Goal: Contribute content: Add original content to the website for others to see

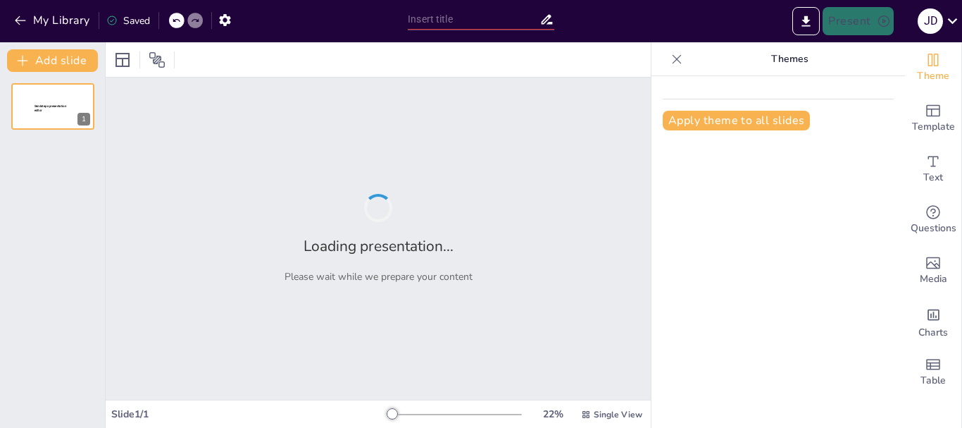
type input "Terraplanismo: Creencias y Características de un Movimiento Controversial"
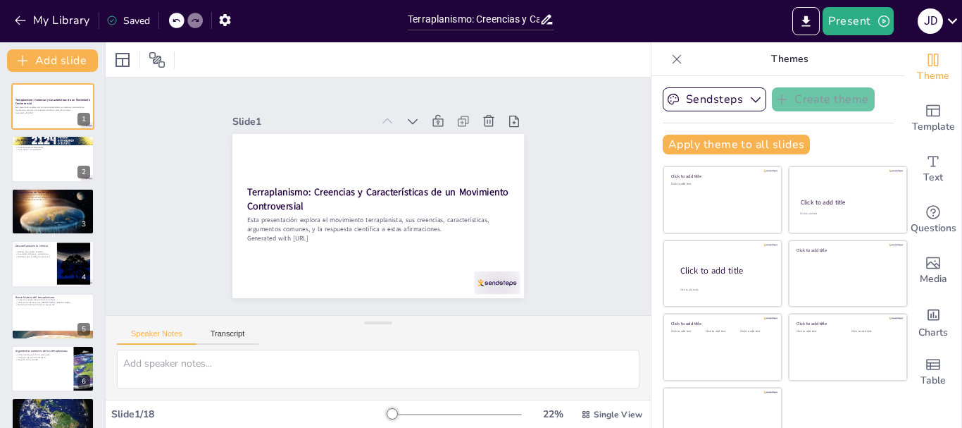
checkbox input "true"
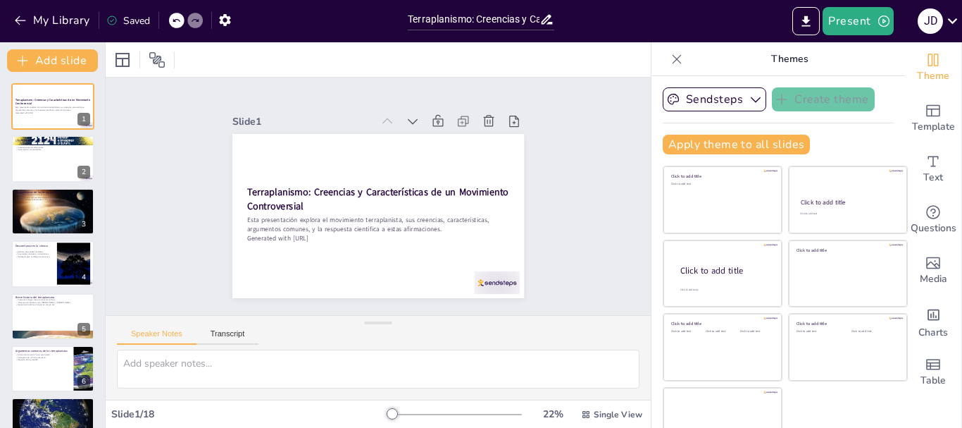
checkbox input "true"
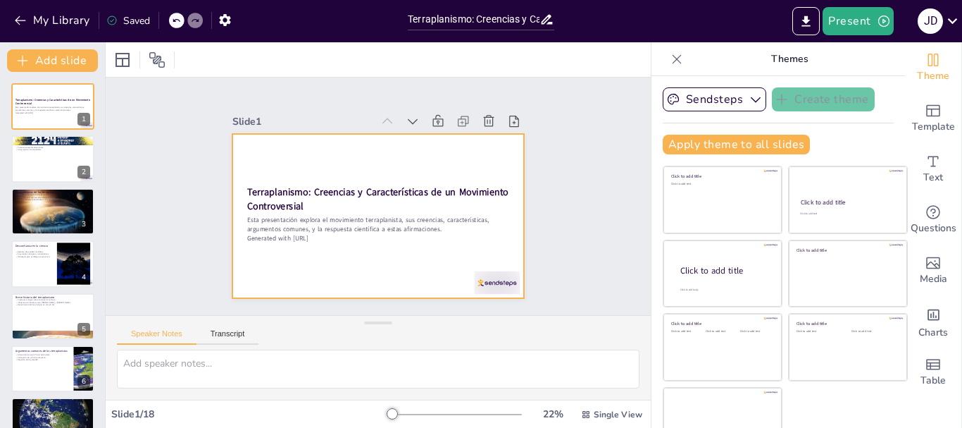
checkbox input "true"
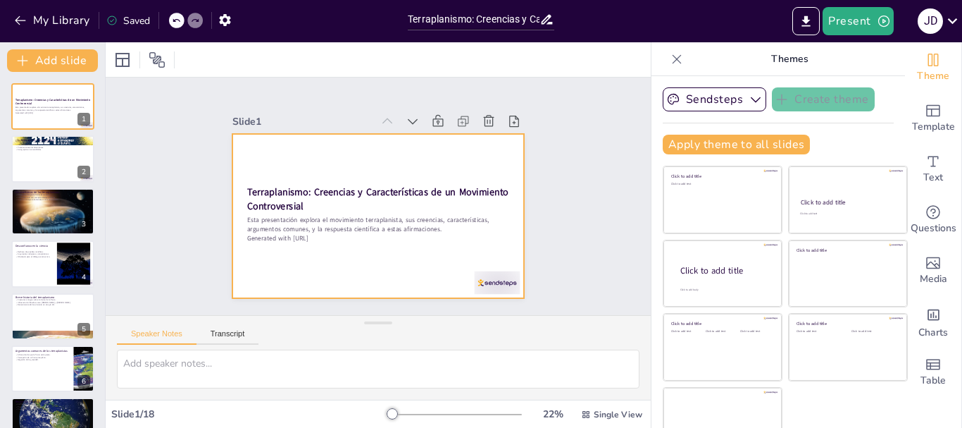
checkbox input "true"
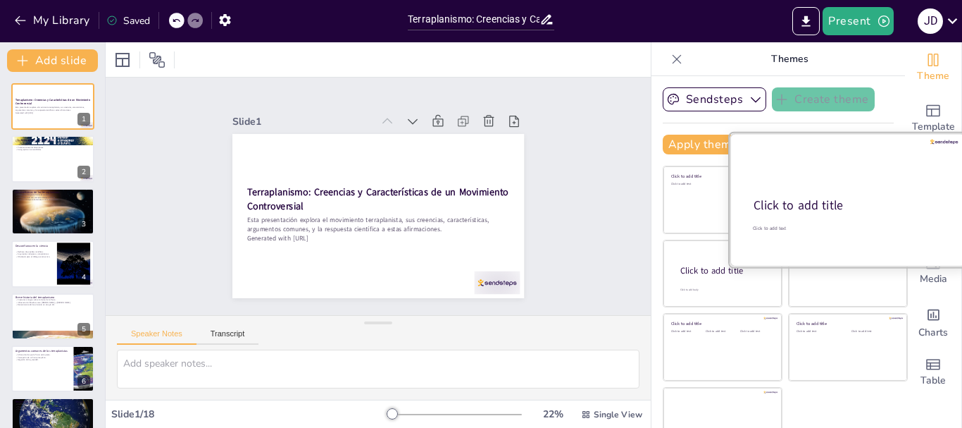
click at [828, 210] on div "Click to add title" at bounding box center [847, 205] width 187 height 17
checkbox input "true"
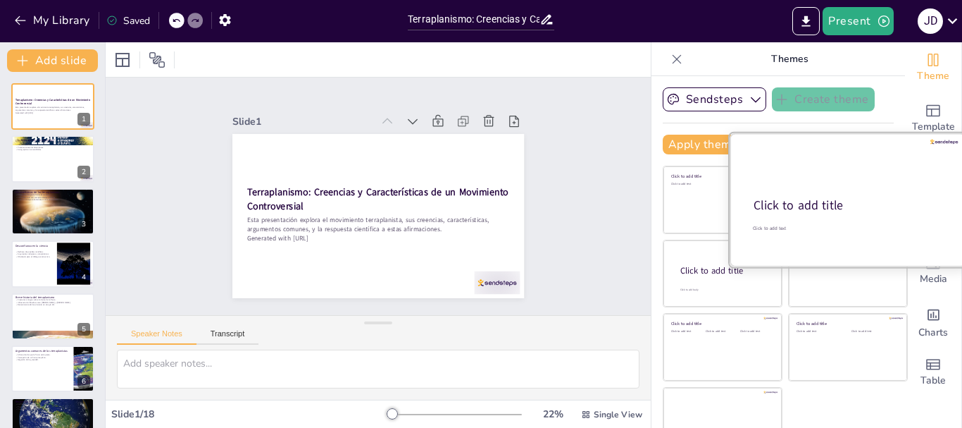
checkbox input "true"
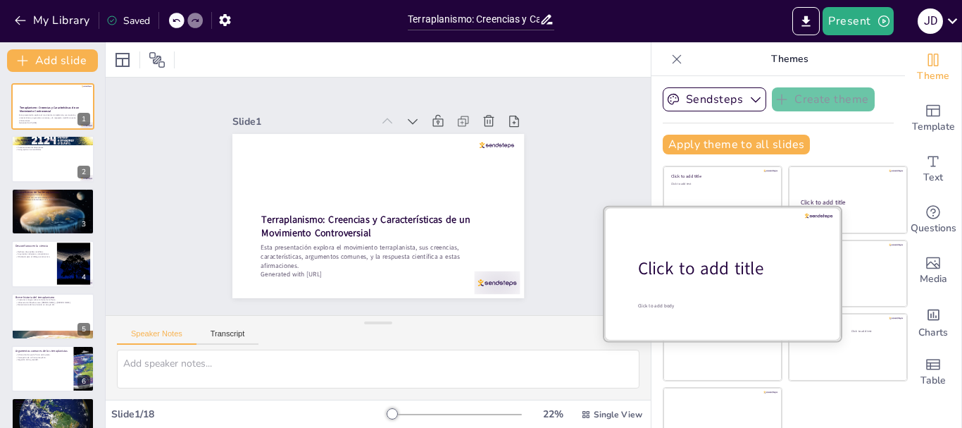
click at [692, 273] on div "Click to add title" at bounding box center [728, 268] width 180 height 24
checkbox input "true"
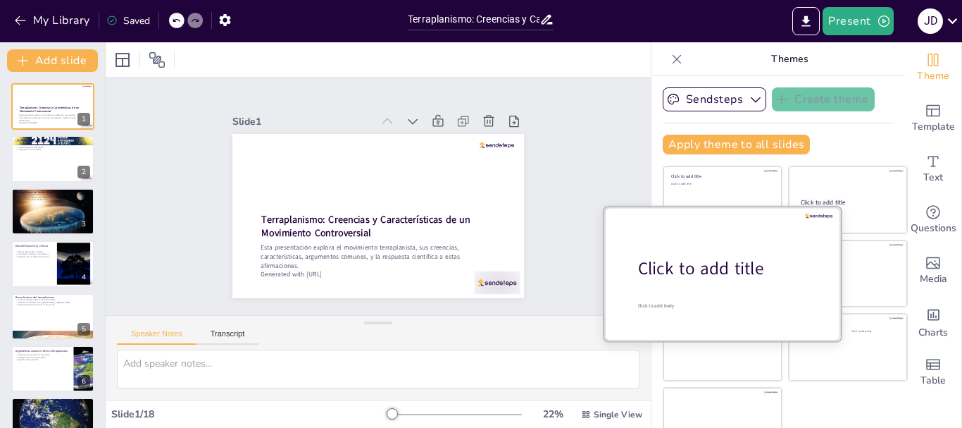
checkbox input "true"
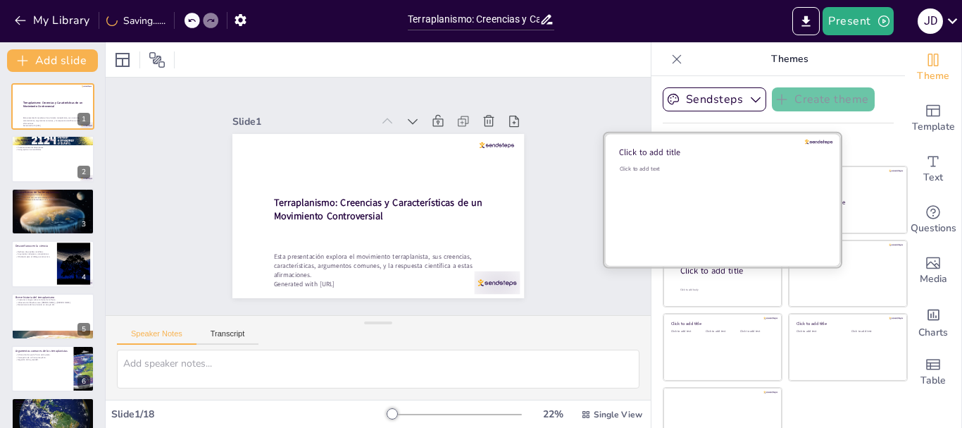
click at [680, 203] on div "Click to add text" at bounding box center [720, 208] width 201 height 87
checkbox input "true"
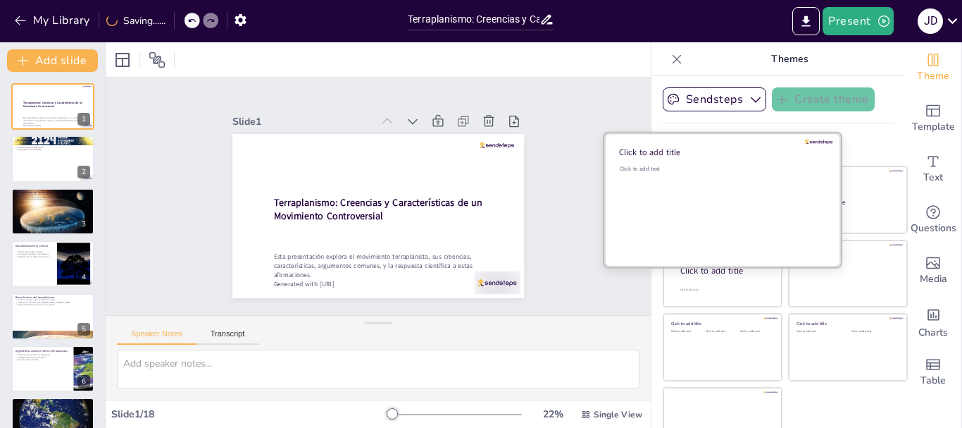
checkbox input "true"
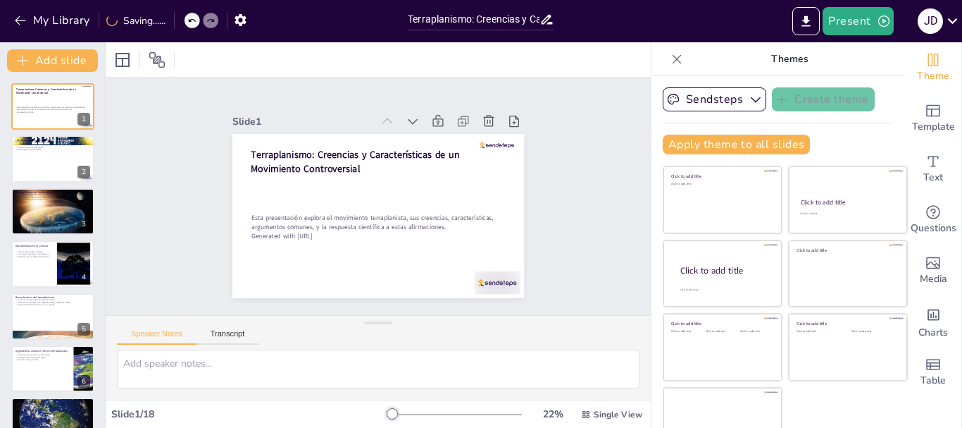
checkbox input "true"
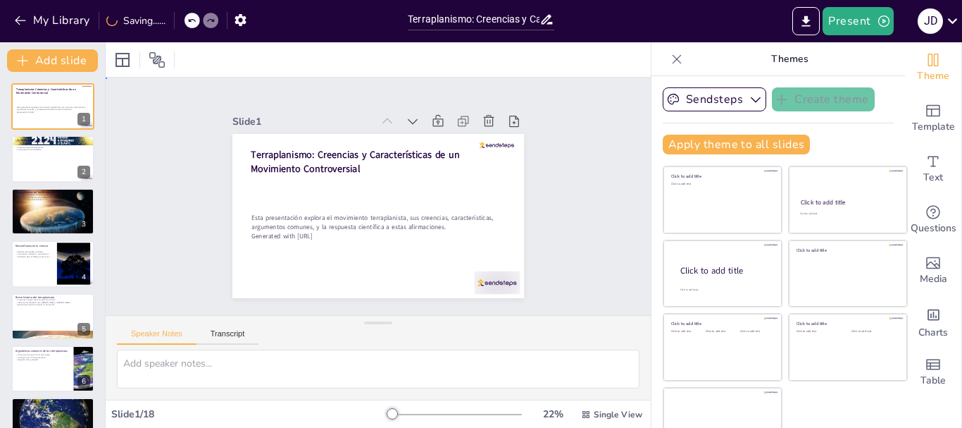
click at [516, 242] on div "Slide 1 Terraplanismo: Creencias y Características de un Movimiento Controversi…" at bounding box center [378, 196] width 416 height 309
checkbox input "true"
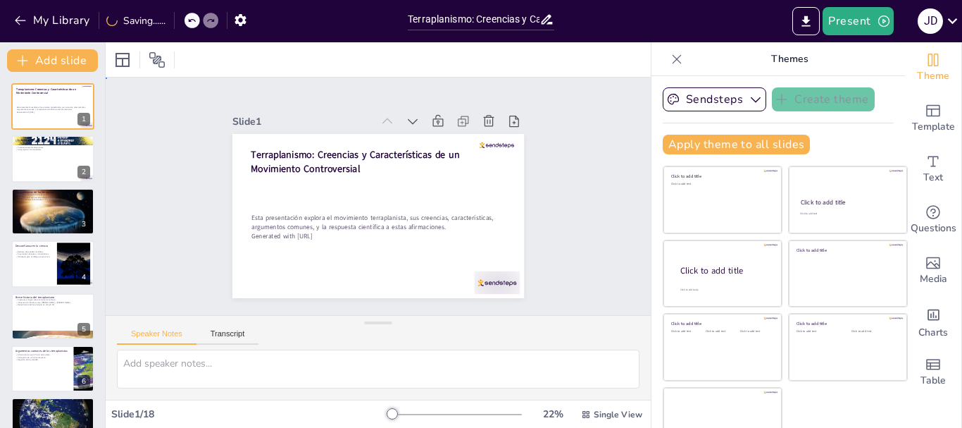
checkbox input "true"
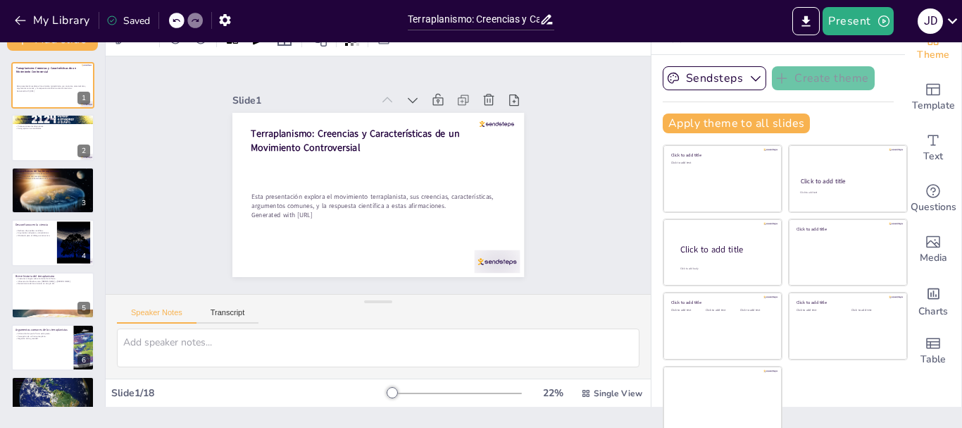
scroll to position [27, 0]
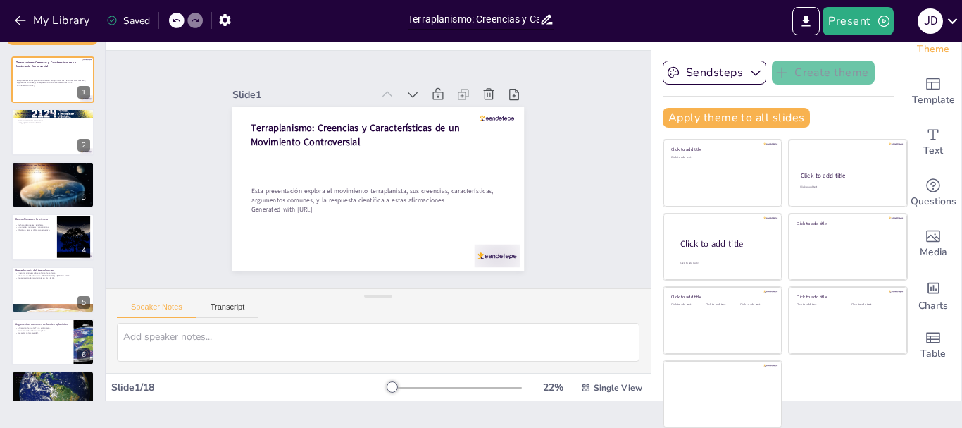
checkbox input "true"
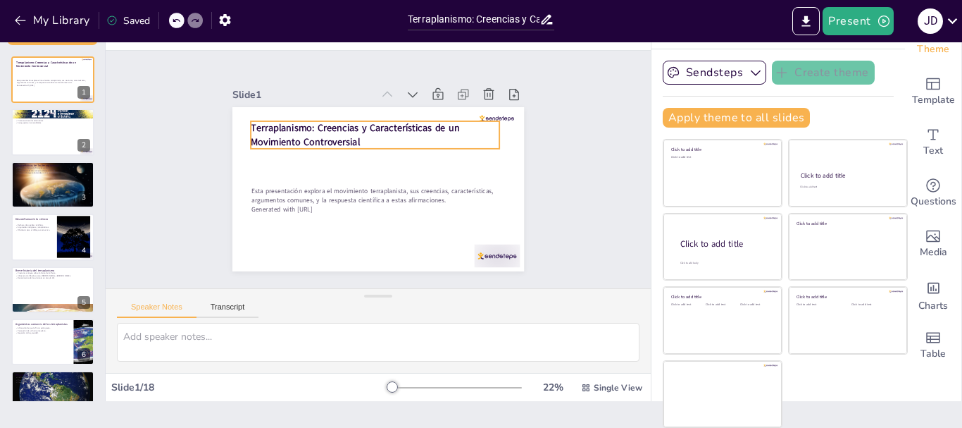
checkbox input "true"
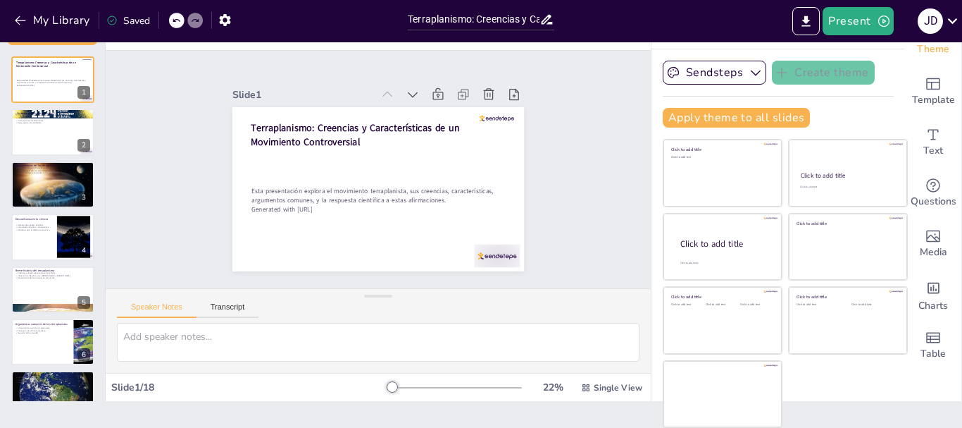
checkbox input "true"
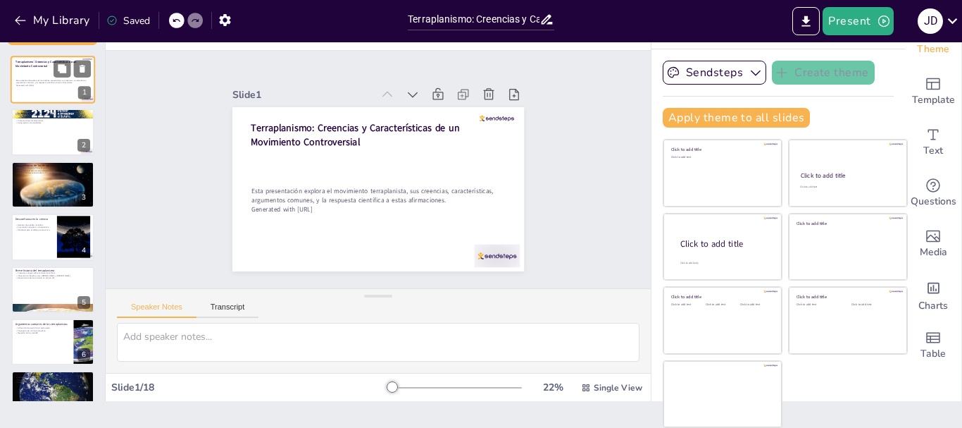
checkbox input "true"
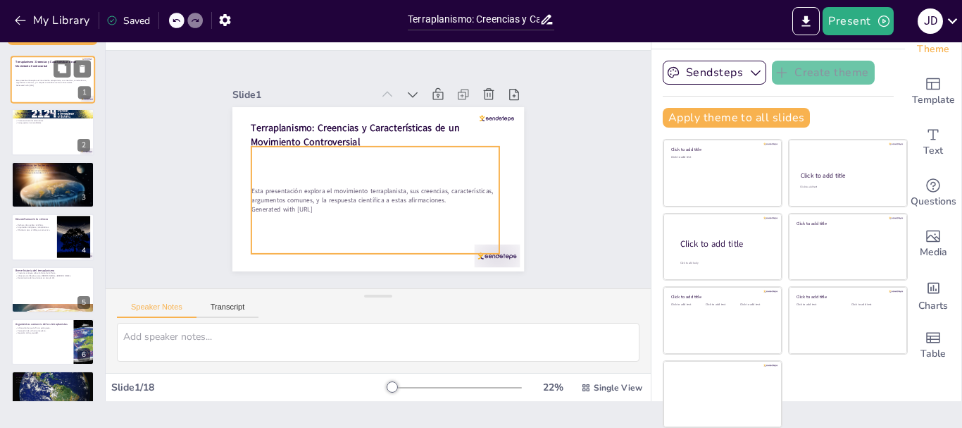
click at [37, 72] on div "Esta presentación explora el movimiento terraplanista, sus creencias, caracterí…" at bounding box center [52, 83] width 72 height 31
checkbox input "true"
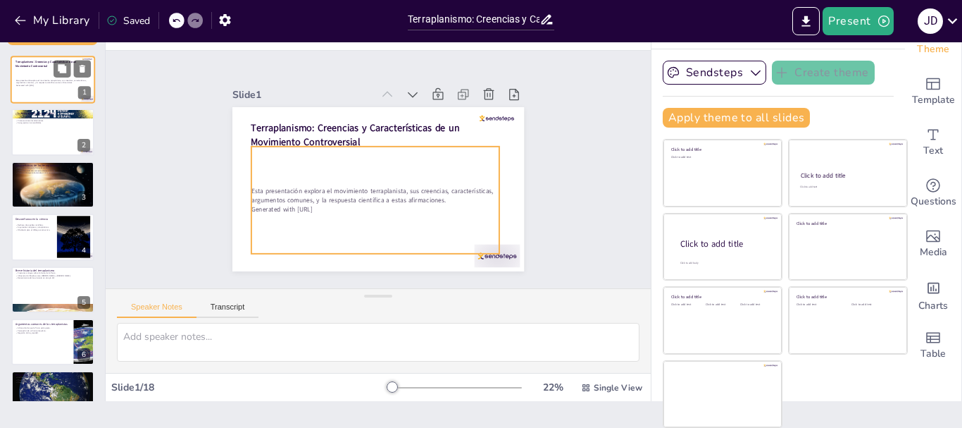
checkbox input "true"
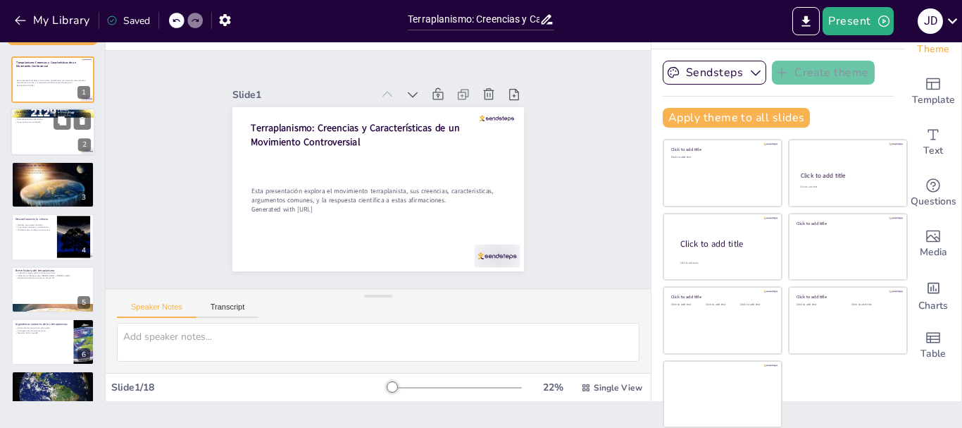
checkbox input "true"
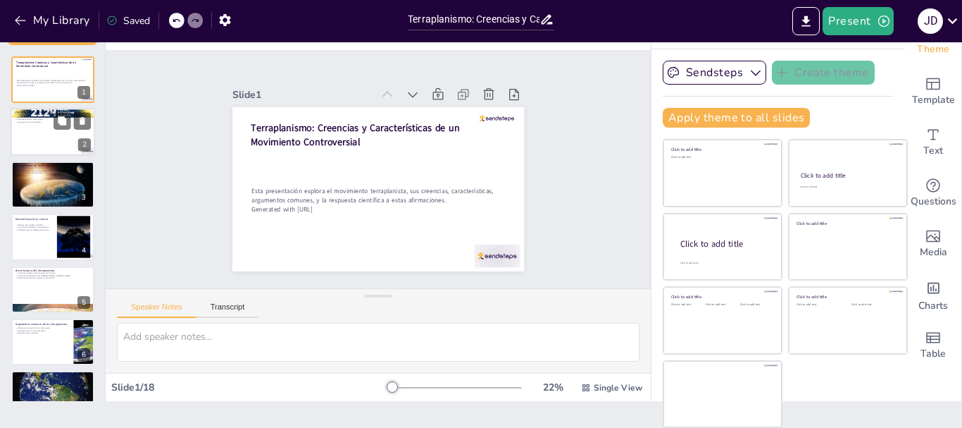
checkbox input "true"
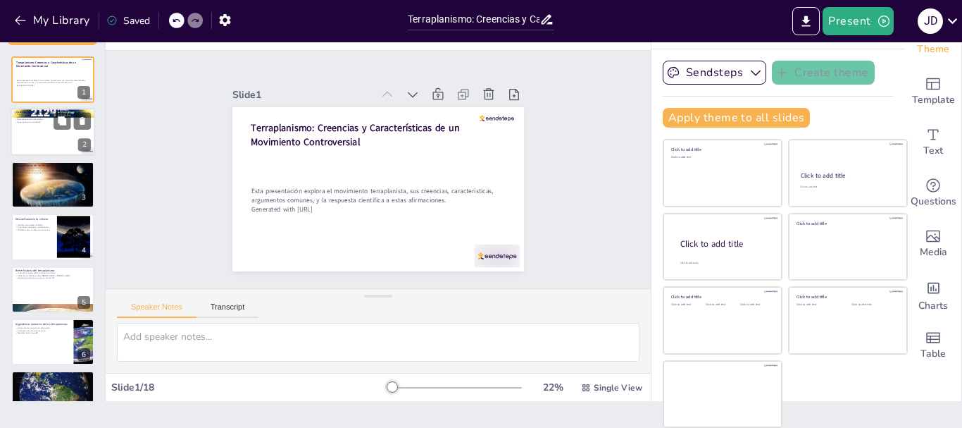
click at [36, 132] on div at bounding box center [53, 132] width 85 height 48
type textarea "La creencia de que la Tierra es plana es fundamental para el movimiento terrapl…"
checkbox input "true"
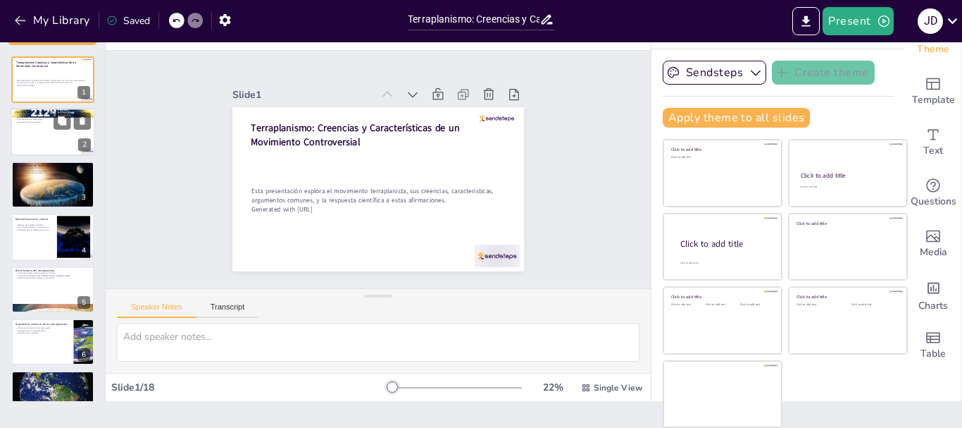
checkbox input "true"
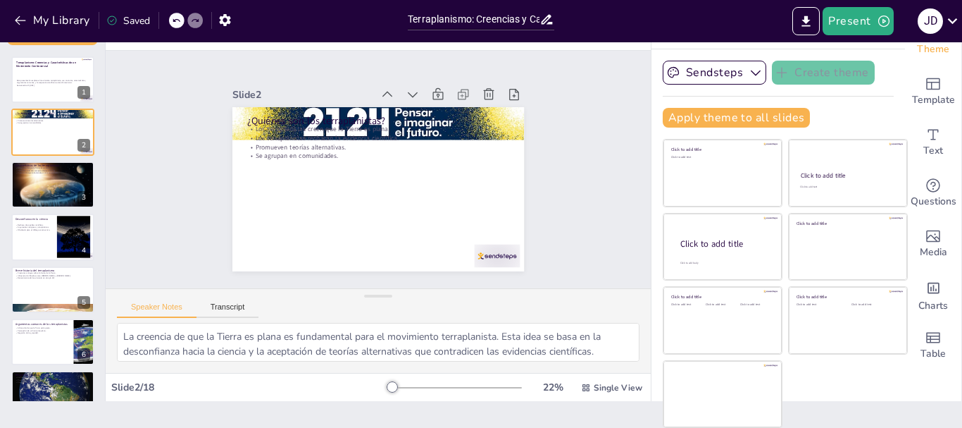
checkbox input "true"
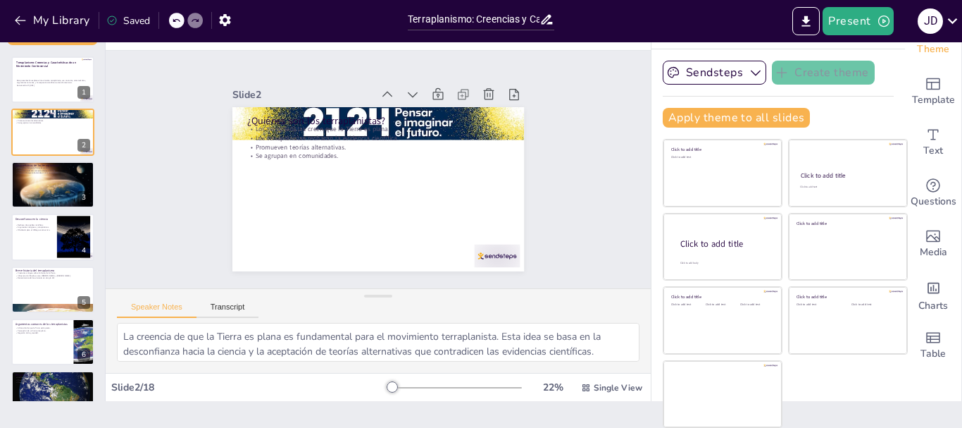
checkbox input "true"
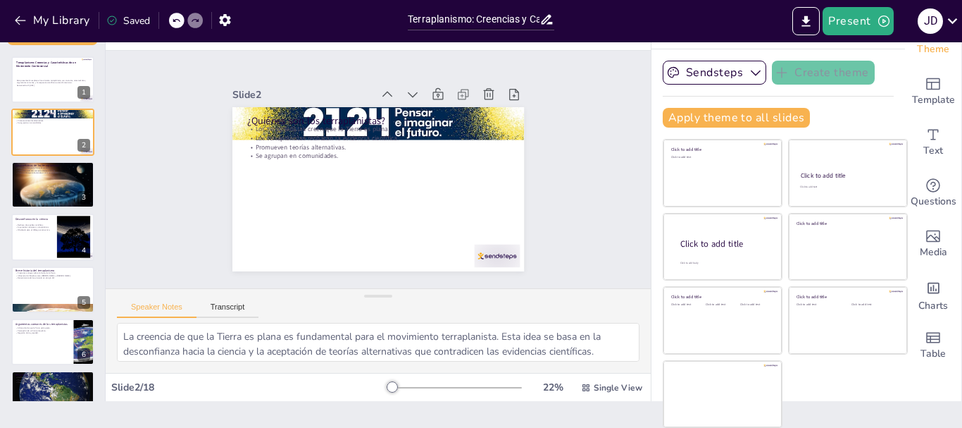
checkbox input "true"
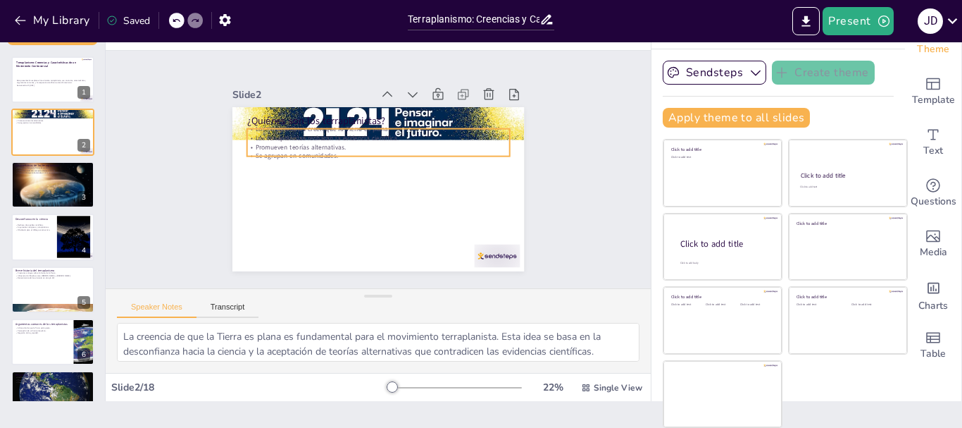
click at [424, 125] on p "Los terraplanistas creen que la Tierra es plana." at bounding box center [395, 132] width 244 height 115
checkbox input "true"
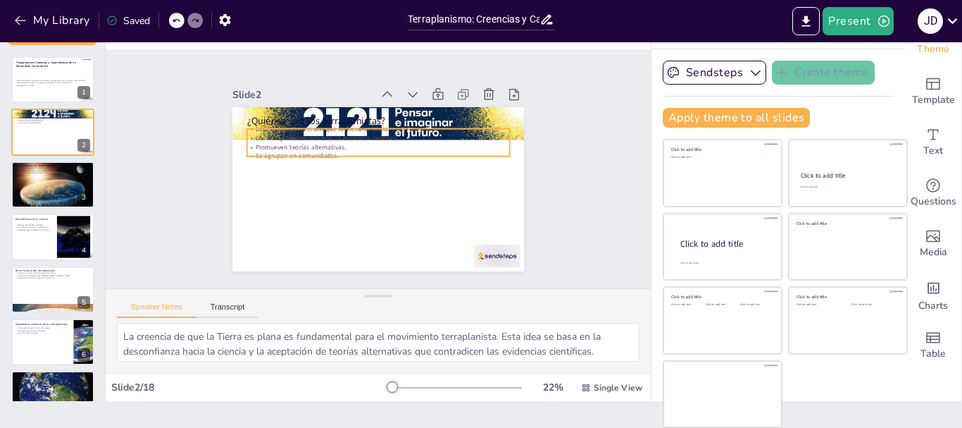
checkbox input "true"
click at [424, 125] on p "Los terraplanistas creen que la Tierra es plana." at bounding box center [378, 128] width 263 height 9
checkbox input "true"
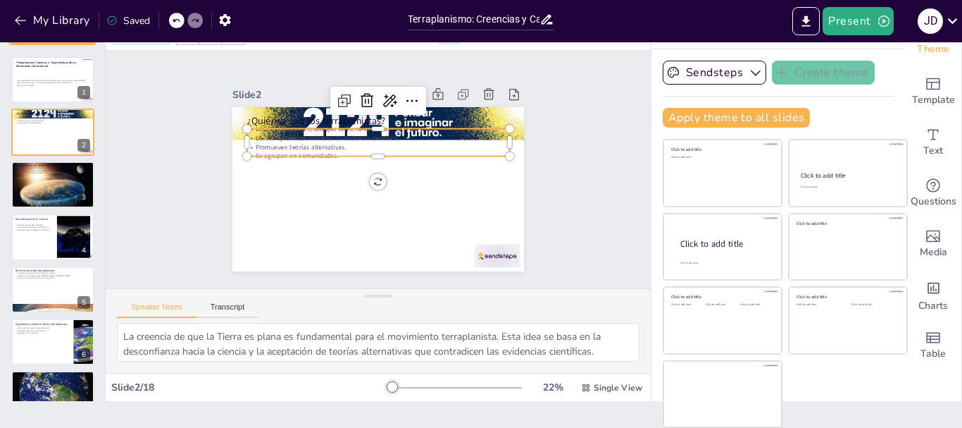
checkbox input "true"
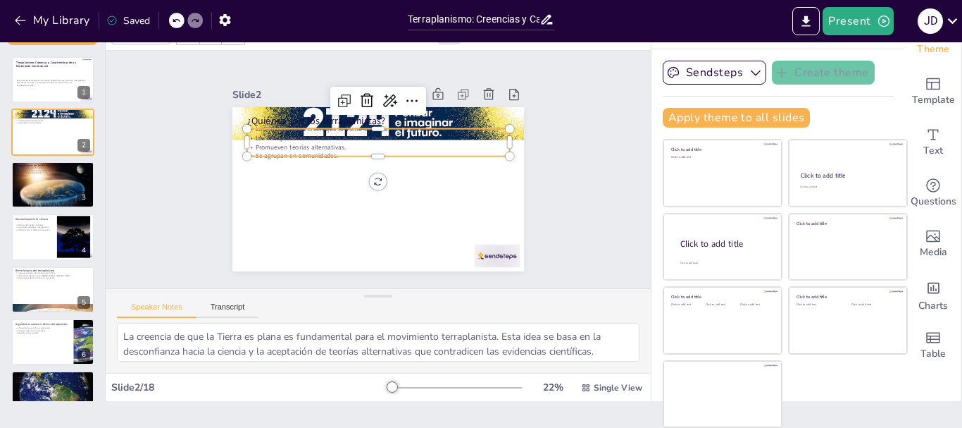
checkbox input "true"
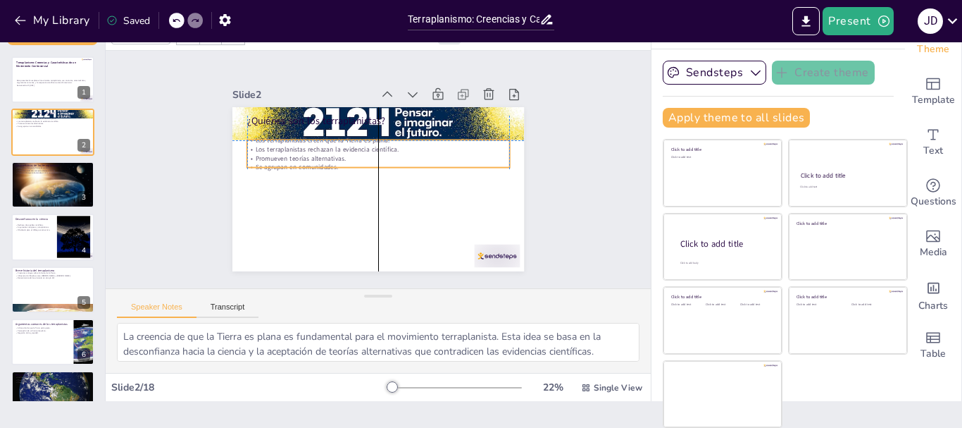
checkbox input "true"
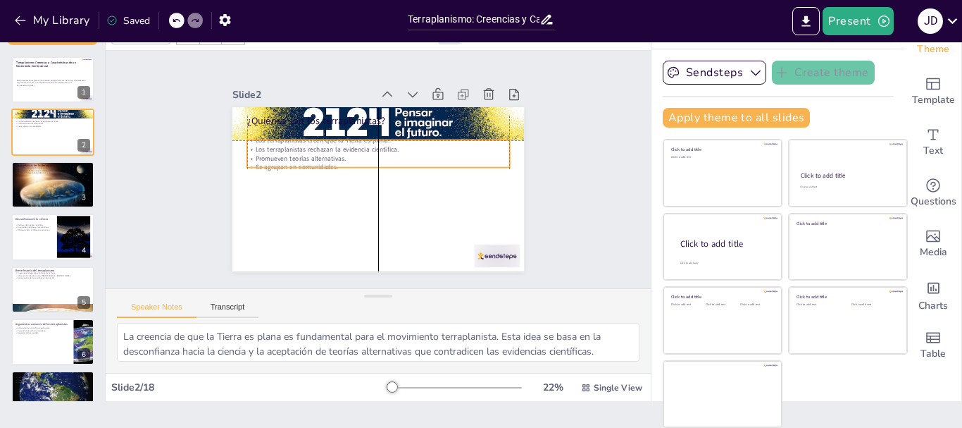
checkbox input "true"
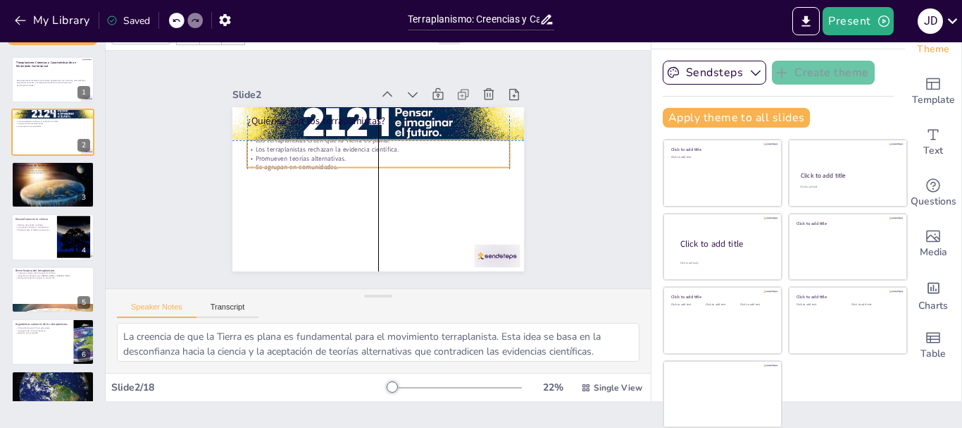
checkbox input "true"
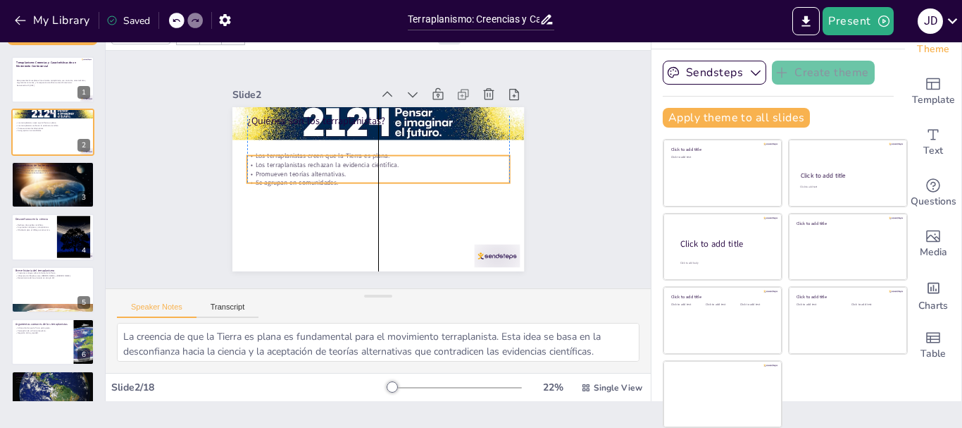
checkbox input "true"
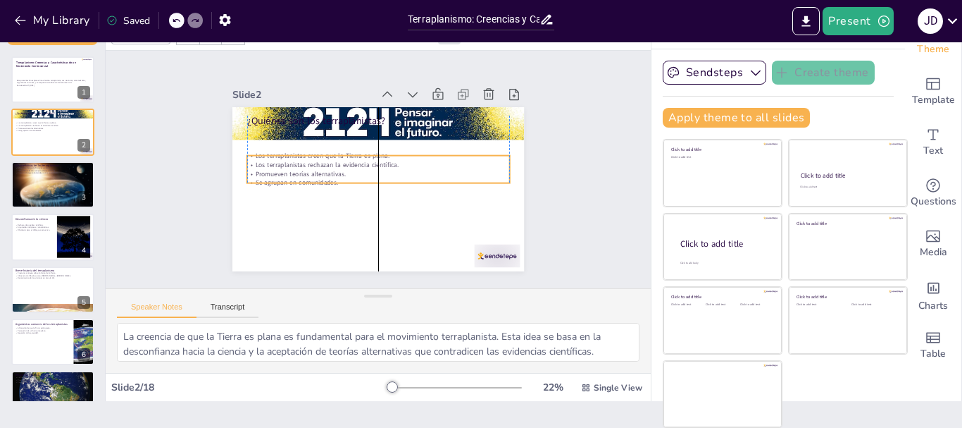
checkbox input "true"
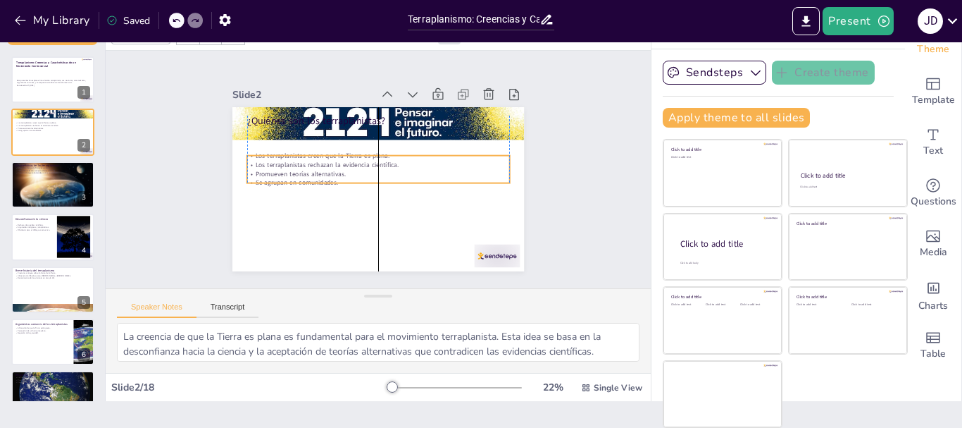
checkbox input "true"
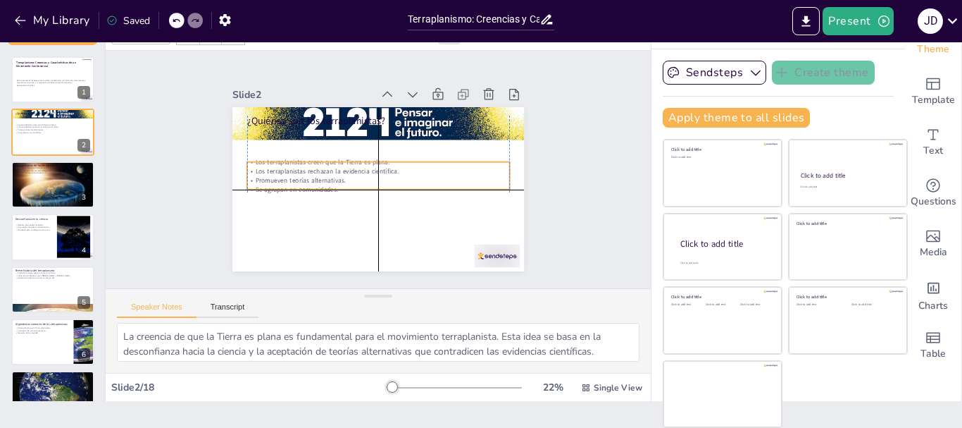
checkbox input "true"
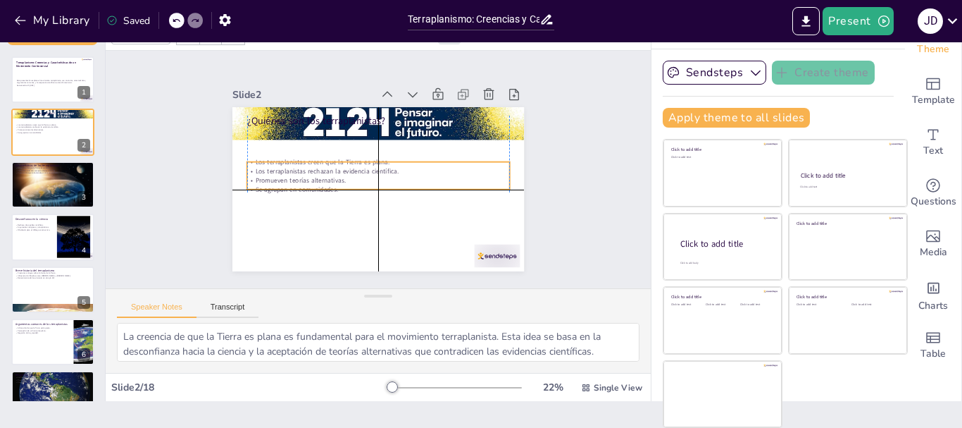
checkbox input "true"
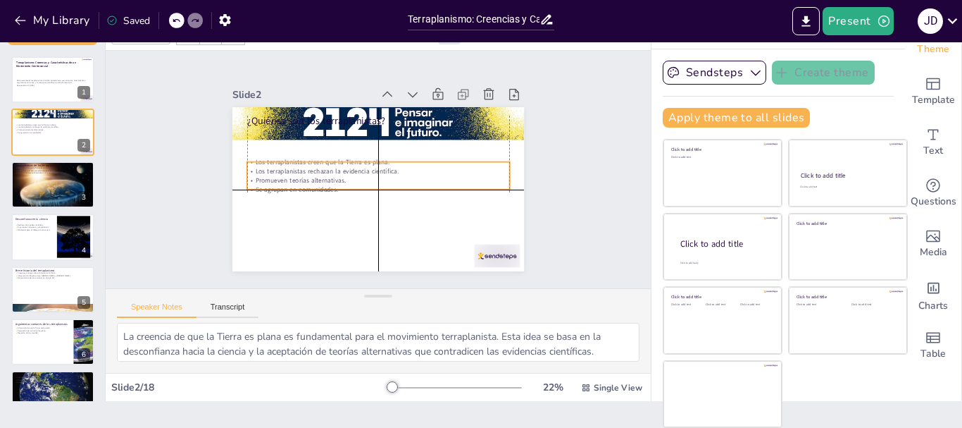
checkbox input "true"
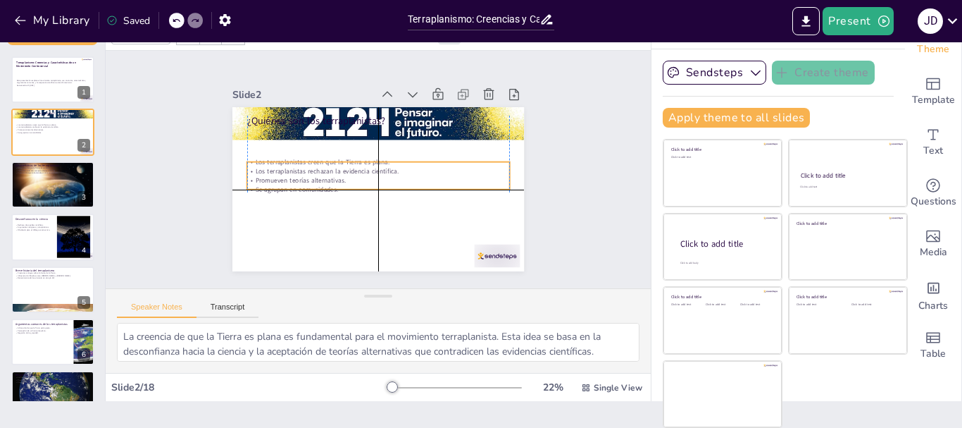
checkbox input "true"
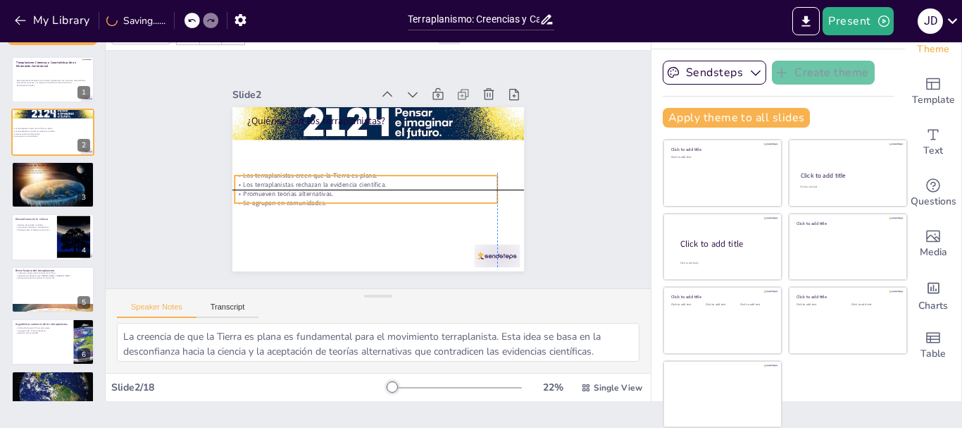
checkbox input "true"
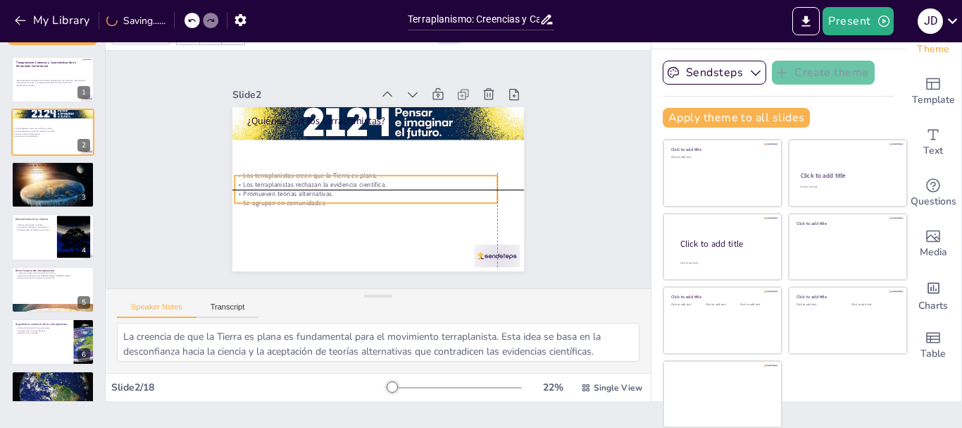
checkbox input "true"
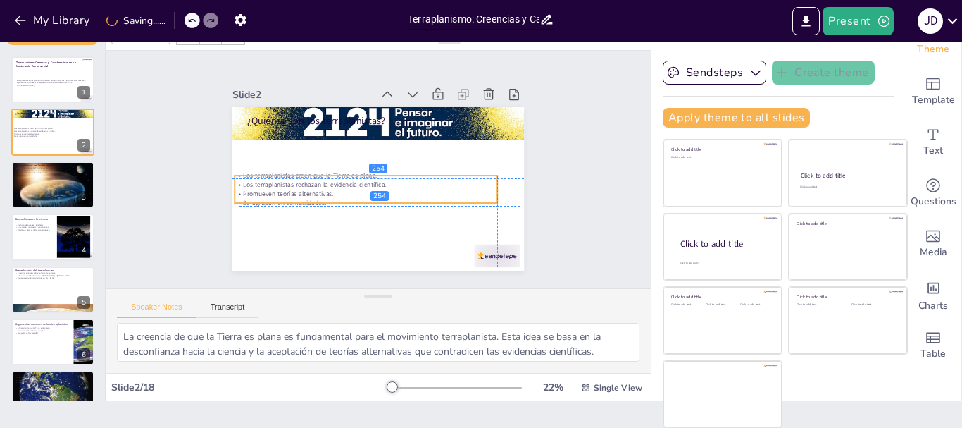
checkbox input "true"
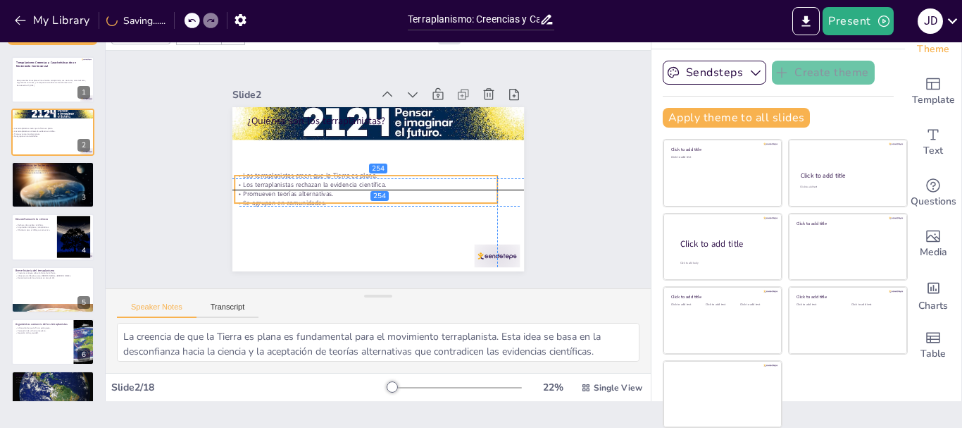
drag, startPoint x: 424, startPoint y: 125, endPoint x: 416, endPoint y: 175, distance: 50.7
click at [416, 175] on p "Los terraplanistas creen que la Tierra es plana." at bounding box center [366, 175] width 263 height 9
checkbox input "true"
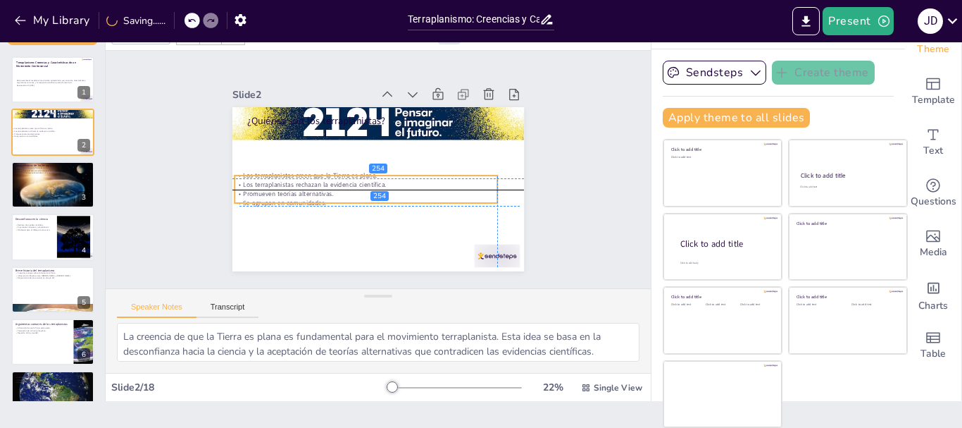
checkbox input "true"
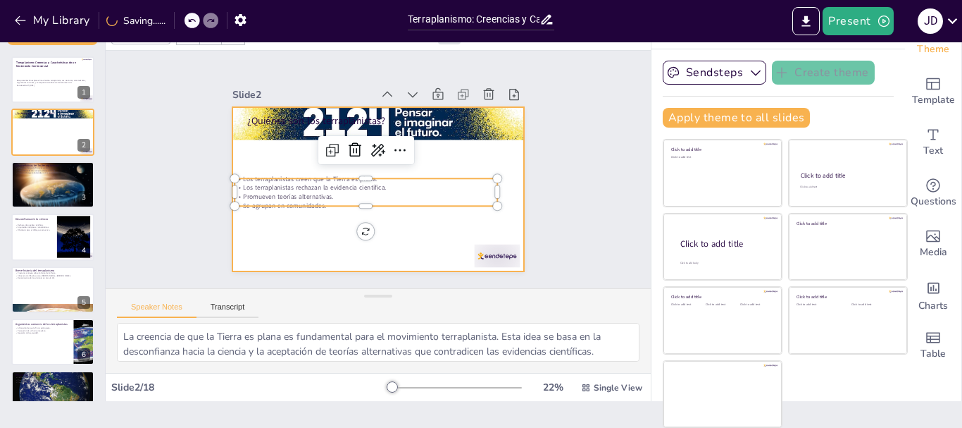
checkbox input "true"
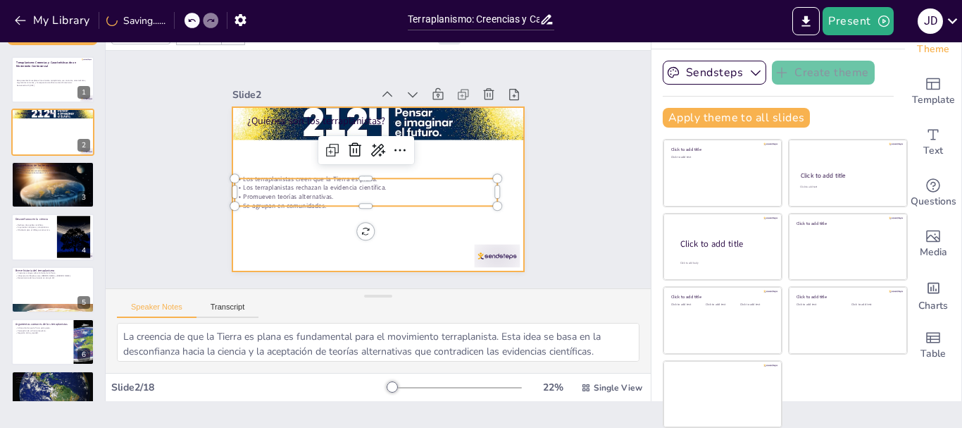
checkbox input "true"
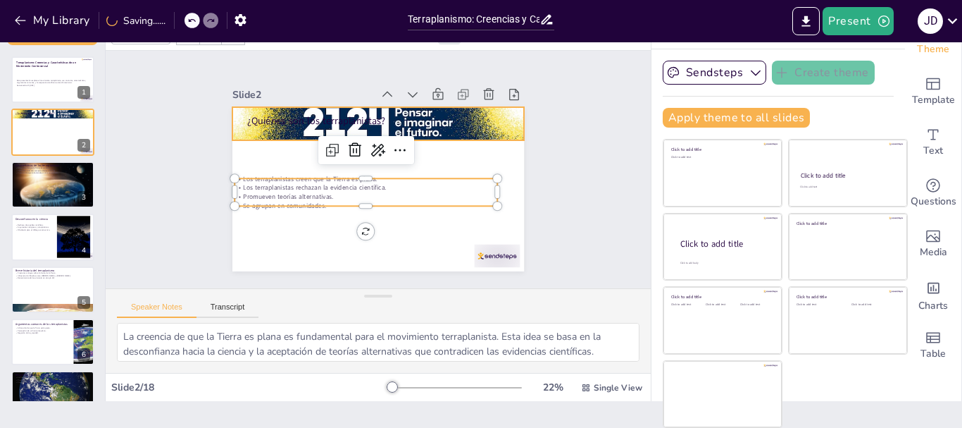
checkbox input "true"
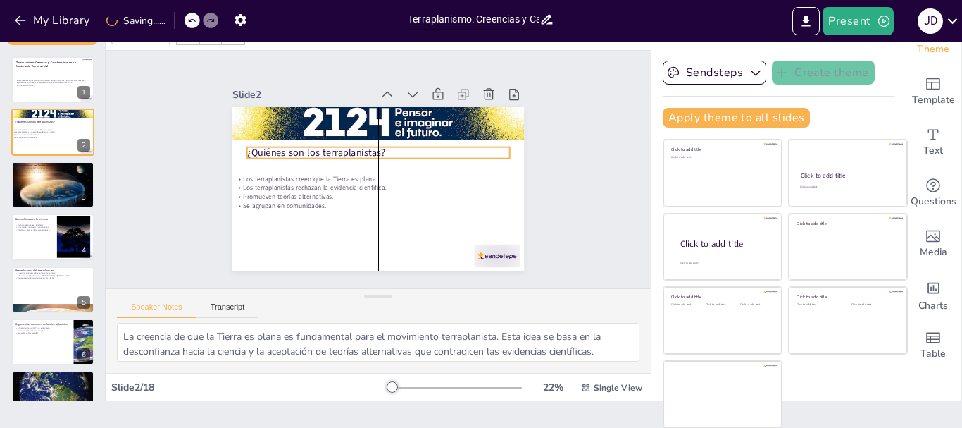
drag, startPoint x: 298, startPoint y: 111, endPoint x: 295, endPoint y: 142, distance: 31.8
click at [295, 142] on p "¿Quiénes son los terraplanistas?" at bounding box center [385, 184] width 245 height 119
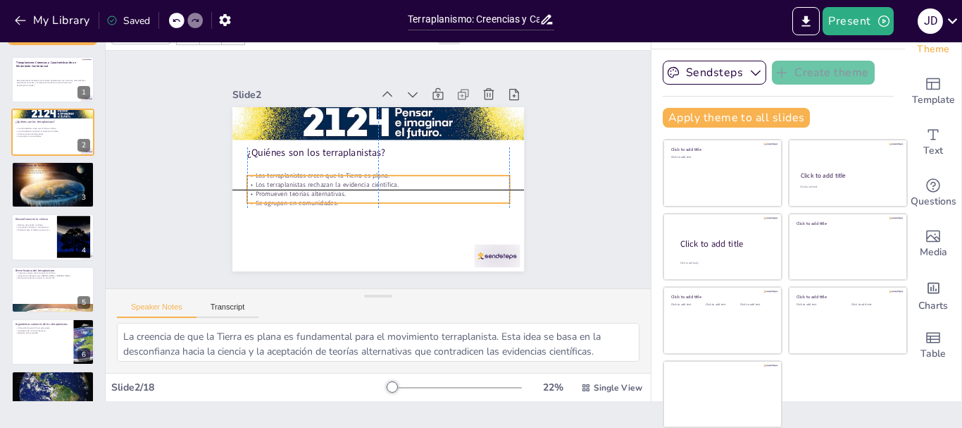
drag, startPoint x: 301, startPoint y: 181, endPoint x: 311, endPoint y: 183, distance: 10.8
click at [311, 183] on p "Los terraplanistas rechazan la evidencia científica." at bounding box center [375, 183] width 259 height 63
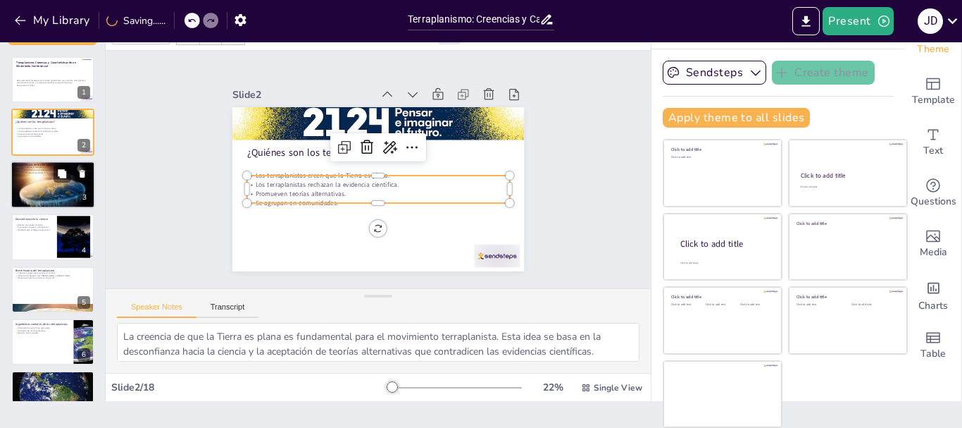
click at [53, 190] on div at bounding box center [53, 185] width 85 height 48
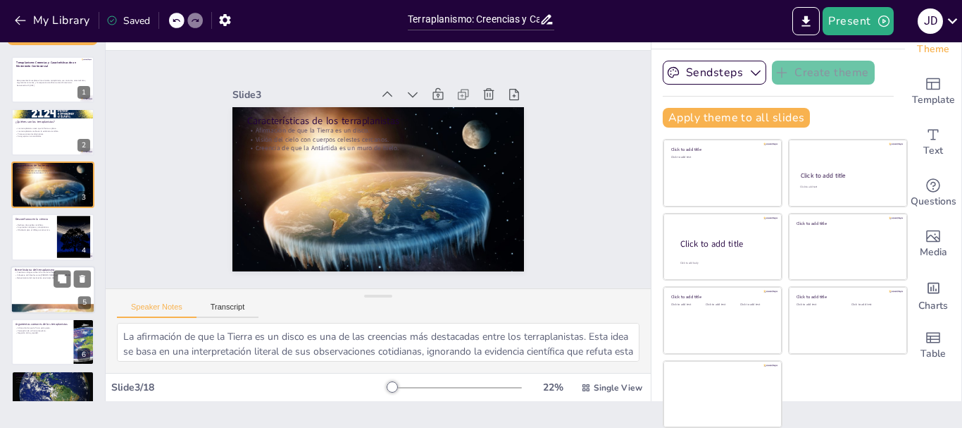
click at [17, 281] on div at bounding box center [53, 290] width 85 height 48
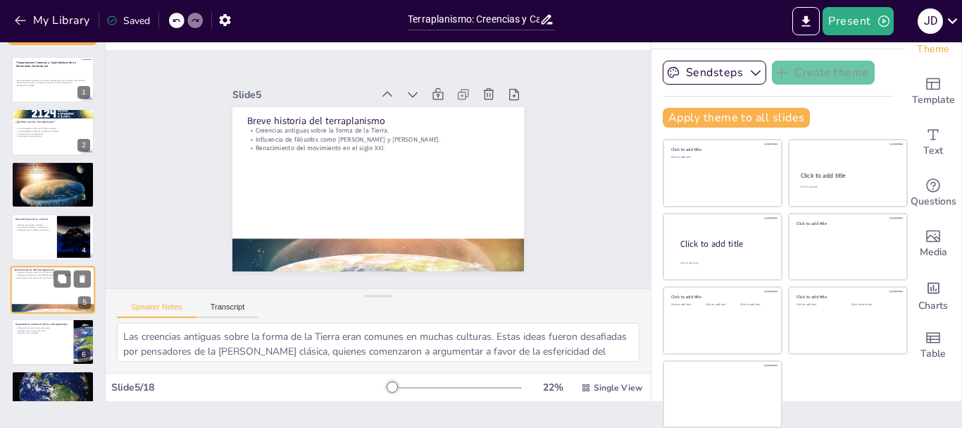
scroll to position [66, 0]
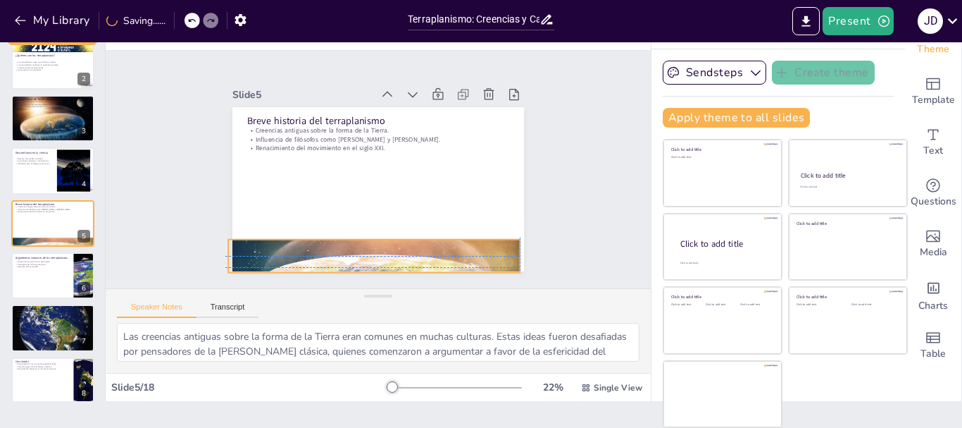
drag, startPoint x: 275, startPoint y: 253, endPoint x: 268, endPoint y: 252, distance: 7.1
click at [268, 252] on div at bounding box center [292, 183] width 221 height 320
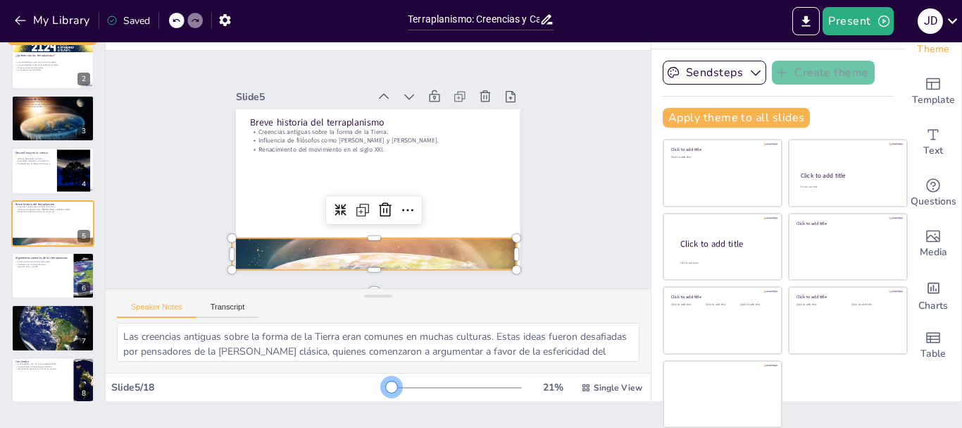
click at [386, 384] on div at bounding box center [391, 386] width 11 height 11
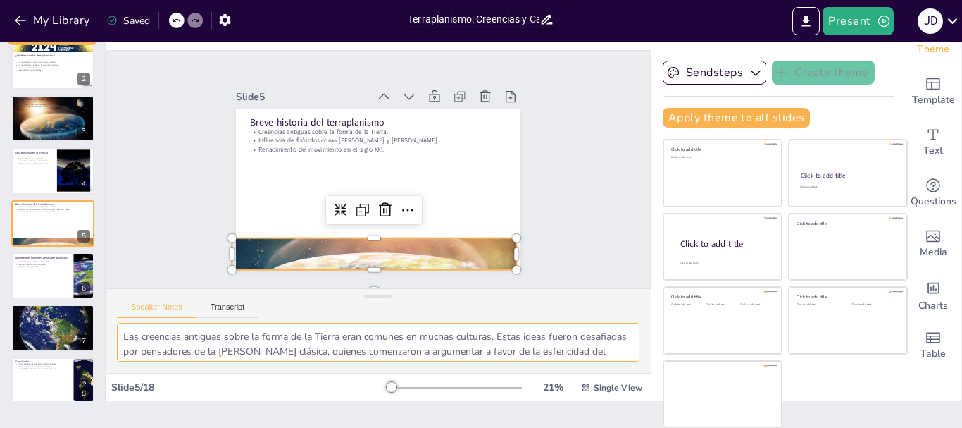
click at [395, 360] on textarea "Las creencias antiguas sobre la forma de la Tierra eran comunes en muchas cultu…" at bounding box center [378, 342] width 523 height 39
click at [44, 280] on div at bounding box center [53, 275] width 85 height 48
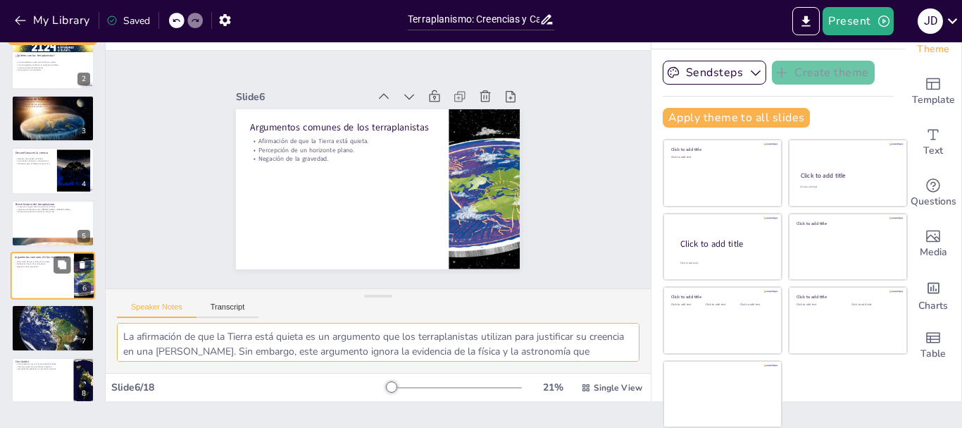
scroll to position [119, 0]
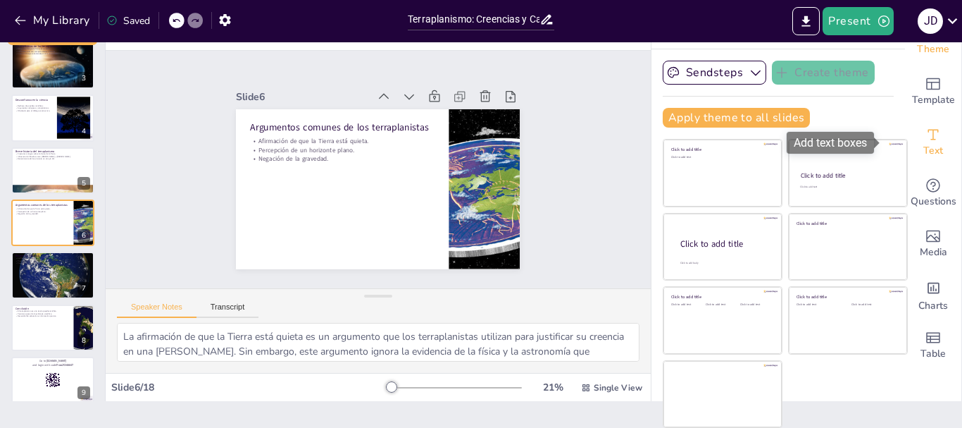
click at [925, 129] on div "Text" at bounding box center [933, 142] width 56 height 51
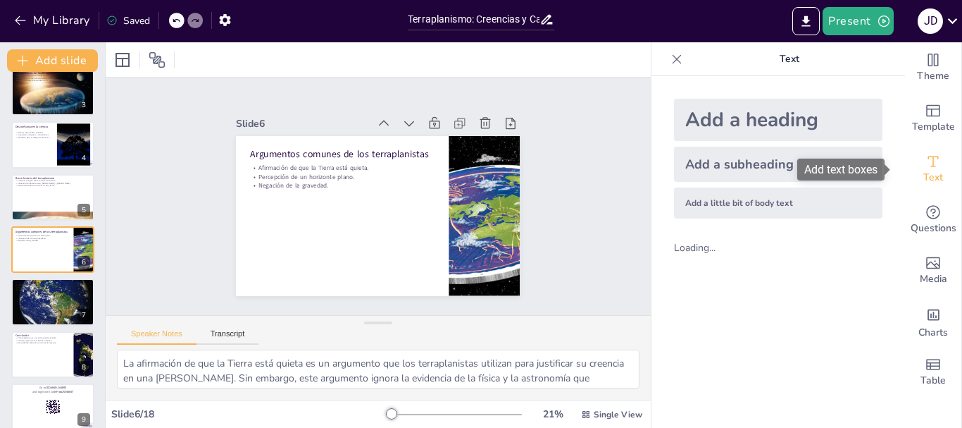
scroll to position [0, 0]
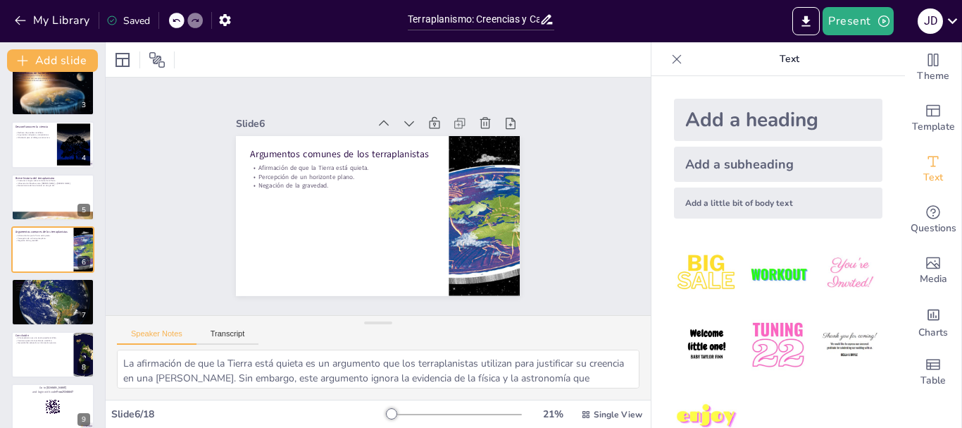
click at [791, 111] on div "Add a heading" at bounding box center [778, 120] width 209 height 42
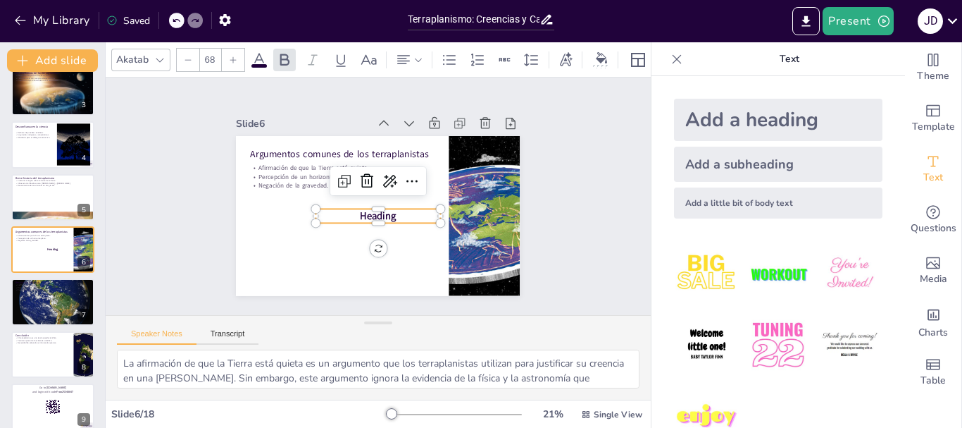
click at [791, 111] on div "Add a heading" at bounding box center [778, 120] width 209 height 42
click at [390, 213] on p "Heading" at bounding box center [368, 213] width 115 height 75
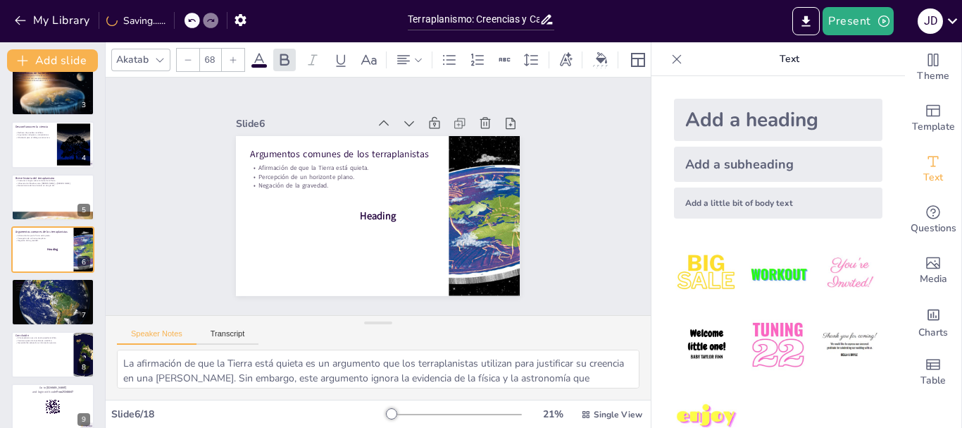
drag, startPoint x: 390, startPoint y: 213, endPoint x: 346, endPoint y: 222, distance: 44.6
drag, startPoint x: 366, startPoint y: 213, endPoint x: 324, endPoint y: 375, distance: 167.3
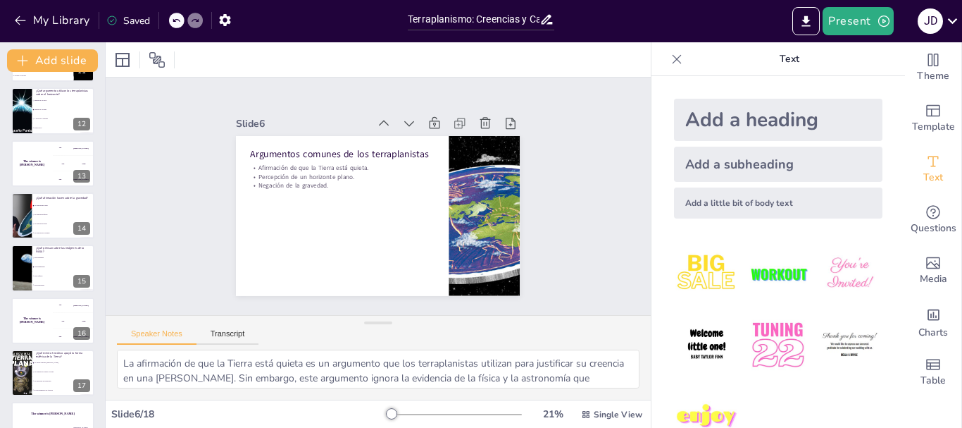
scroll to position [604, 0]
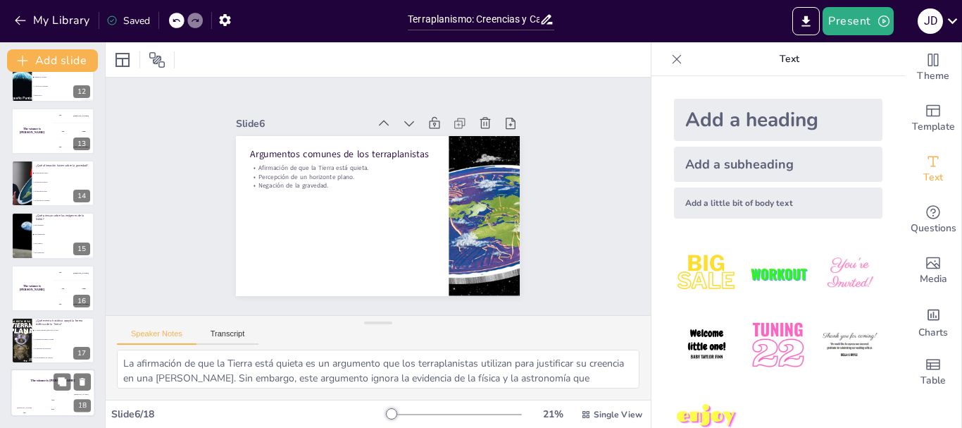
click at [45, 383] on div "The winner is [PERSON_NAME]" at bounding box center [53, 381] width 85 height 24
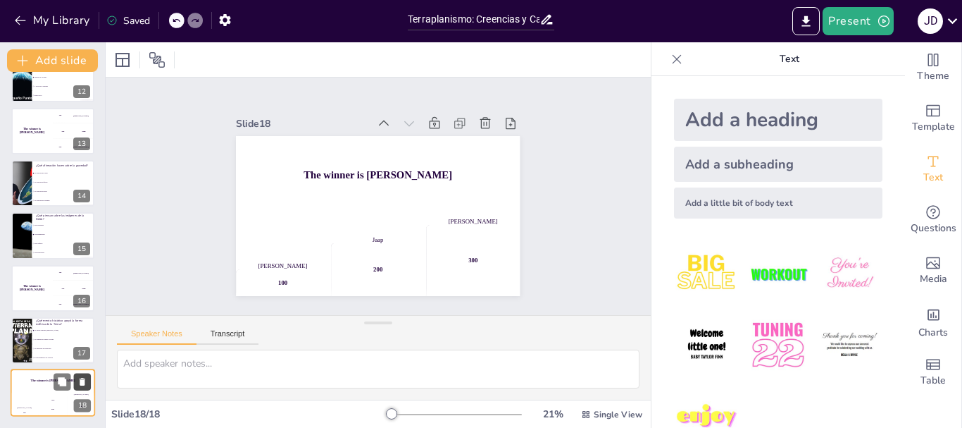
click at [78, 383] on icon at bounding box center [82, 382] width 10 height 10
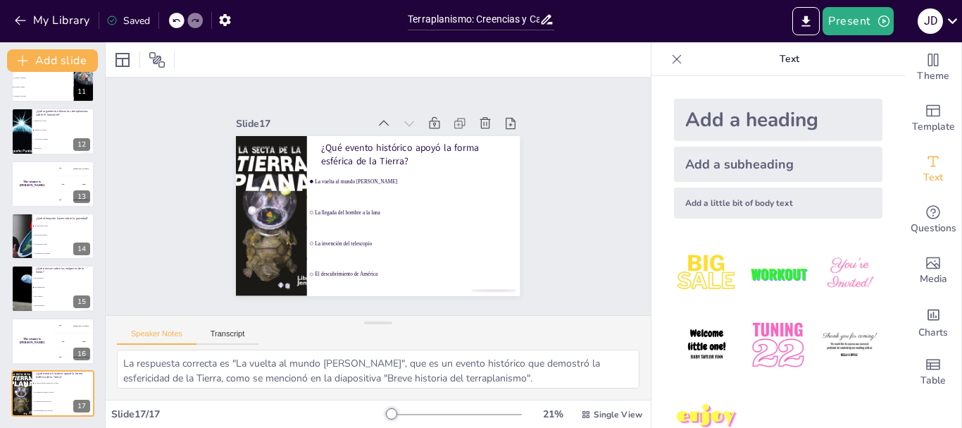
scroll to position [552, 0]
click at [34, 342] on h4 "The winner is [PERSON_NAME]" at bounding box center [32, 340] width 42 height 7
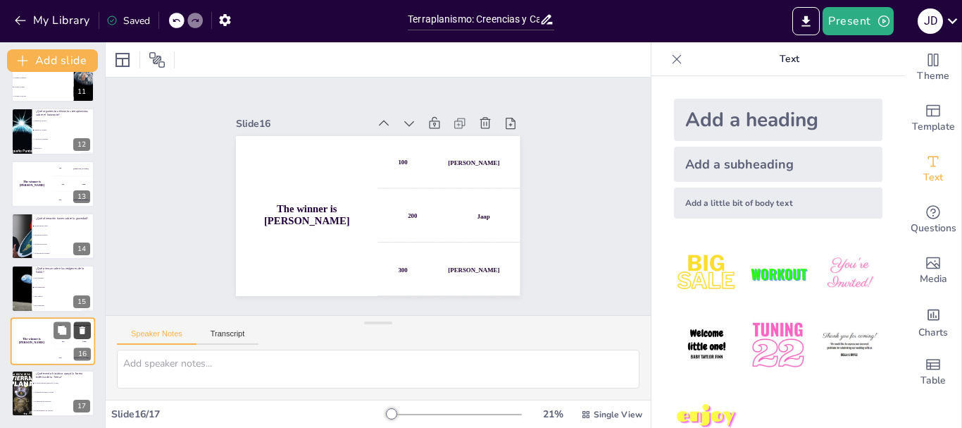
click at [82, 330] on icon at bounding box center [83, 330] width 6 height 8
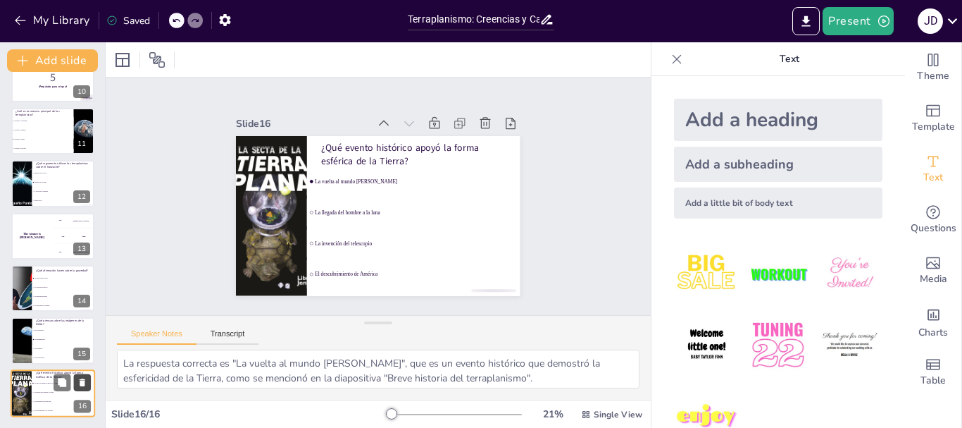
scroll to position [499, 0]
click at [44, 299] on li "La gravedad es débil" at bounding box center [63, 296] width 63 height 9
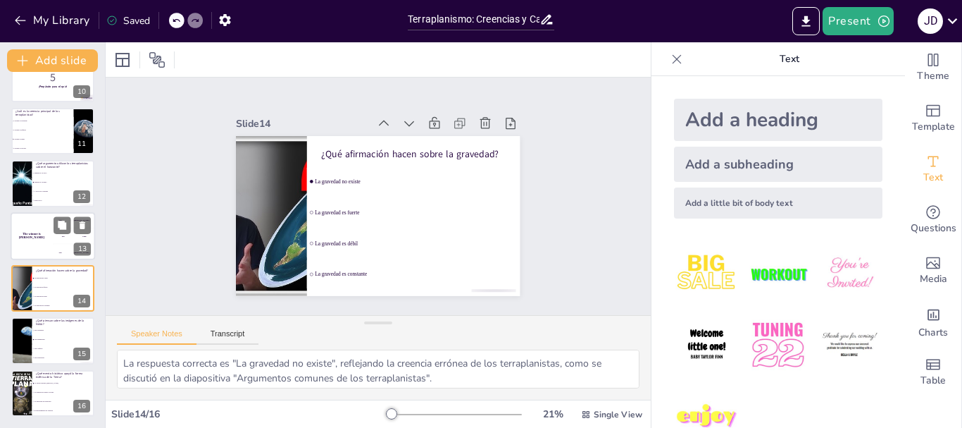
click at [51, 216] on div "The winner is [PERSON_NAME]" at bounding box center [32, 236] width 42 height 48
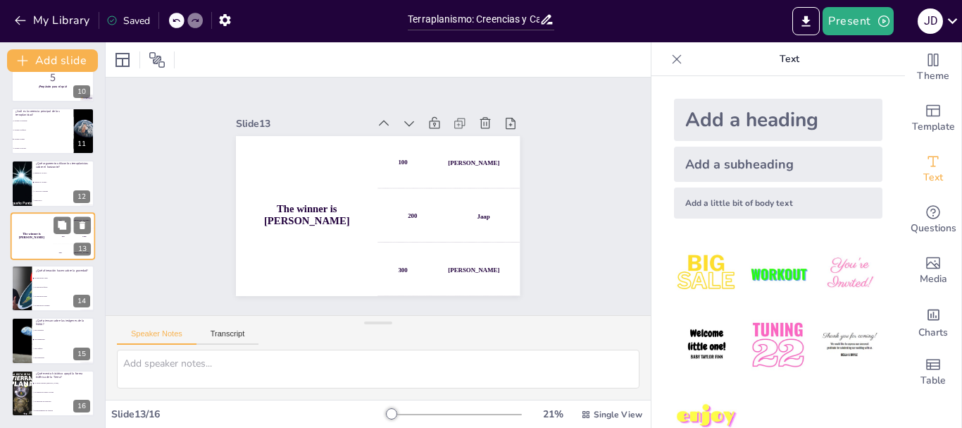
scroll to position [485, 0]
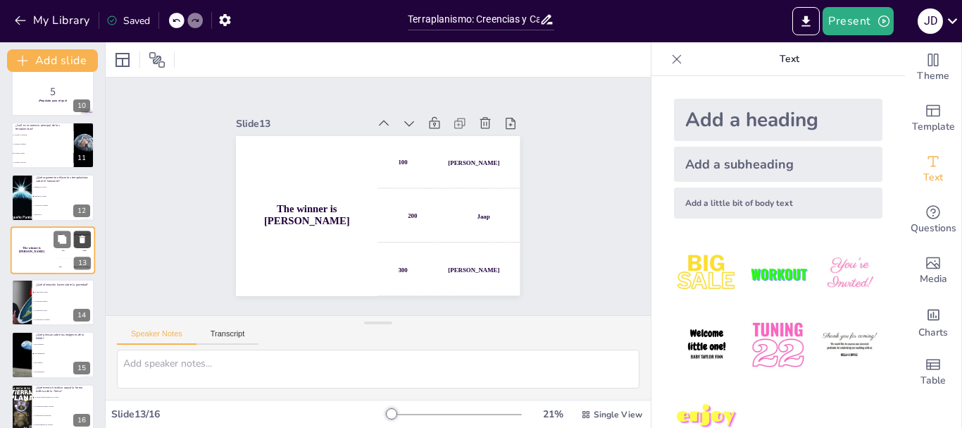
click at [78, 242] on icon at bounding box center [82, 239] width 10 height 10
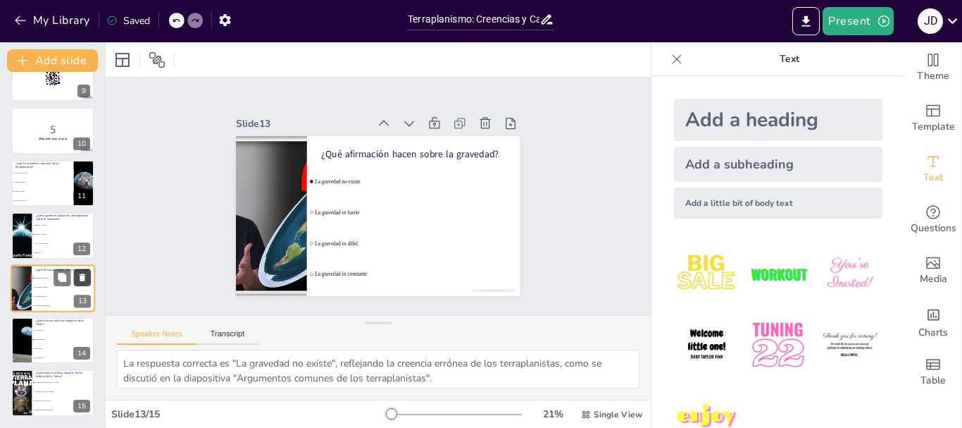
scroll to position [447, 0]
click at [57, 139] on strong "¡Prepárate para el quiz!" at bounding box center [53, 139] width 30 height 4
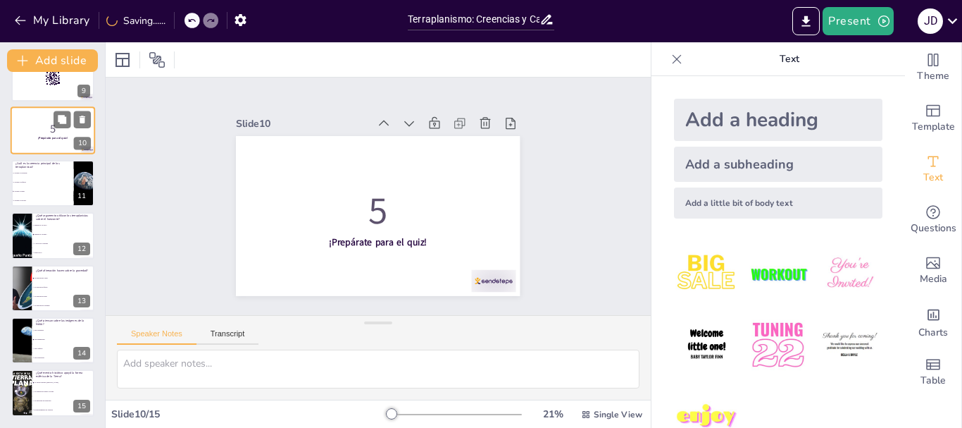
scroll to position [328, 0]
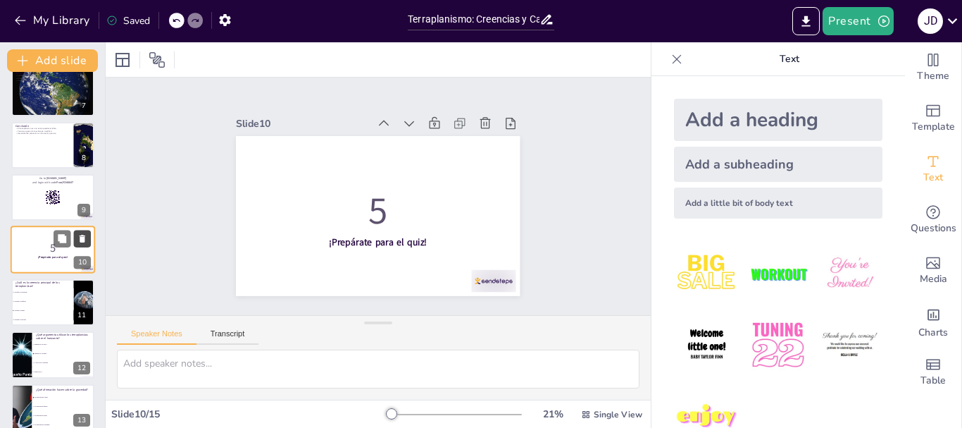
click at [85, 236] on icon at bounding box center [82, 239] width 10 height 10
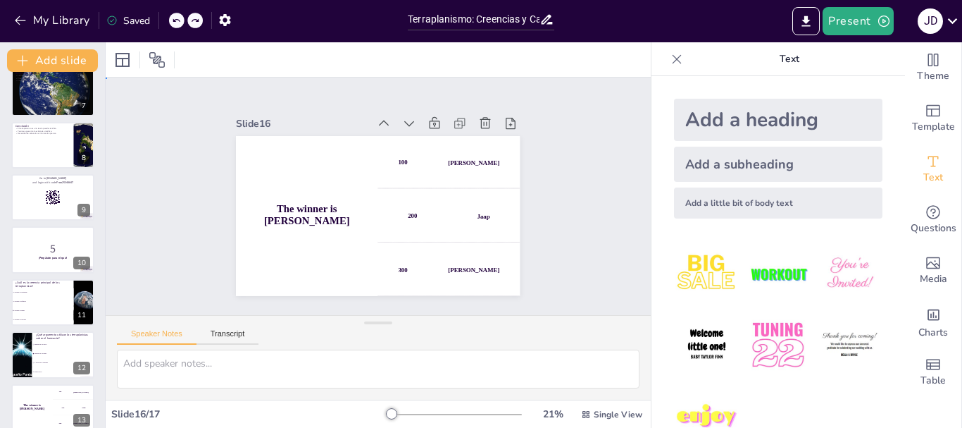
click at [206, 281] on div "Slide 1 Terraplanismo: Creencias y Características de un Movimiento Controversi…" at bounding box center [379, 196] width 346 height 583
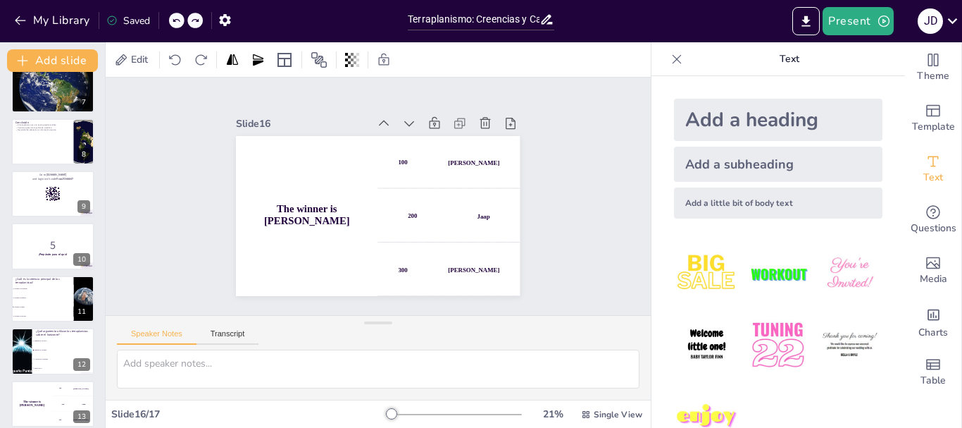
scroll to position [330, 0]
click at [51, 199] on rect at bounding box center [51, 198] width 1 height 1
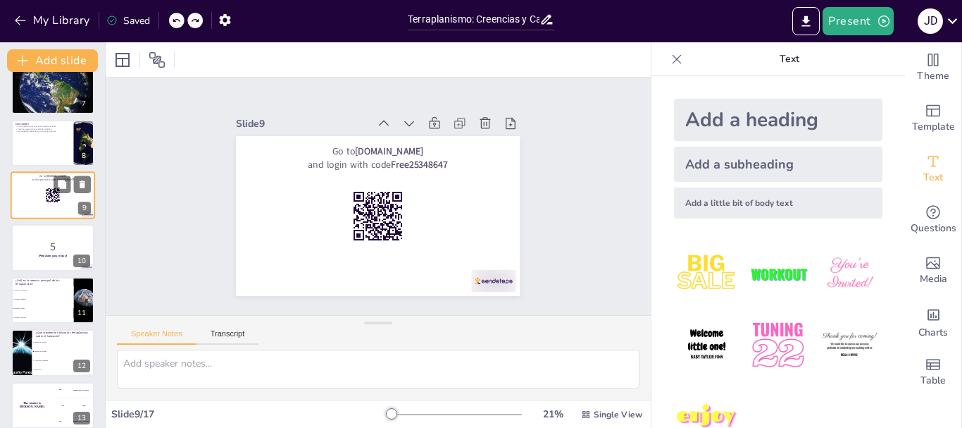
scroll to position [276, 0]
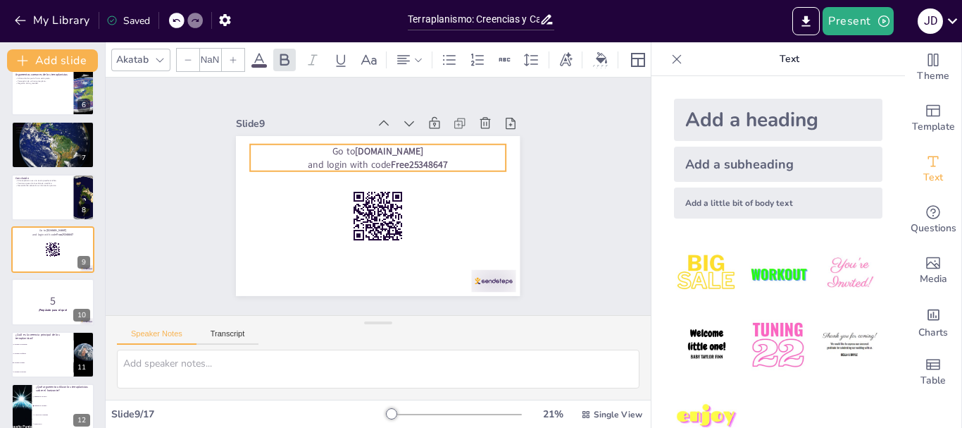
click at [457, 151] on p "Go to [DOMAIN_NAME]" at bounding box center [397, 155] width 239 height 116
click at [454, 161] on p "and login with code Free25348647" at bounding box center [399, 172] width 199 height 181
click at [454, 161] on p "and login with code Free25348647" at bounding box center [385, 165] width 253 height 66
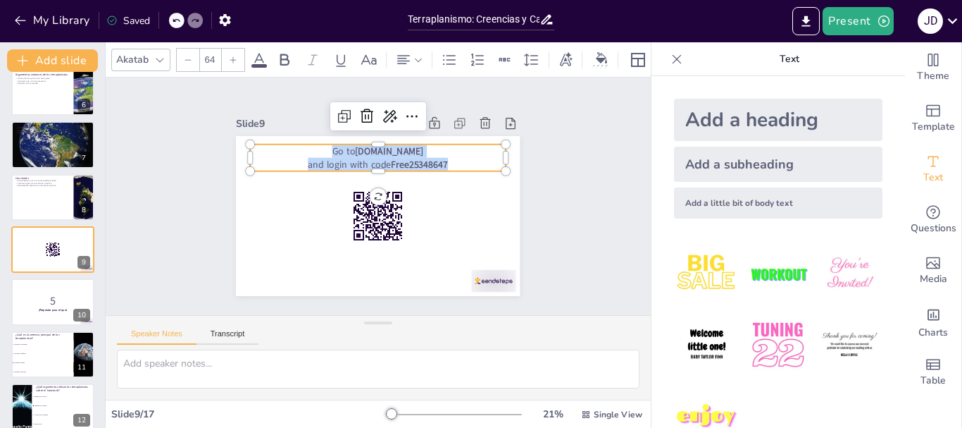
drag, startPoint x: 454, startPoint y: 161, endPoint x: 309, endPoint y: 149, distance: 145.6
click at [309, 149] on div "Go to [DOMAIN_NAME] and login with code Free25348647" at bounding box center [387, 158] width 256 height 79
copy div "Go to [DOMAIN_NAME] and login with code Free25348647"
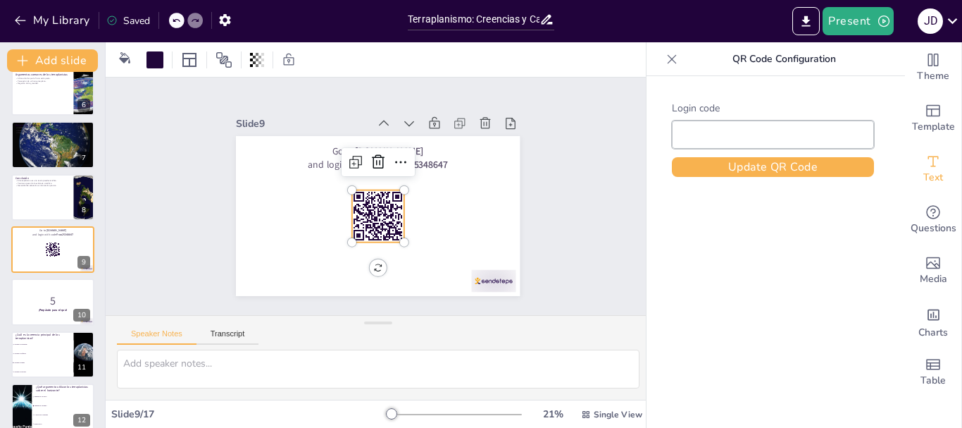
click at [356, 228] on rect at bounding box center [374, 215] width 61 height 61
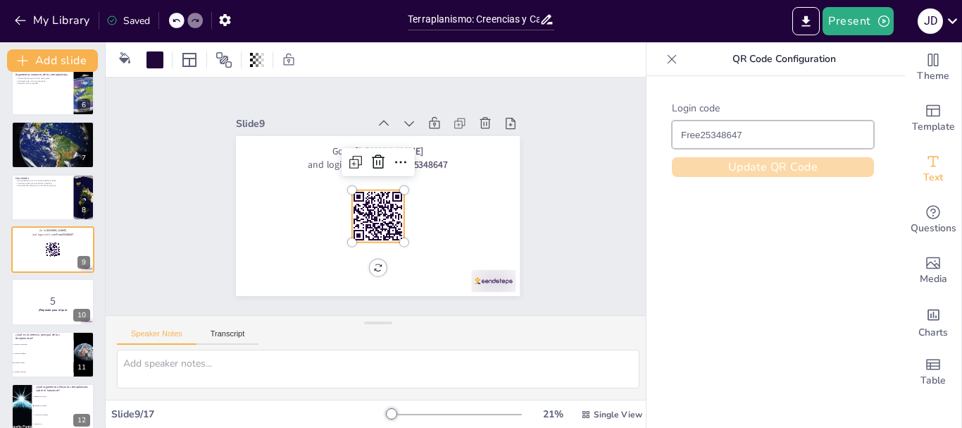
click at [785, 175] on button "Update QR Code" at bounding box center [773, 167] width 202 height 20
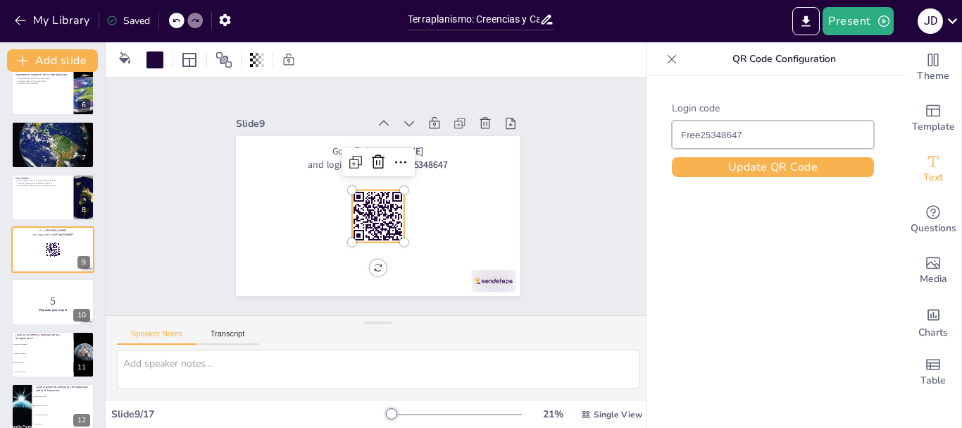
click at [752, 131] on input "Free25348647" at bounding box center [773, 135] width 184 height 10
click at [46, 244] on rect at bounding box center [46, 243] width 1 height 3
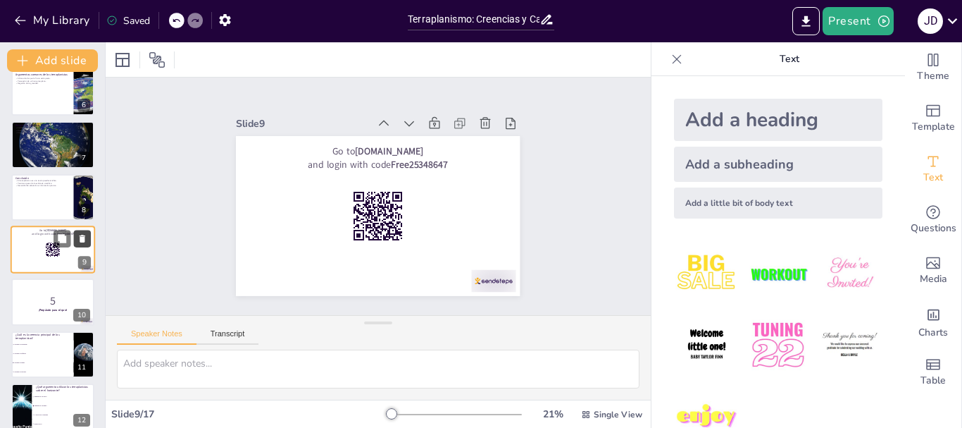
click at [80, 245] on button at bounding box center [82, 238] width 17 height 17
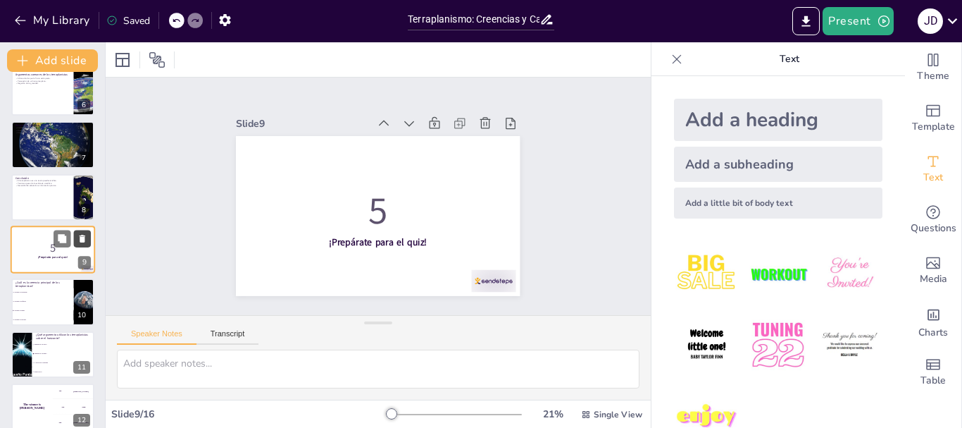
click at [80, 242] on icon at bounding box center [82, 239] width 10 height 10
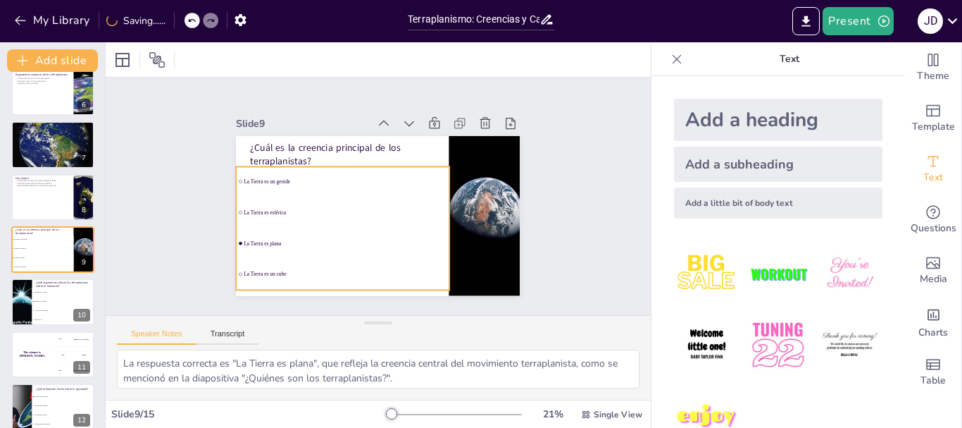
click at [242, 250] on li "La Tierra es plana" at bounding box center [337, 238] width 215 height 51
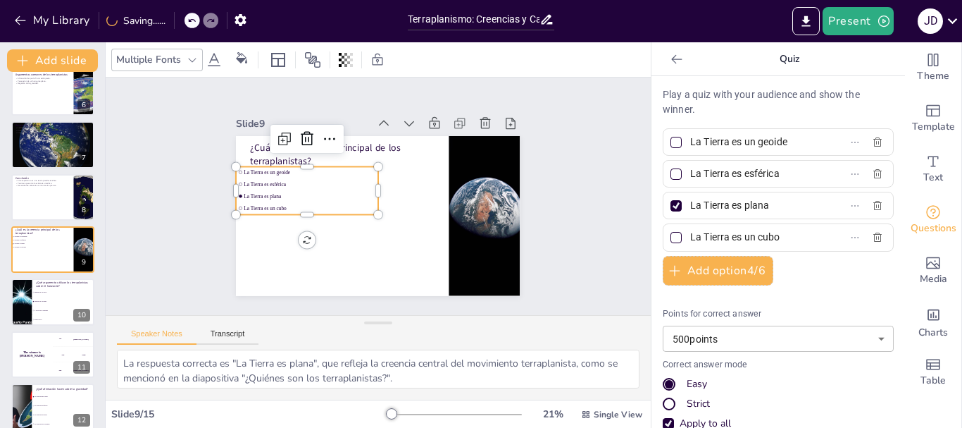
click at [340, 205] on span "La Tierra es un cubo" at bounding box center [310, 208] width 132 height 6
click at [673, 206] on div at bounding box center [676, 205] width 7 height 7
click at [690, 206] on input "La Tierra es plana" at bounding box center [755, 205] width 131 height 20
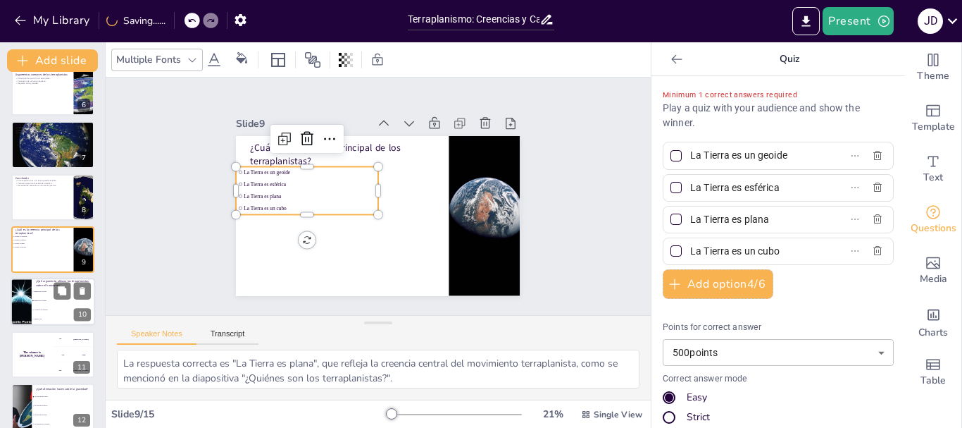
click at [15, 304] on div at bounding box center [21, 302] width 85 height 48
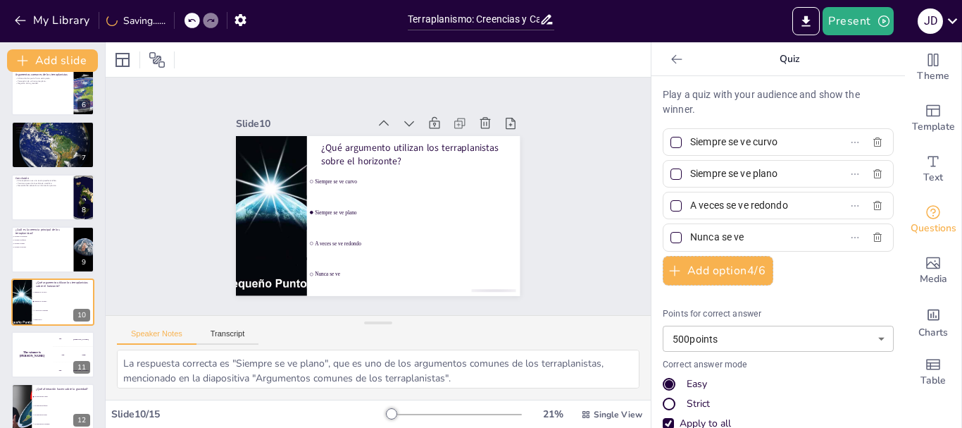
scroll to position [328, 0]
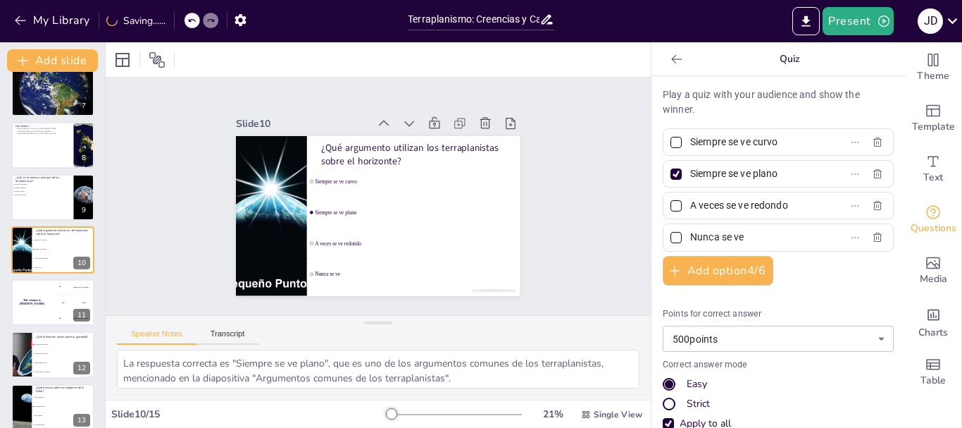
click at [671, 172] on div at bounding box center [676, 173] width 11 height 11
click at [690, 172] on input "Siempre se ve plano" at bounding box center [755, 173] width 131 height 20
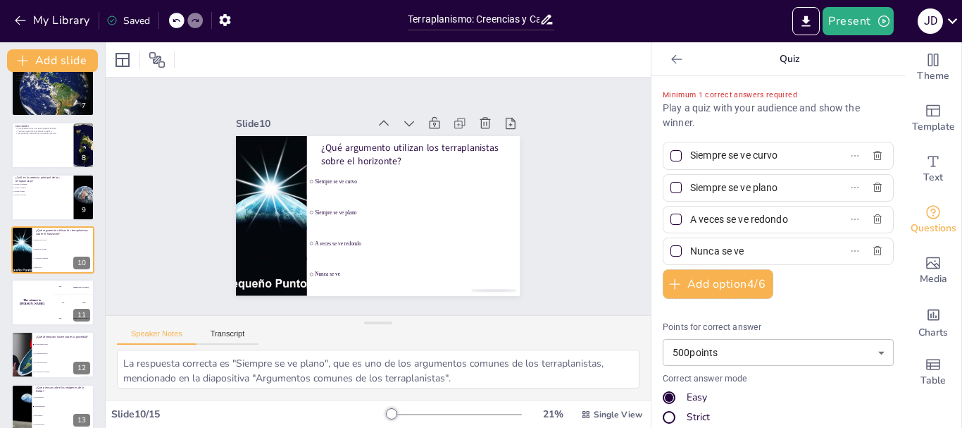
click at [180, 15] on div at bounding box center [176, 20] width 15 height 15
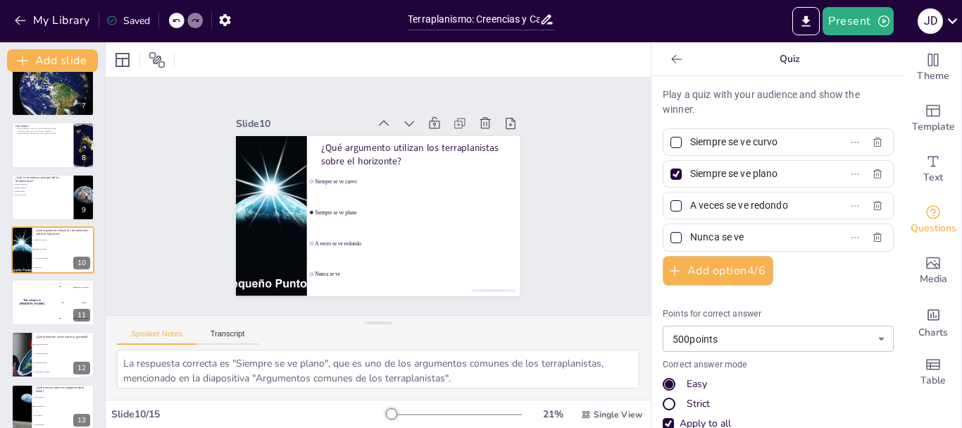
click at [180, 15] on div at bounding box center [176, 20] width 15 height 15
click at [180, 15] on div "My Library Saving......" at bounding box center [127, 19] width 254 height 25
click at [190, 20] on icon at bounding box center [191, 21] width 7 height 4
click at [175, 20] on icon at bounding box center [176, 21] width 7 height 4
click at [118, 194] on div "Slide 1 Terraplanismo: Creencias y Características de un Movimiento Controversi…" at bounding box center [378, 196] width 583 height 346
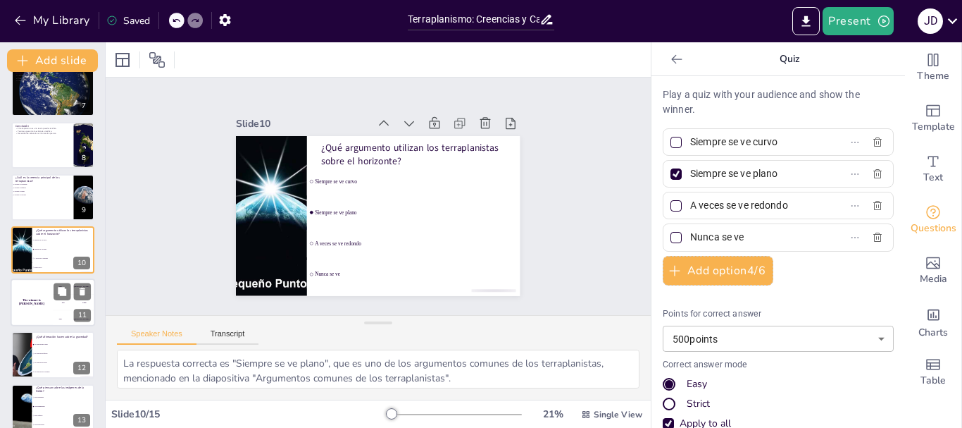
click at [27, 309] on div "The winner is [PERSON_NAME]" at bounding box center [32, 302] width 42 height 48
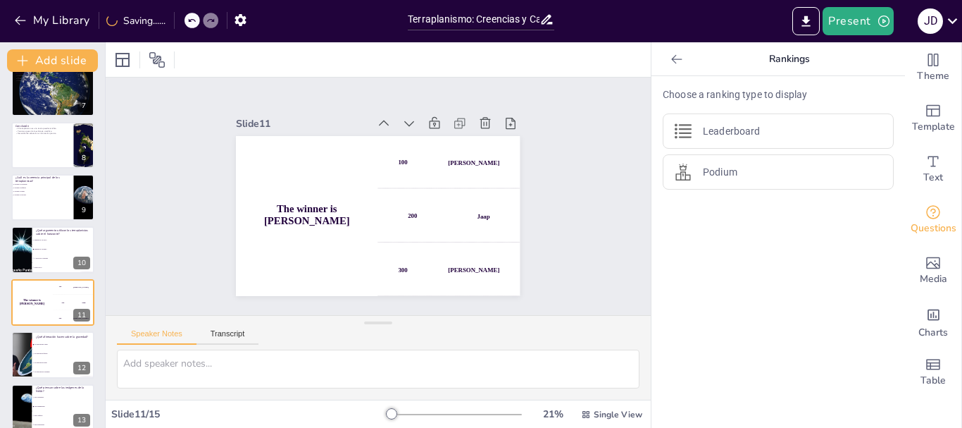
scroll to position [380, 0]
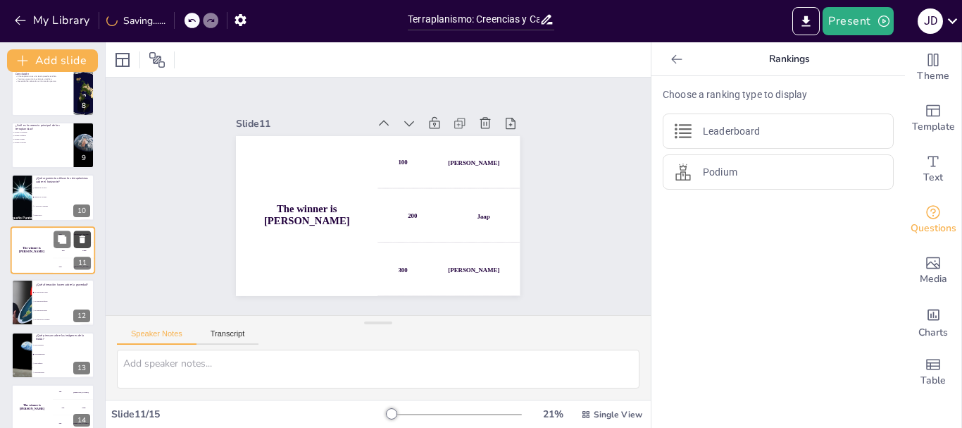
click at [81, 240] on icon at bounding box center [83, 239] width 6 height 8
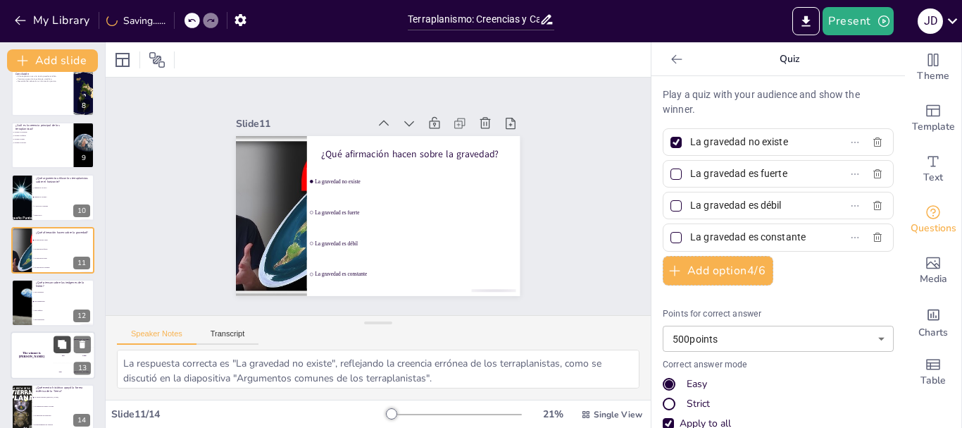
click at [54, 342] on button at bounding box center [62, 343] width 17 height 17
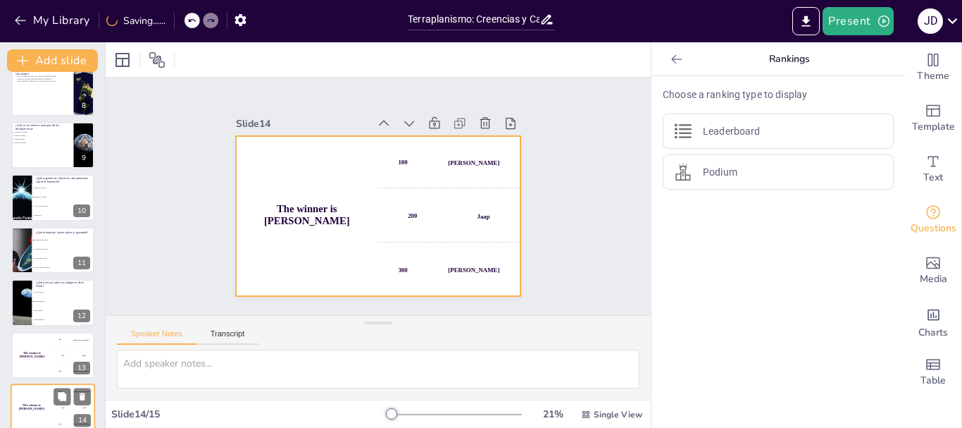
scroll to position [447, 0]
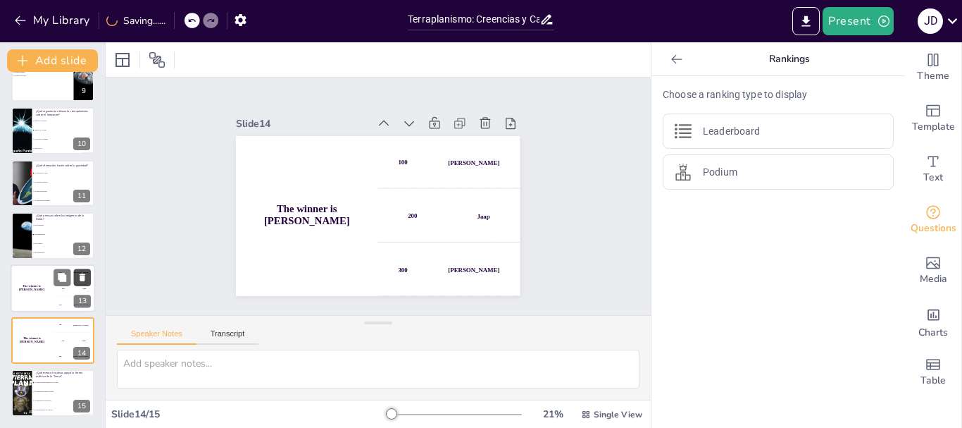
click at [80, 278] on icon at bounding box center [83, 277] width 6 height 8
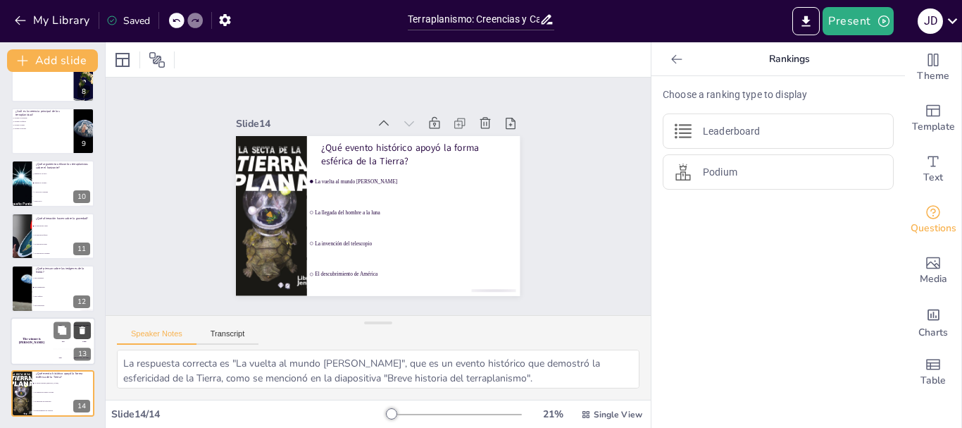
scroll to position [394, 0]
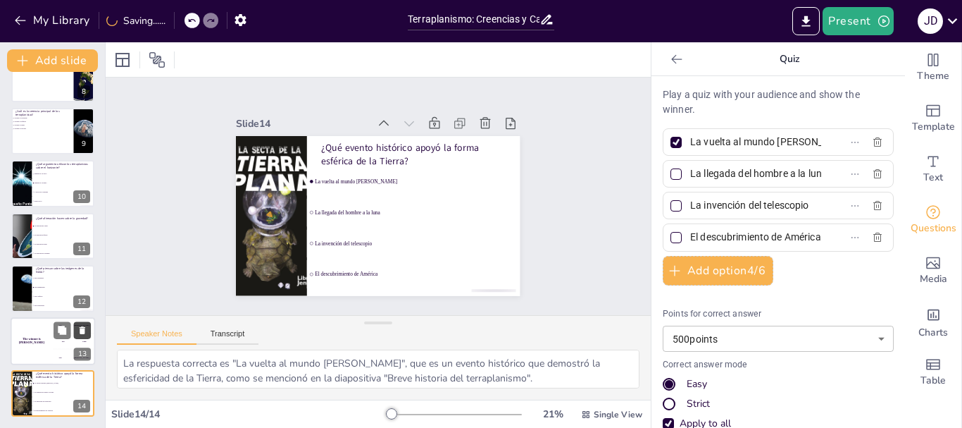
click at [80, 332] on icon at bounding box center [83, 330] width 6 height 8
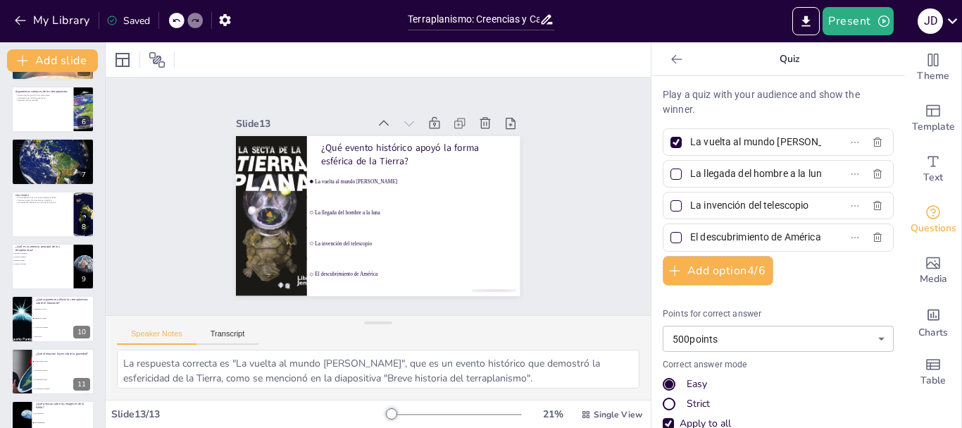
scroll to position [253, 0]
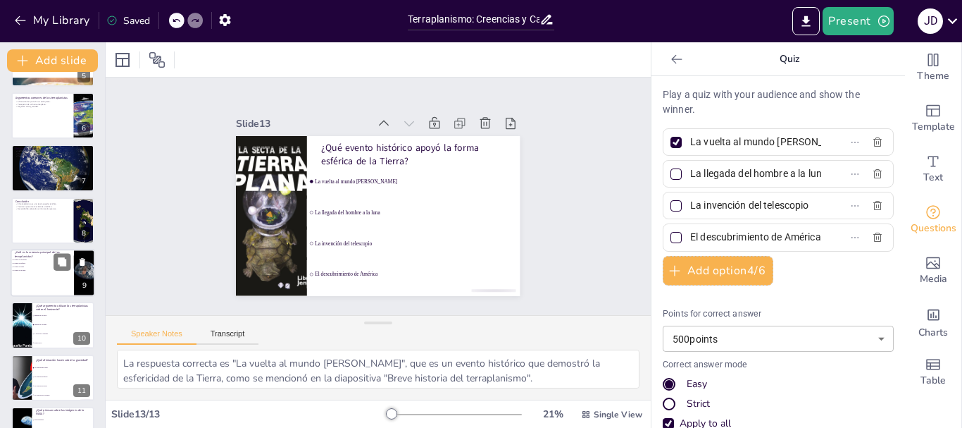
click at [46, 261] on li "La Tierra es esférica" at bounding box center [32, 263] width 42 height 4
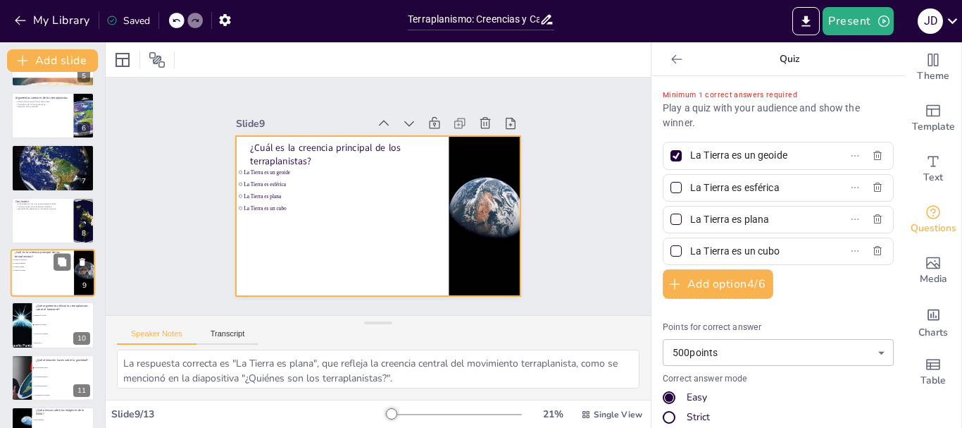
scroll to position [276, 0]
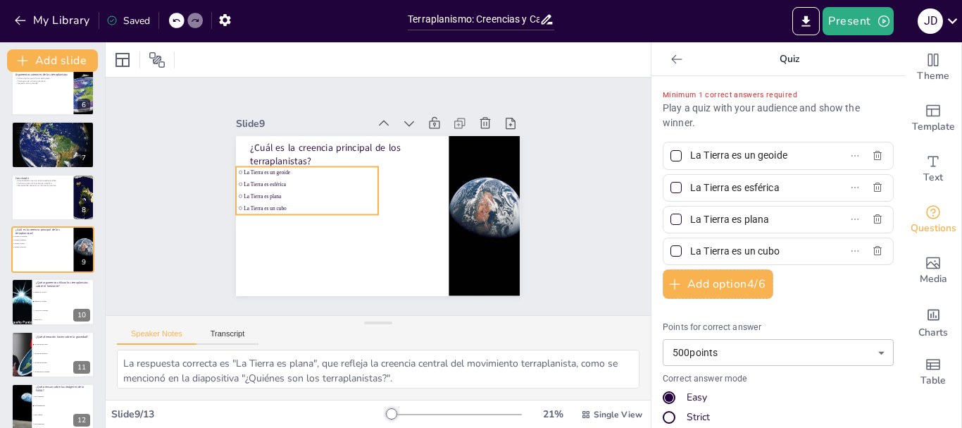
click at [287, 196] on li "La Tierra es plana" at bounding box center [308, 181] width 141 height 40
click at [180, 21] on icon at bounding box center [176, 21] width 7 height 4
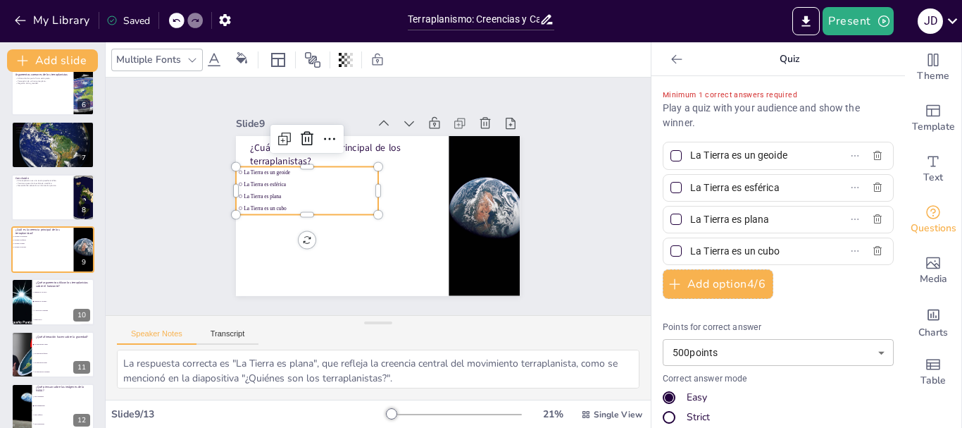
click at [180, 21] on icon at bounding box center [176, 21] width 7 height 4
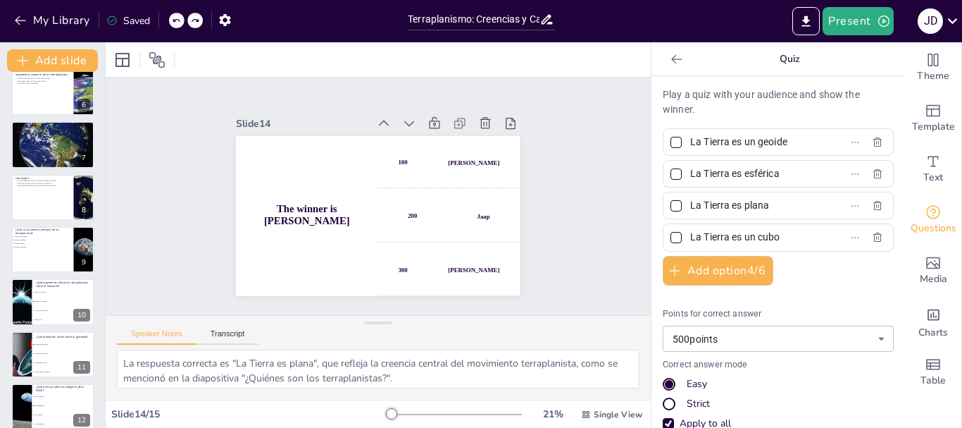
click at [180, 21] on icon at bounding box center [176, 21] width 7 height 4
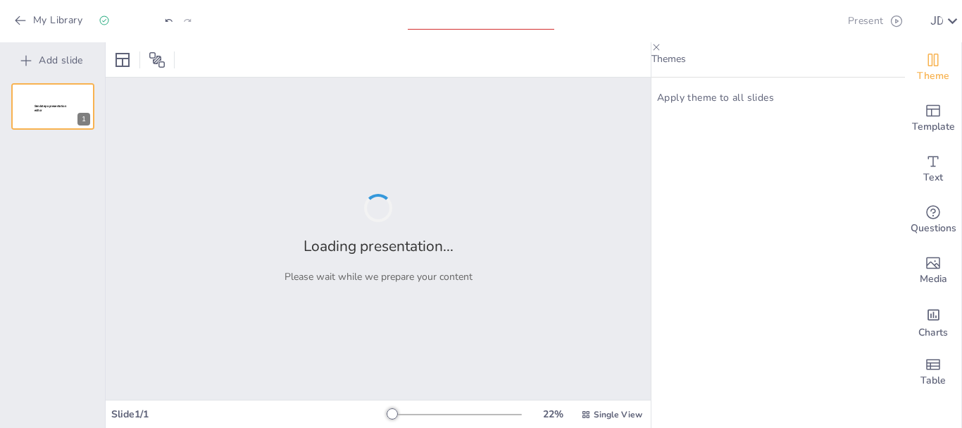
type input "Terraplanismo: Creencias y Características de un Movimiento Controversial"
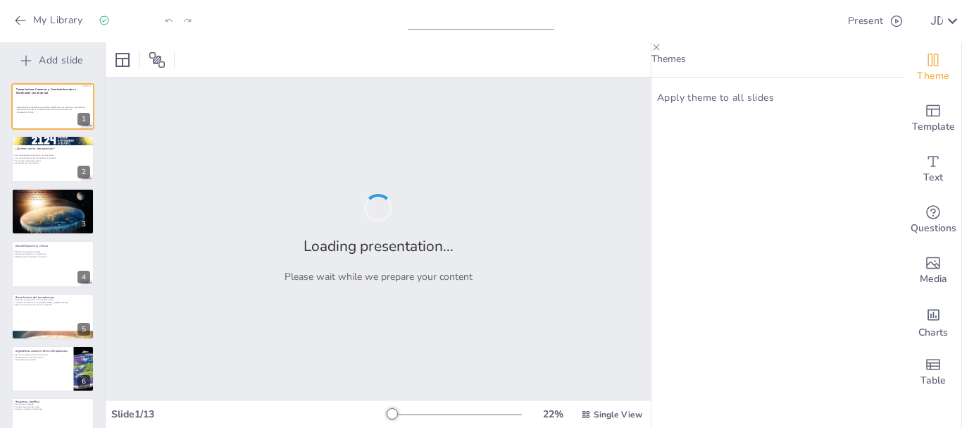
checkbox input "true"
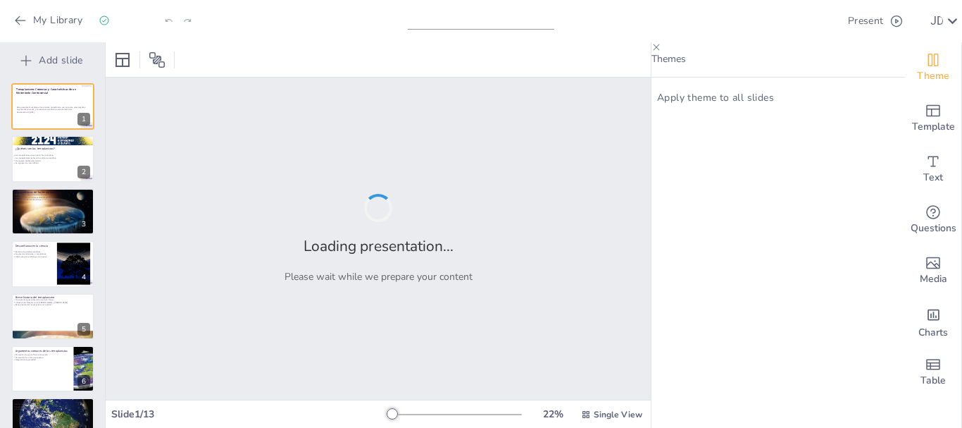
checkbox input "true"
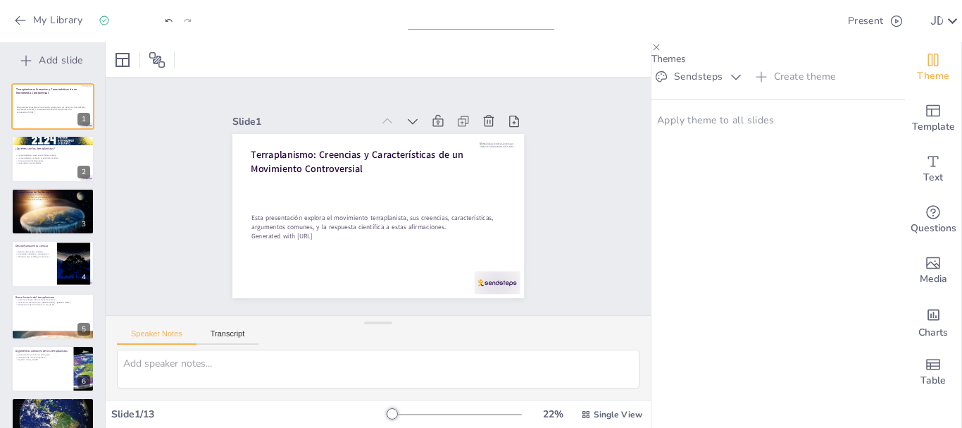
checkbox input "true"
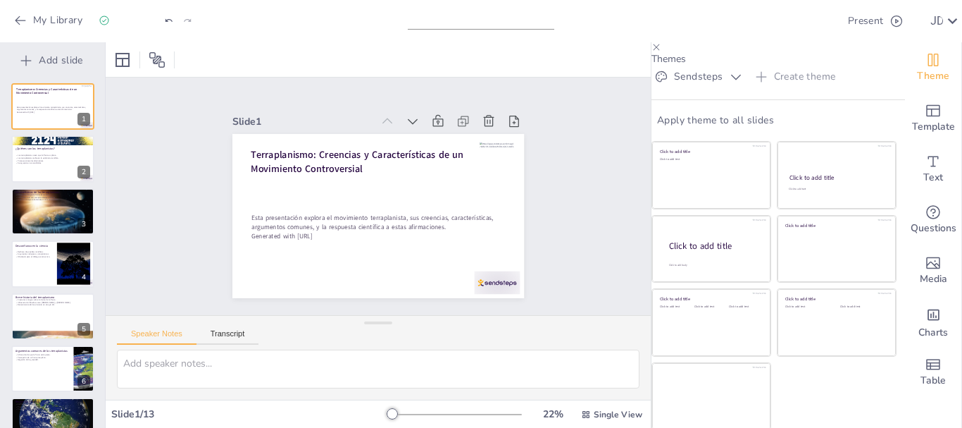
checkbox input "true"
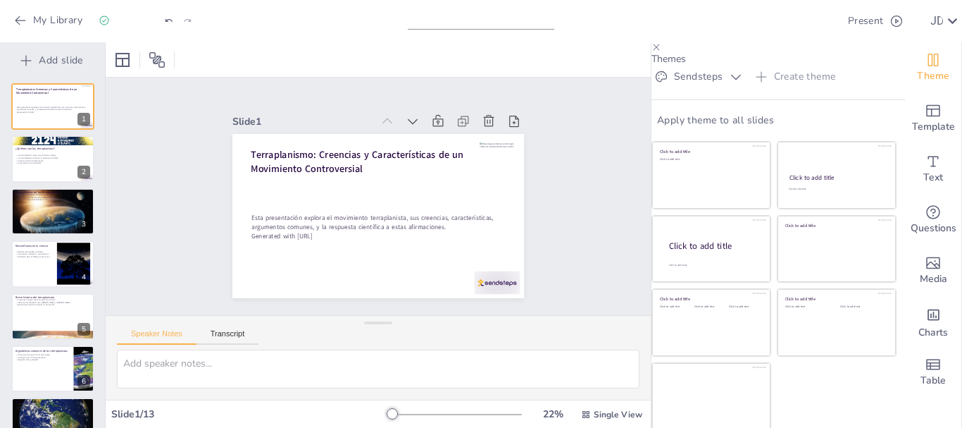
checkbox input "true"
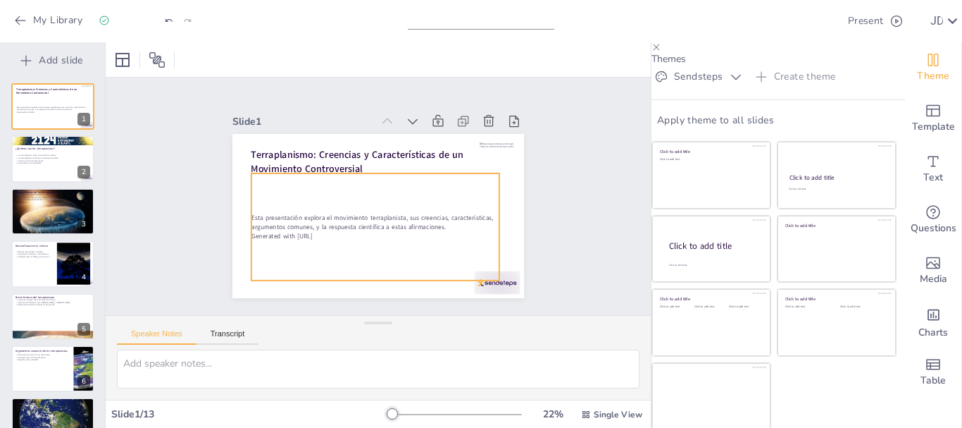
checkbox input "true"
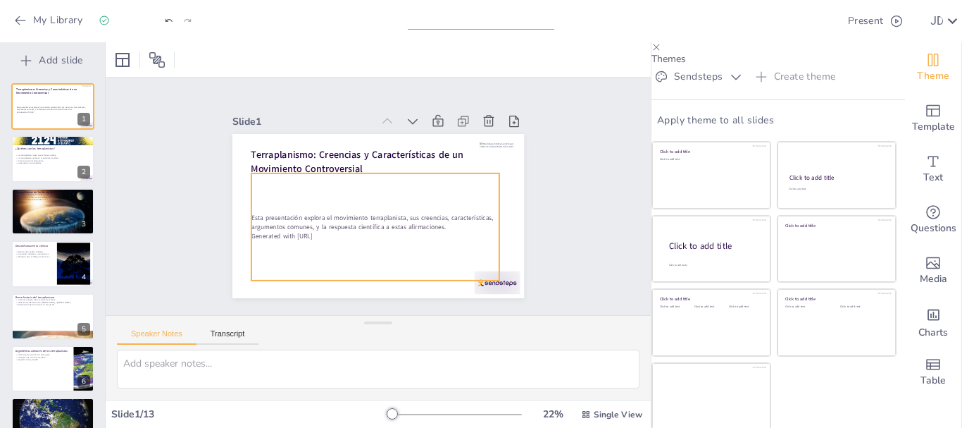
checkbox input "true"
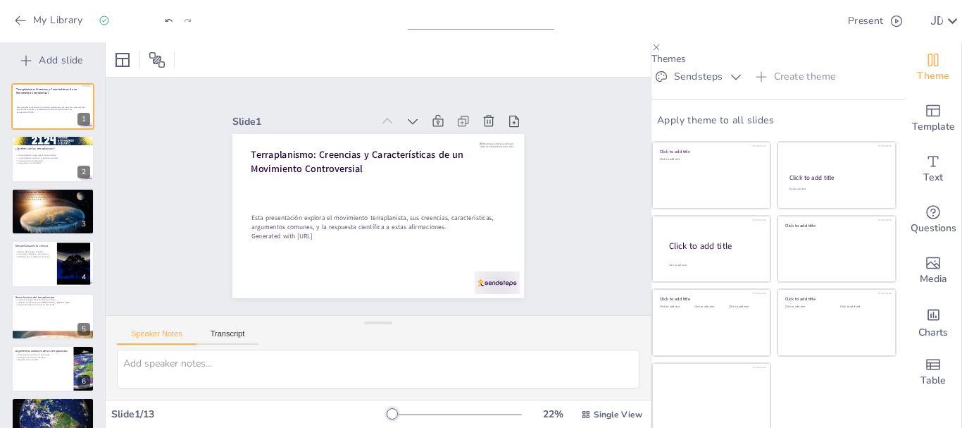
checkbox input "true"
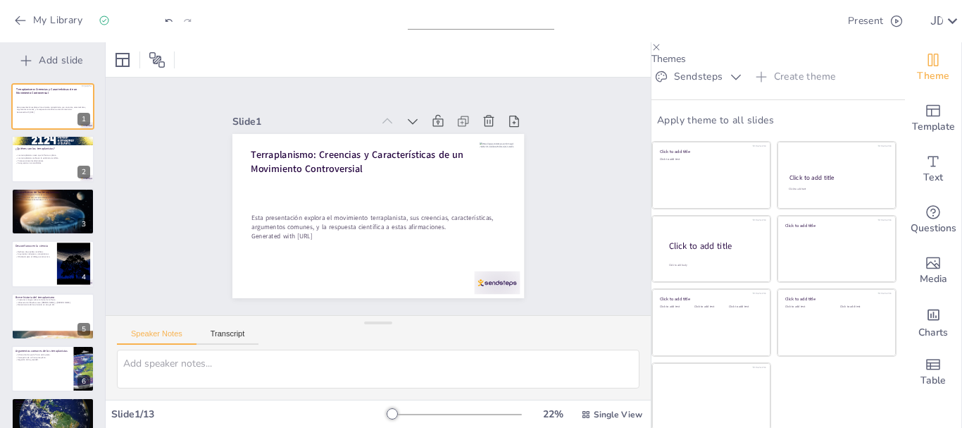
checkbox input "true"
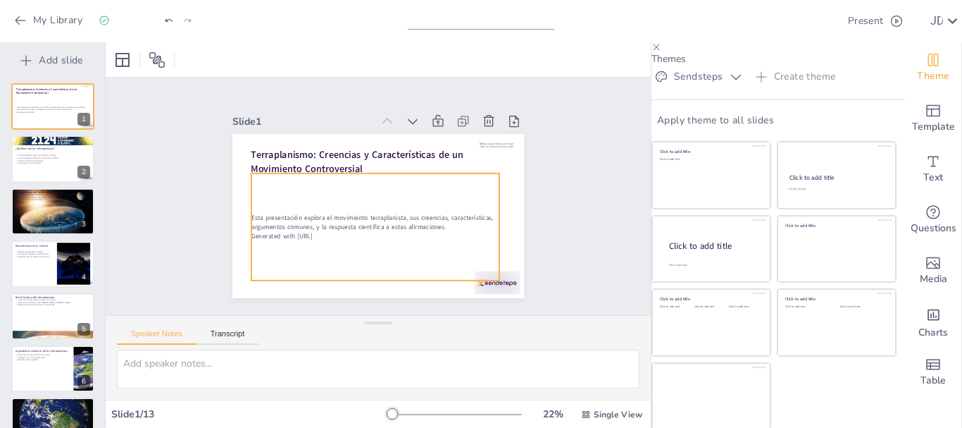
checkbox input "true"
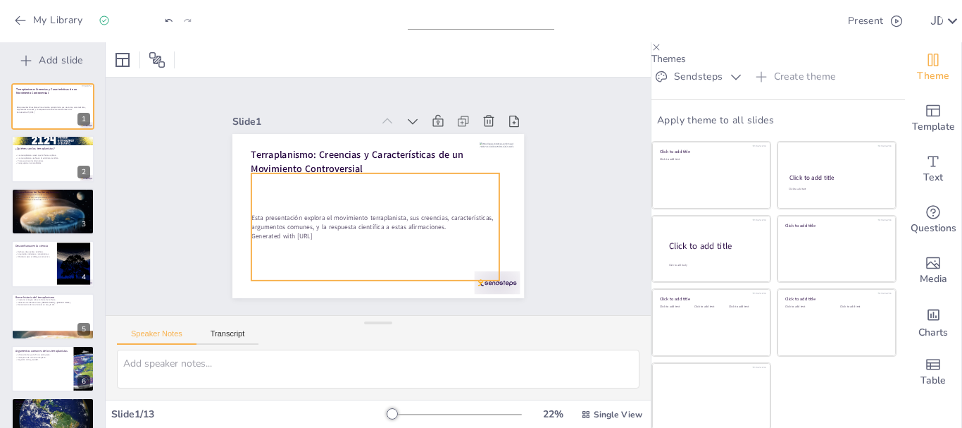
checkbox input "true"
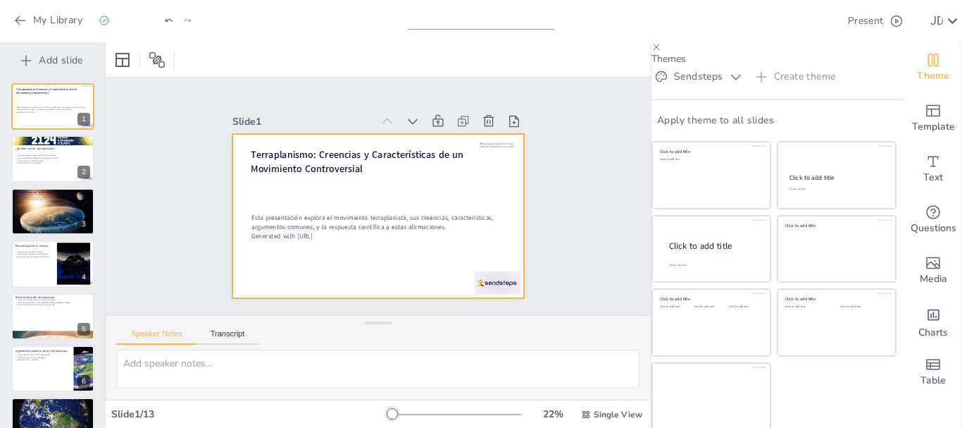
checkbox input "true"
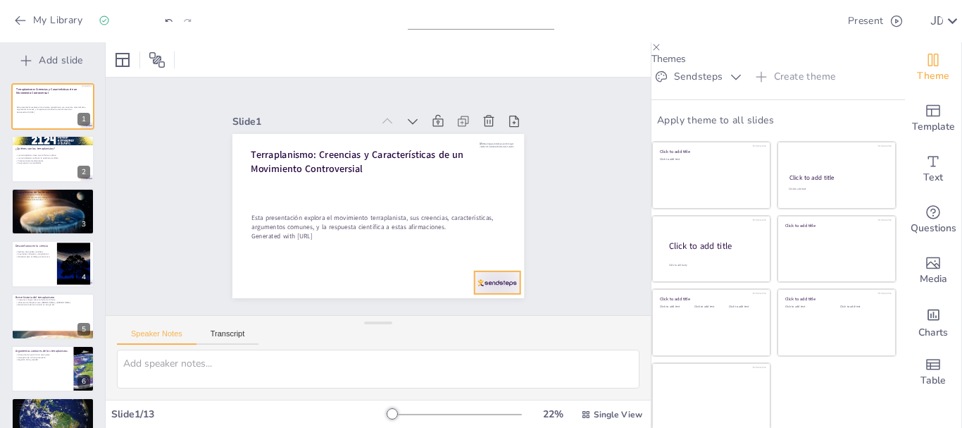
click at [495, 290] on div at bounding box center [476, 306] width 49 height 32
checkbox input "true"
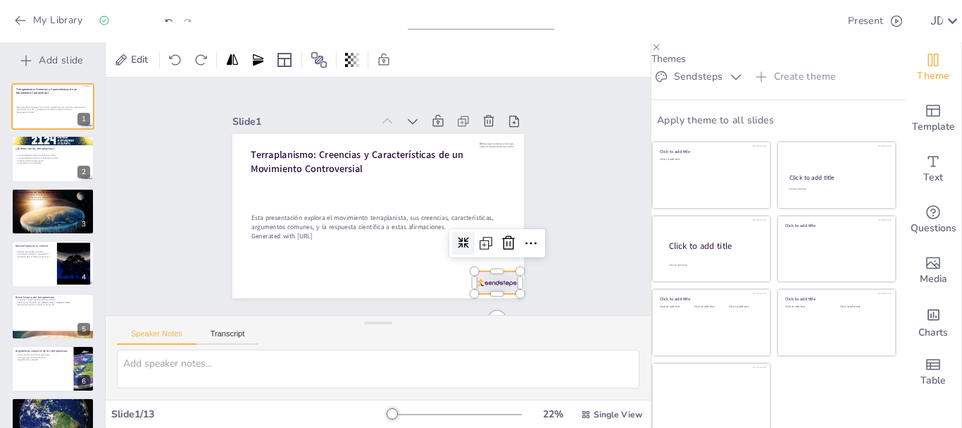
checkbox input "true"
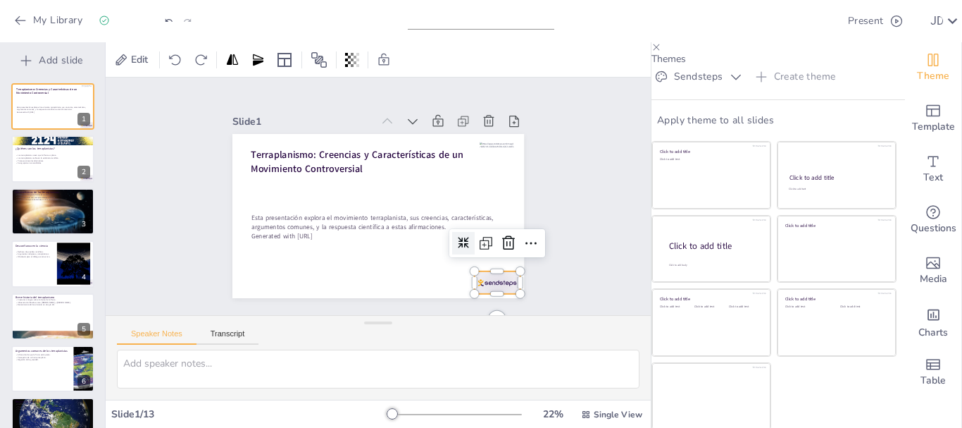
checkbox input "true"
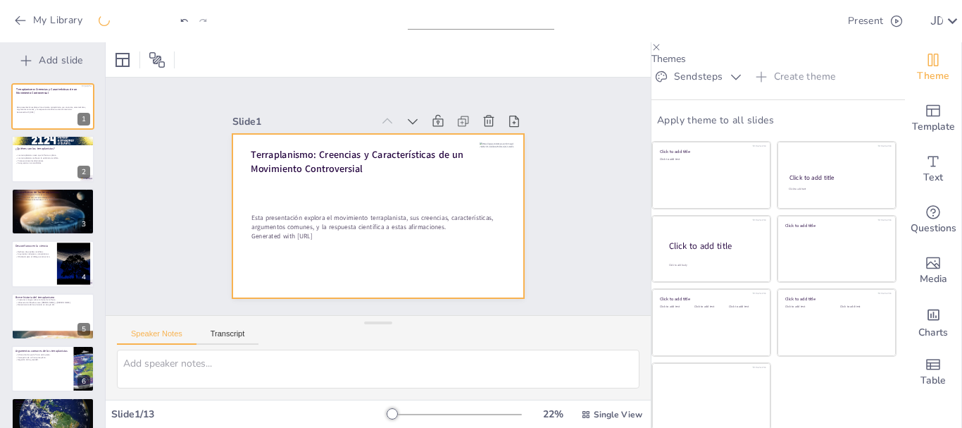
checkbox input "true"
click at [484, 143] on div at bounding box center [372, 215] width 328 height 247
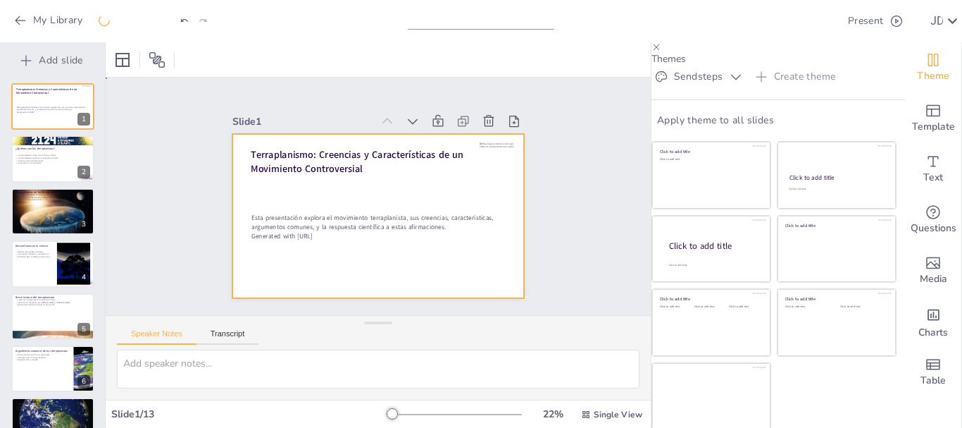
checkbox input "true"
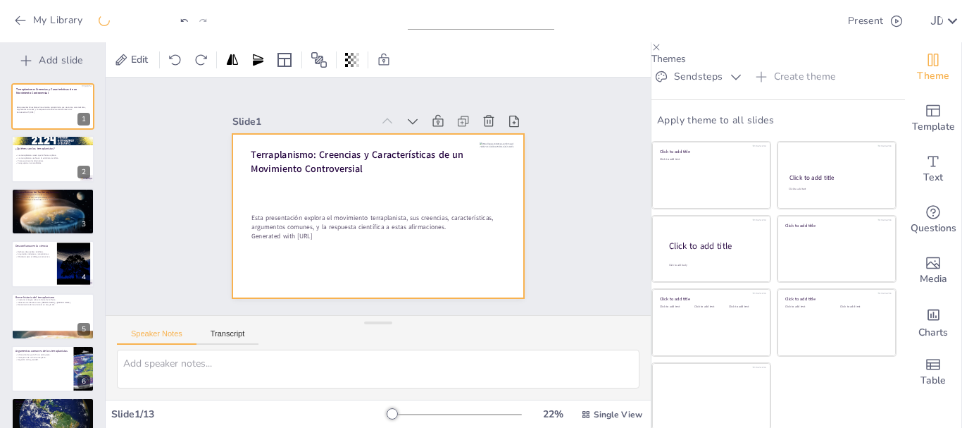
checkbox input "true"
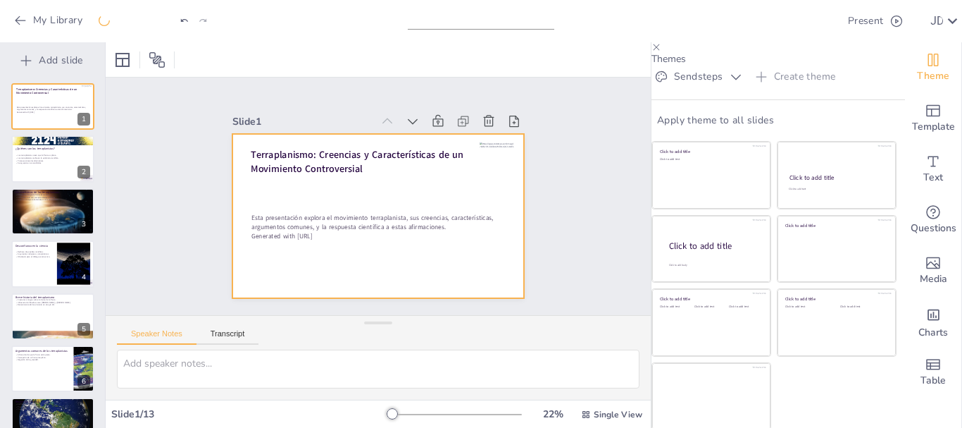
checkbox input "true"
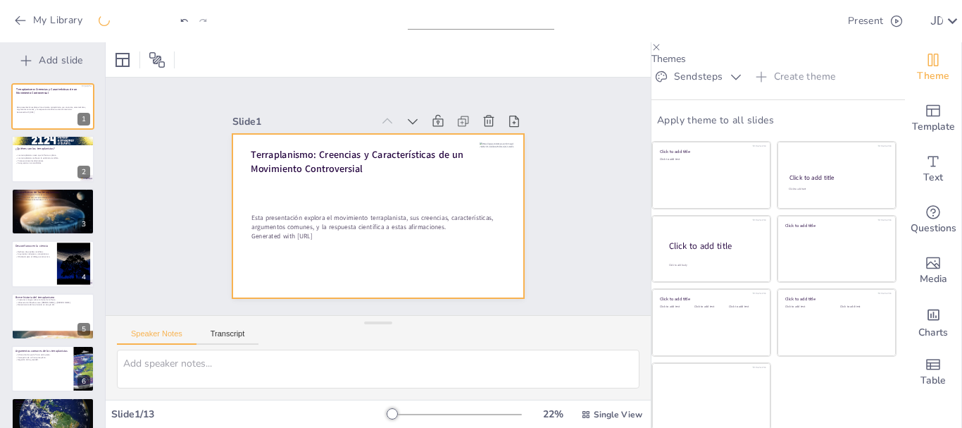
checkbox input "true"
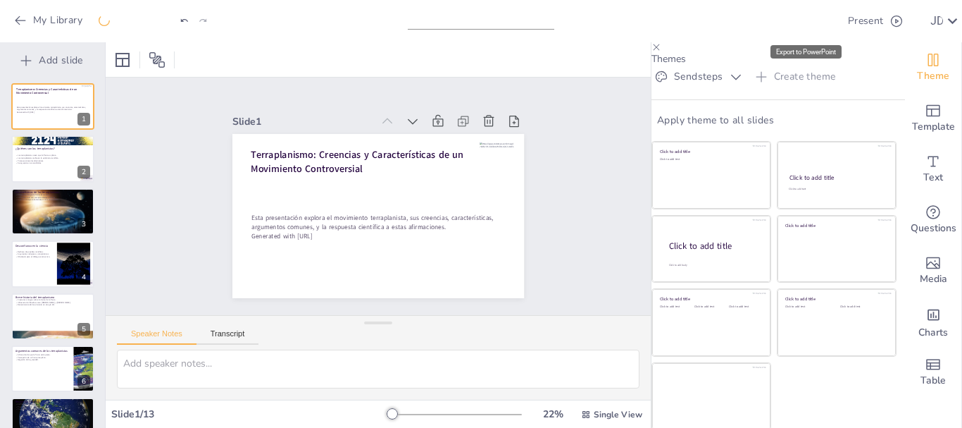
click at [819, 17] on icon "Export to PowerPoint" at bounding box center [826, 21] width 15 height 15
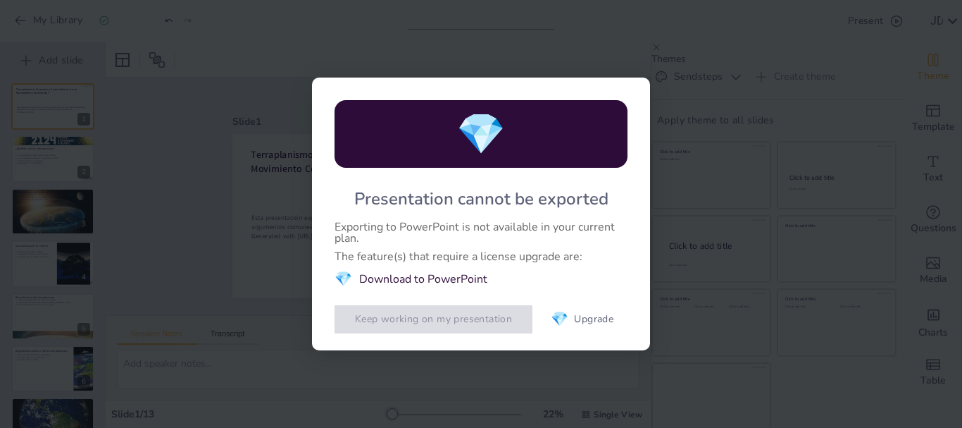
click at [432, 328] on button "Keep working on my presentation" at bounding box center [434, 319] width 198 height 28
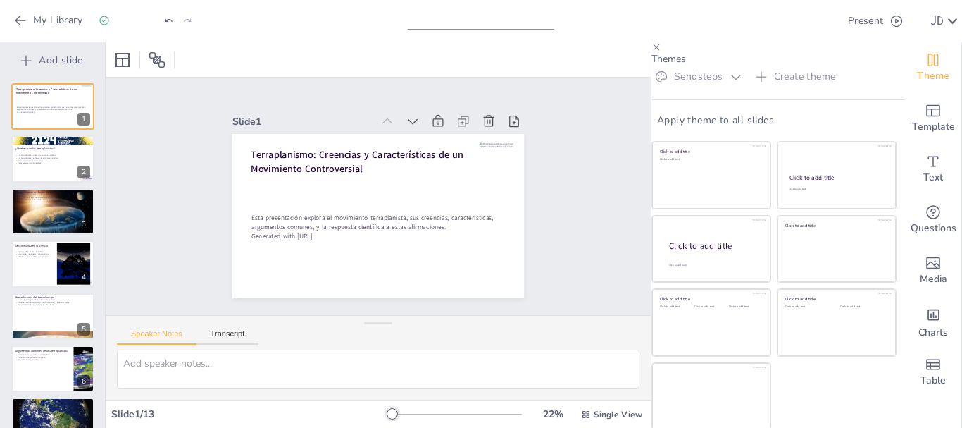
click at [715, 88] on button "Sendsteps" at bounding box center [699, 77] width 94 height 23
click at [712, 131] on span "Sendsteps" at bounding box center [714, 124] width 63 height 13
checkbox input "true"
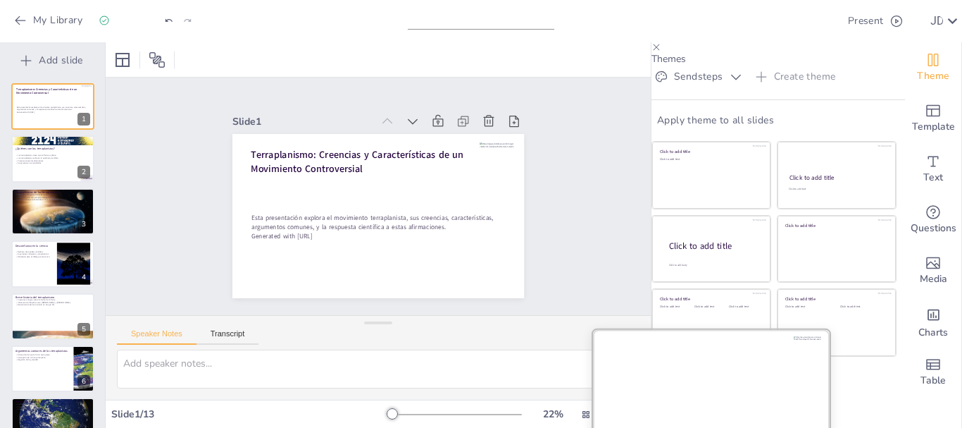
checkbox input "true"
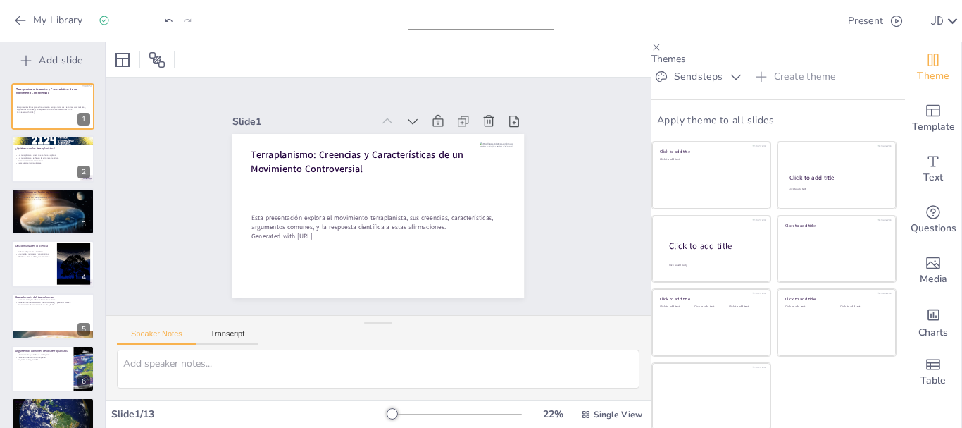
checkbox input "true"
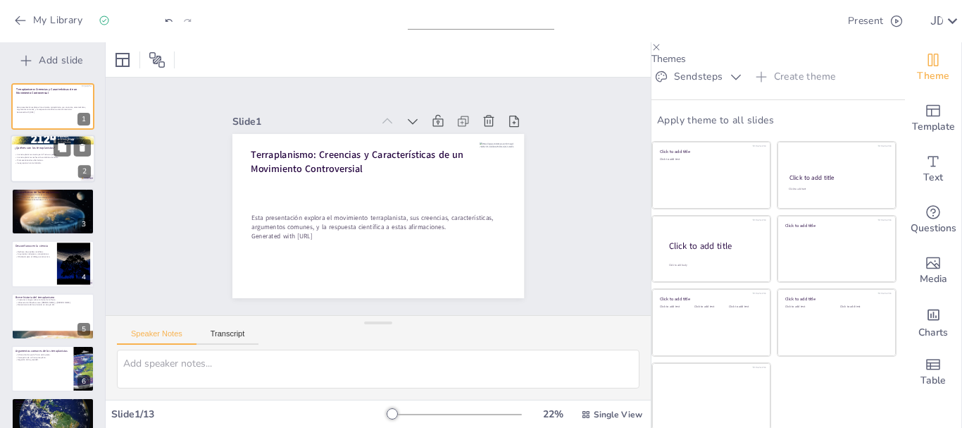
checkbox input "true"
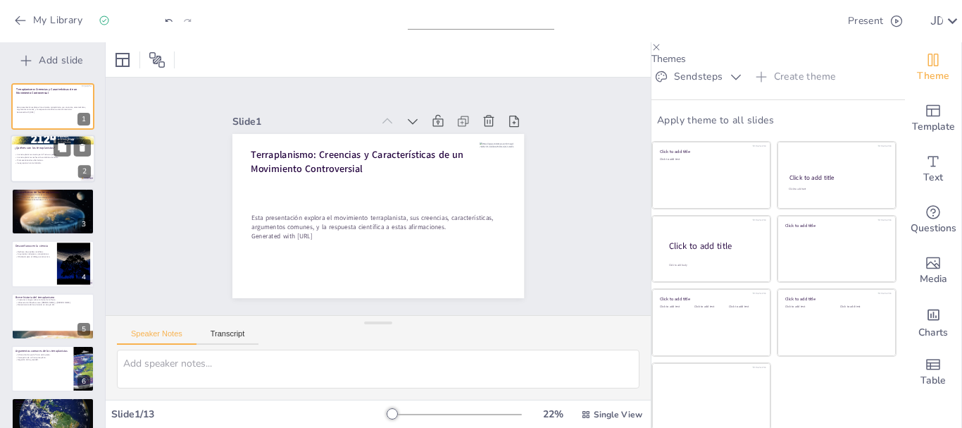
checkbox input "true"
click at [58, 166] on div at bounding box center [53, 159] width 85 height 48
type textarea "La creencia de que la Tierra es plana es fundamental para el movimiento terrapl…"
checkbox input "true"
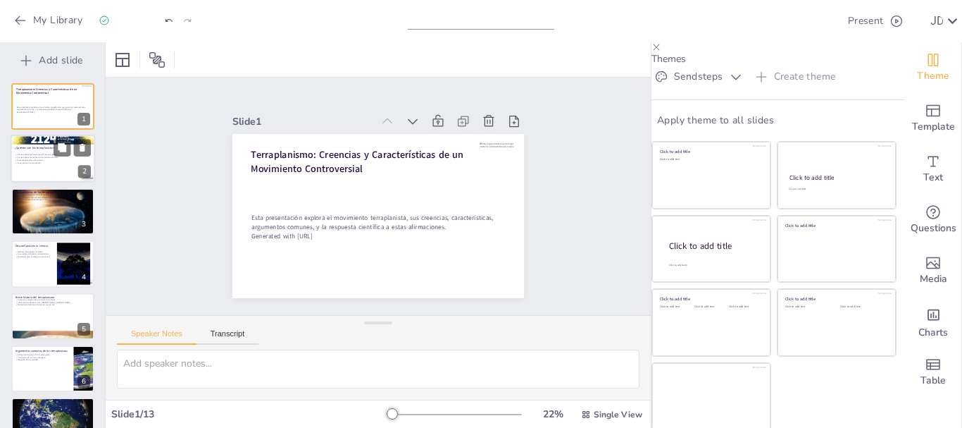
checkbox input "true"
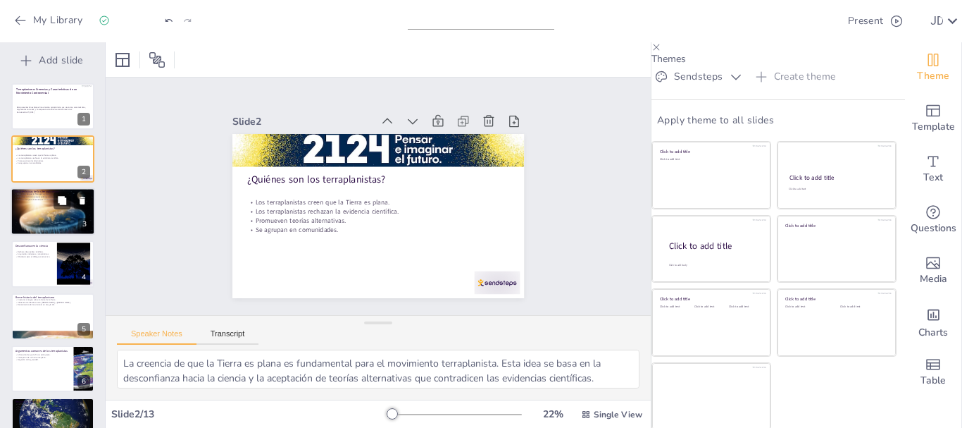
checkbox input "true"
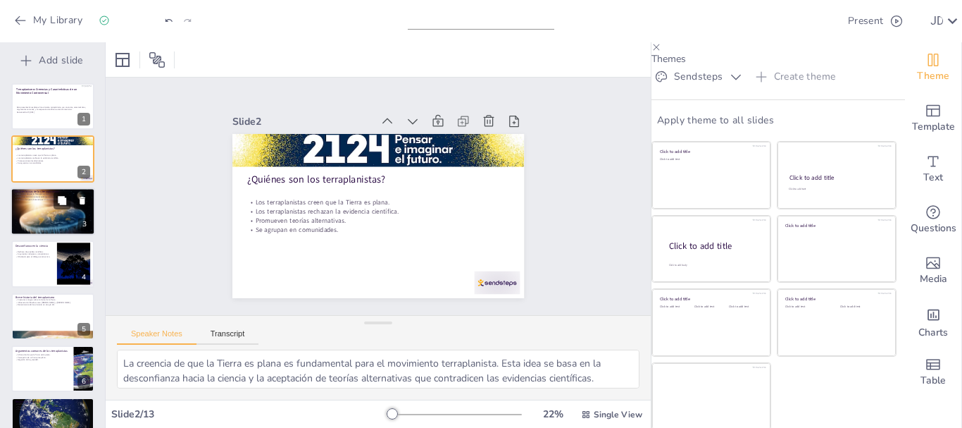
checkbox input "true"
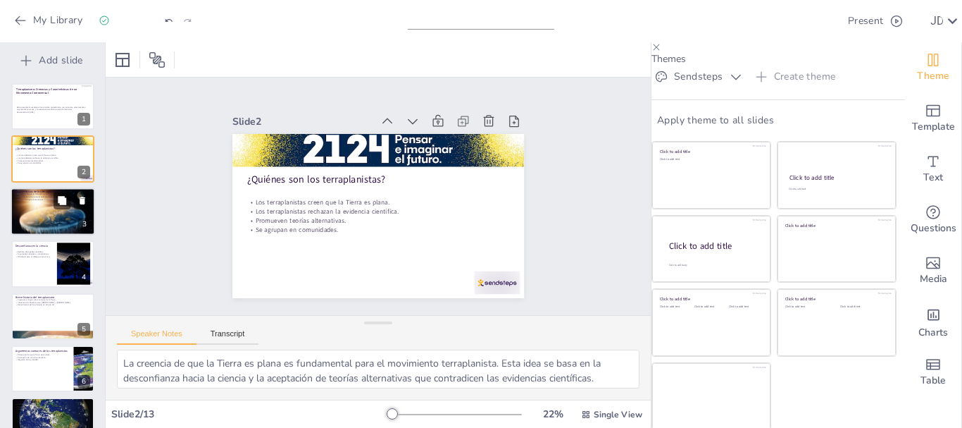
checkbox input "true"
click at [46, 208] on div at bounding box center [53, 211] width 85 height 48
type textarea "La afirmación de que la Tierra es un disco es una de las creencias más destacad…"
checkbox input "true"
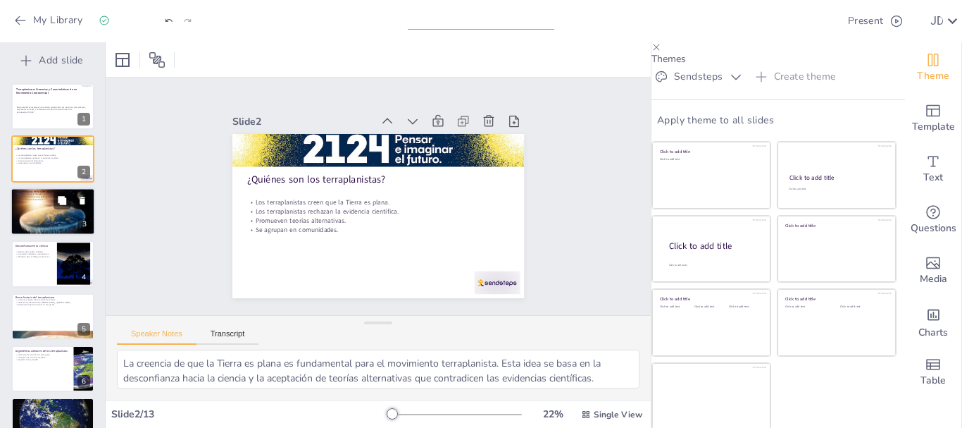
checkbox input "true"
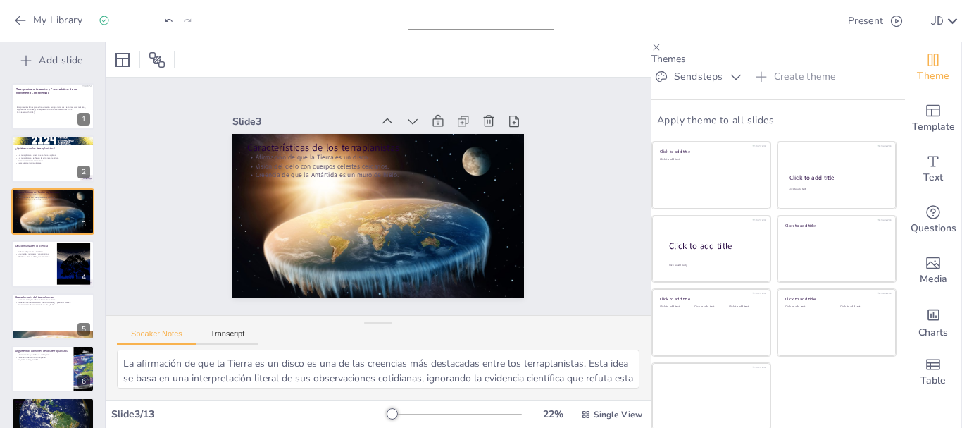
checkbox input "true"
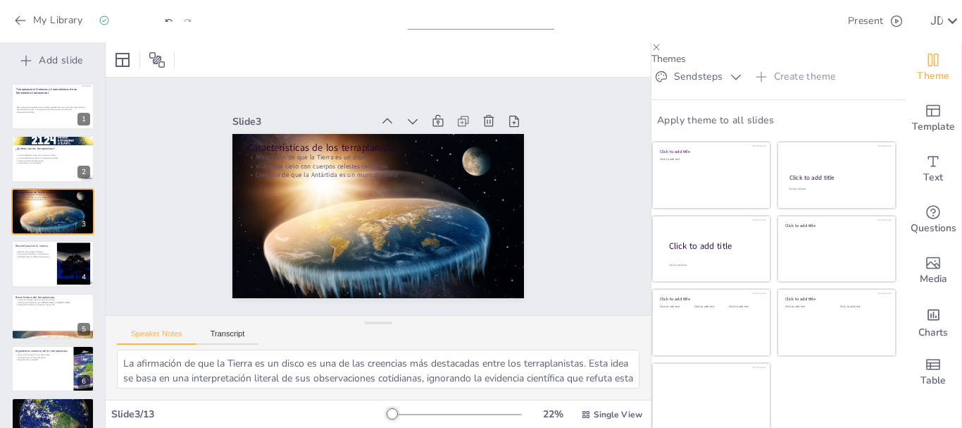
checkbox input "true"
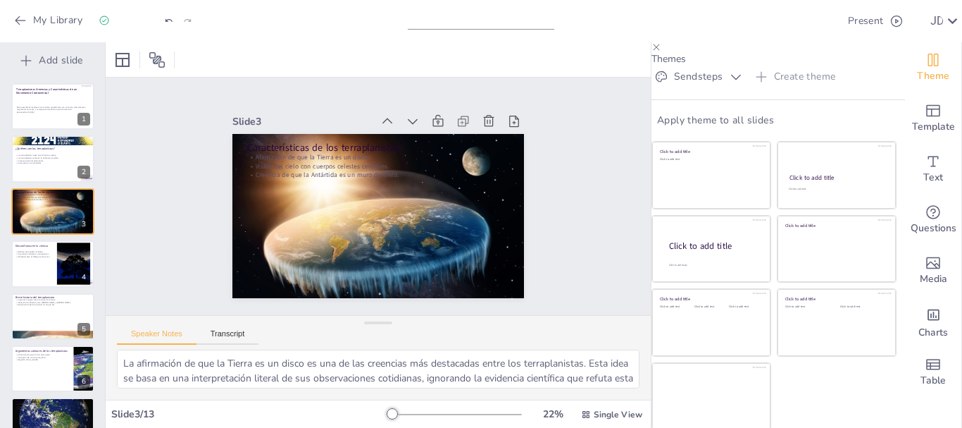
checkbox input "true"
click at [857, 25] on button "Present" at bounding box center [875, 21] width 64 height 28
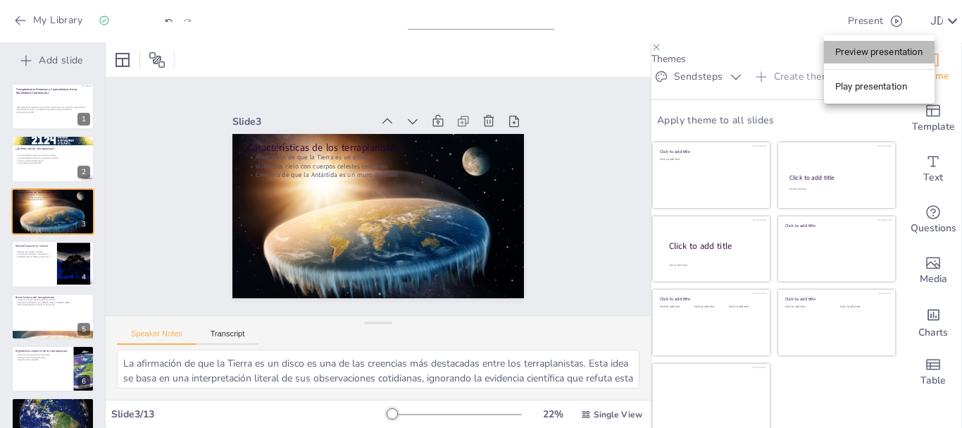
click at [871, 61] on li "Preview presentation" at bounding box center [879, 52] width 111 height 23
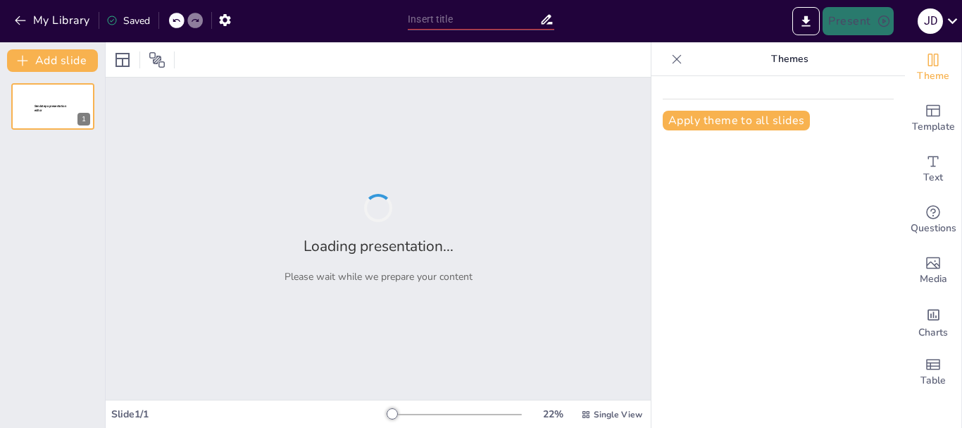
type input "Terraplanismo: Creencias y Características de un Movimiento Controversial"
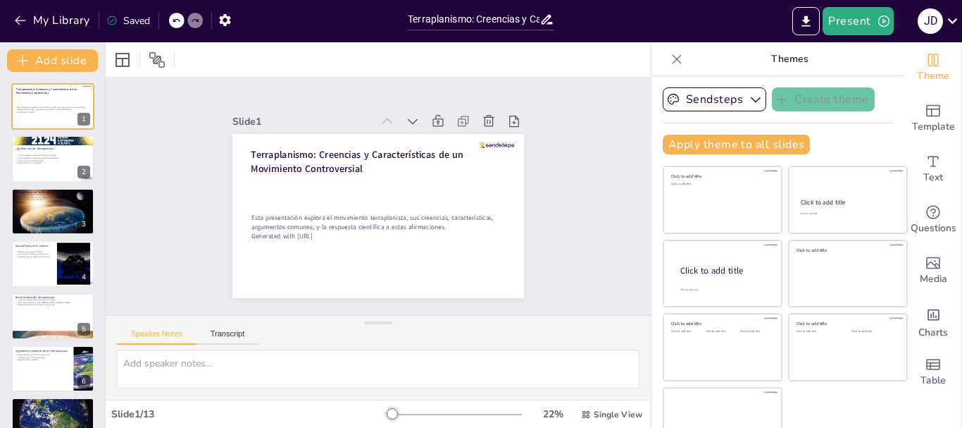
checkbox input "true"
click at [46, 59] on button "Add slide" at bounding box center [52, 60] width 91 height 23
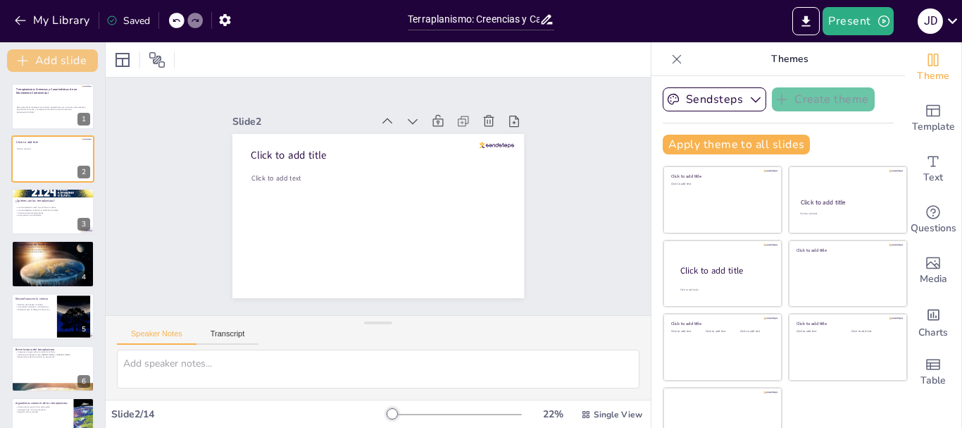
checkbox input "true"
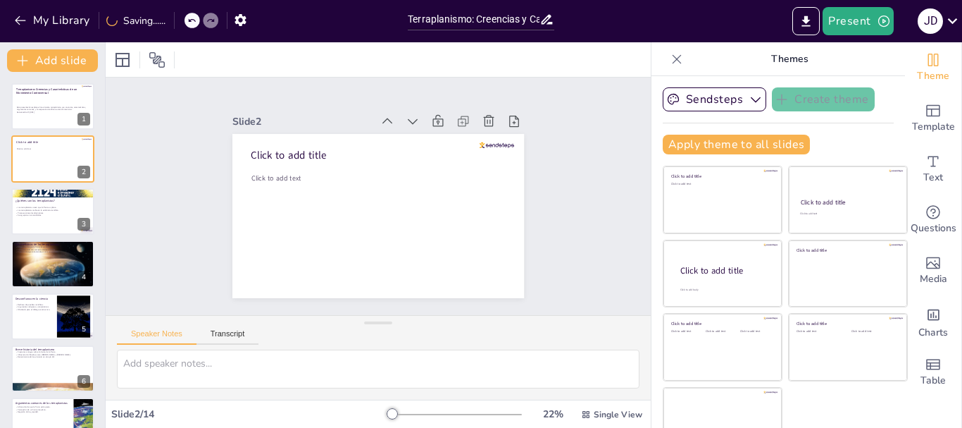
checkbox input "true"
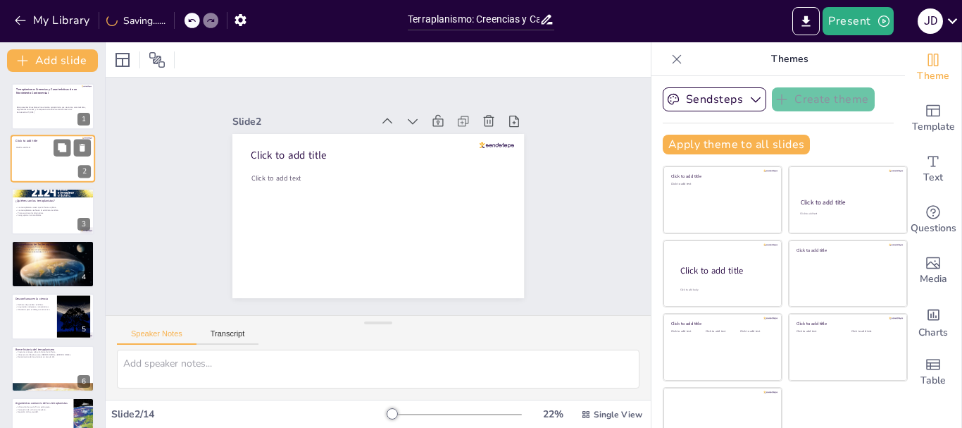
checkbox input "true"
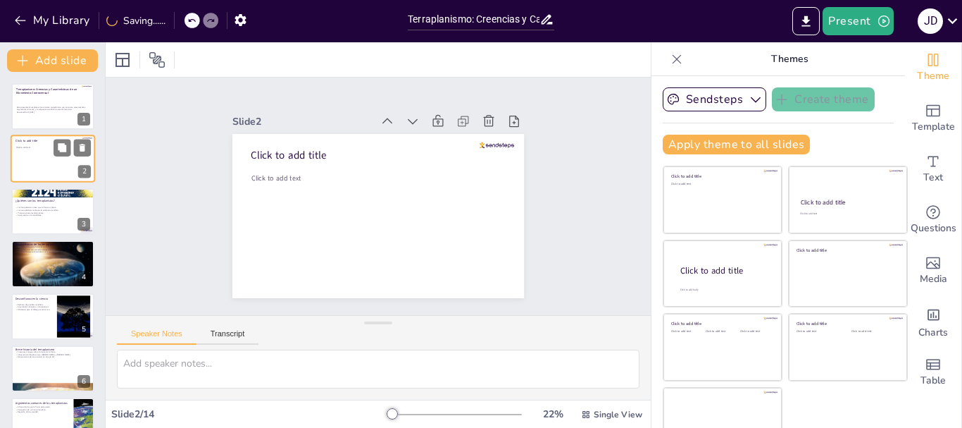
checkbox input "true"
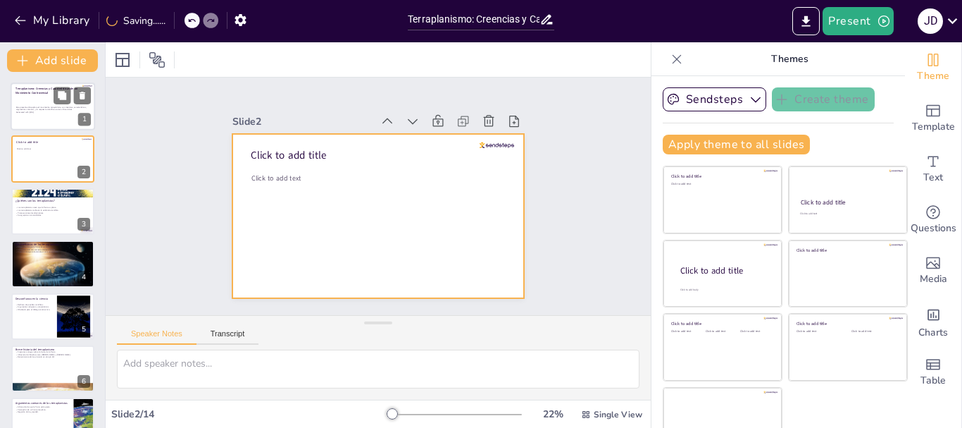
checkbox input "true"
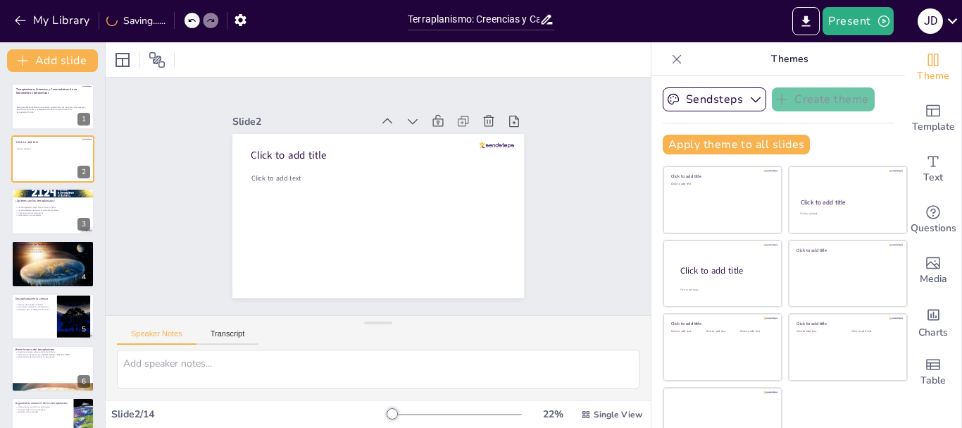
checkbox input "true"
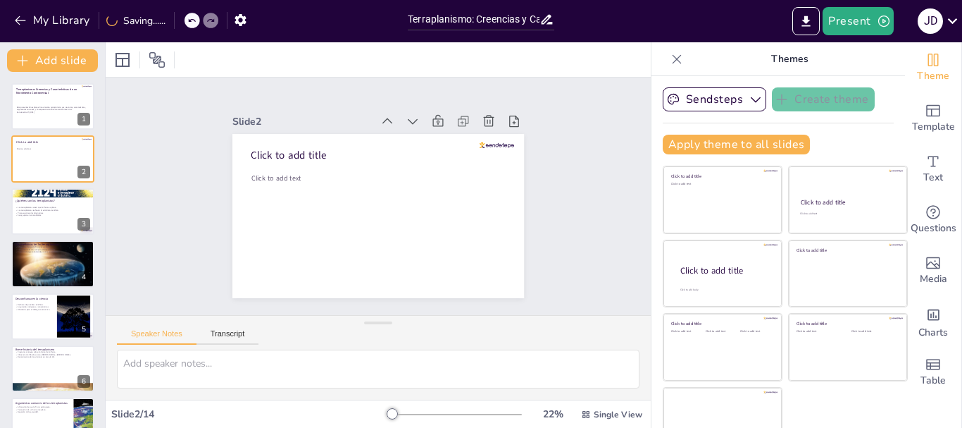
checkbox input "true"
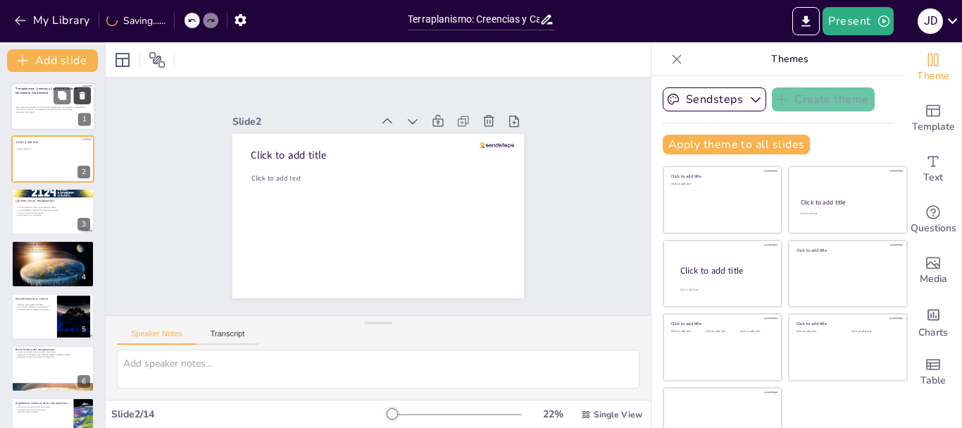
checkbox input "true"
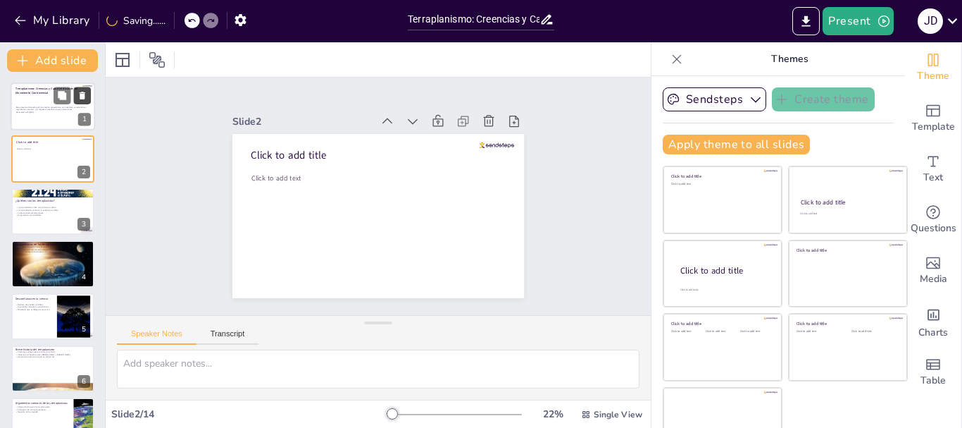
checkbox input "true"
click at [80, 100] on icon at bounding box center [82, 96] width 10 height 10
type textarea "La creencia de que la Tierra es plana es fundamental para el movimiento terrapl…"
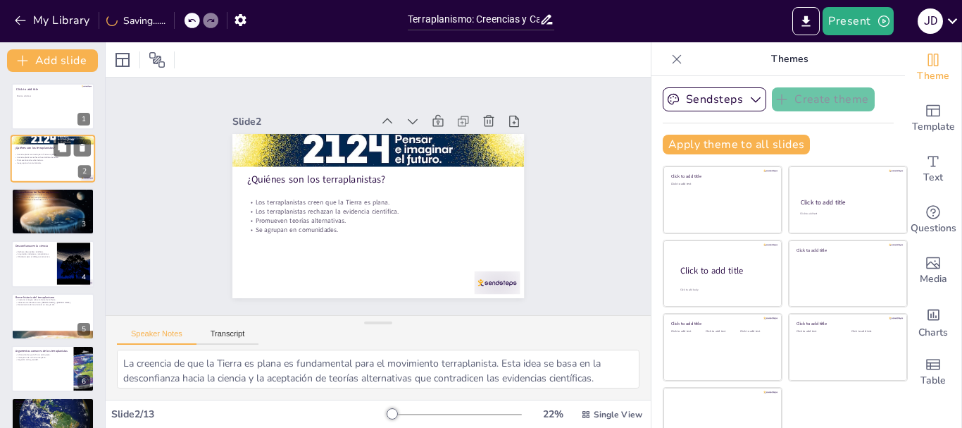
checkbox input "true"
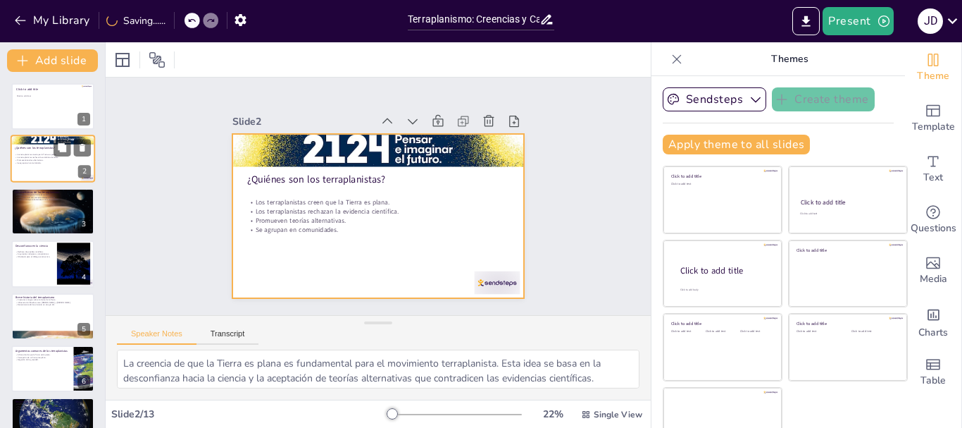
checkbox input "true"
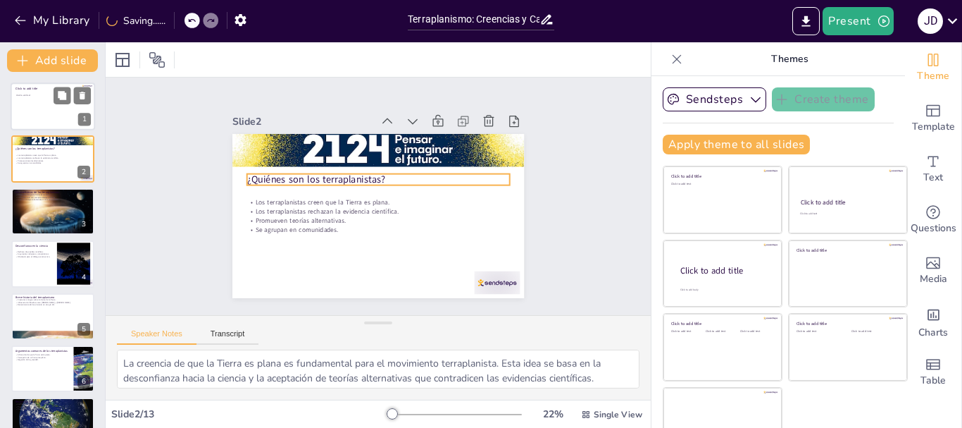
checkbox input "true"
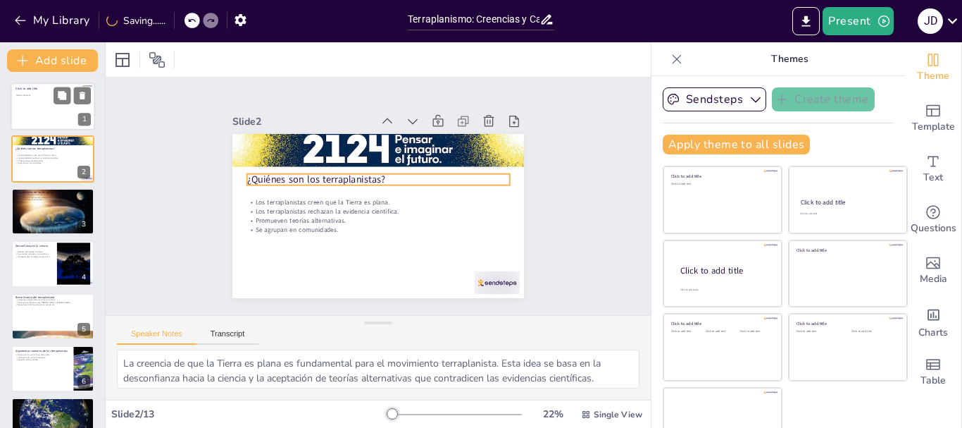
checkbox input "true"
click at [38, 118] on div at bounding box center [53, 106] width 85 height 48
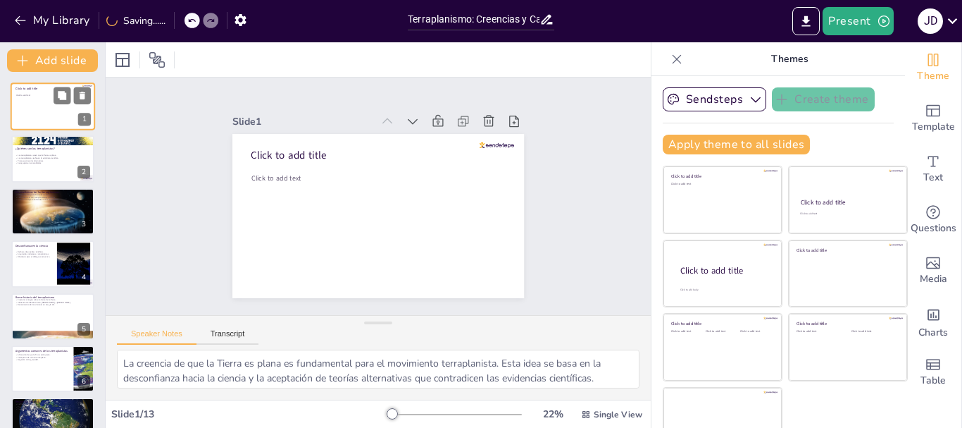
checkbox input "true"
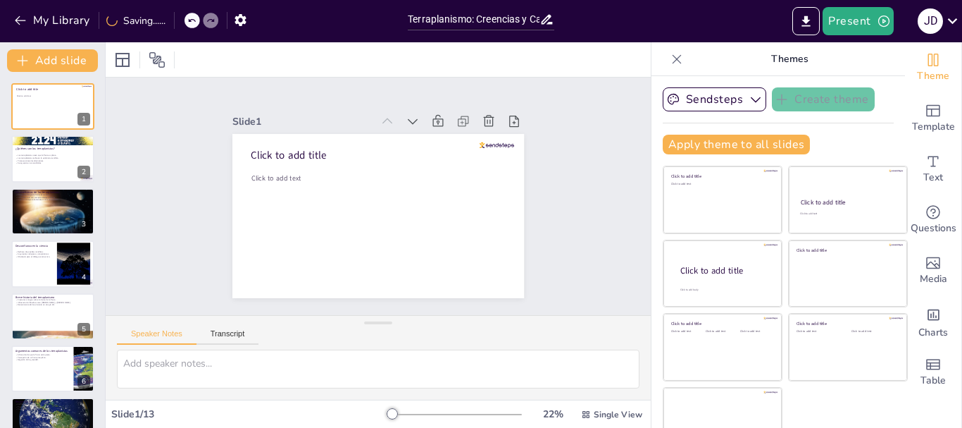
checkbox input "true"
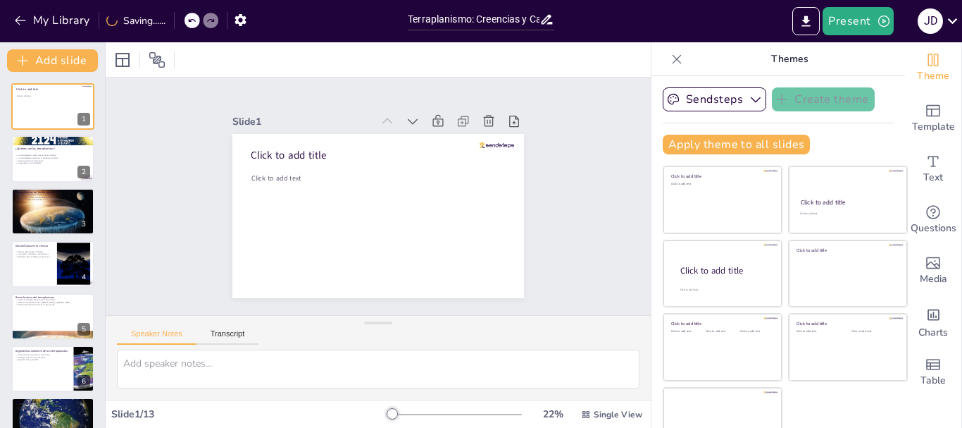
checkbox input "true"
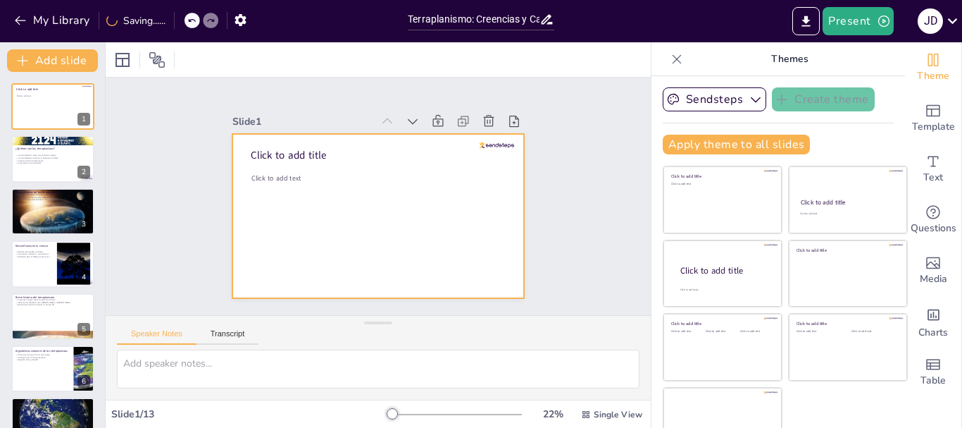
checkbox input "true"
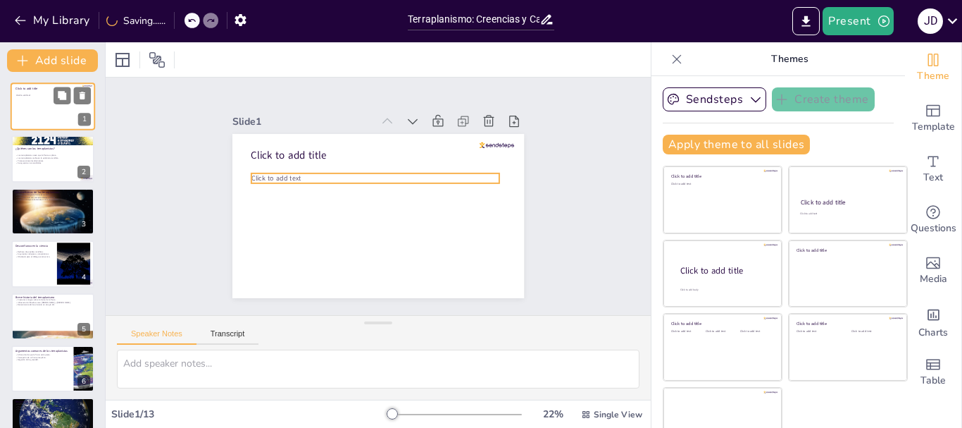
checkbox input "true"
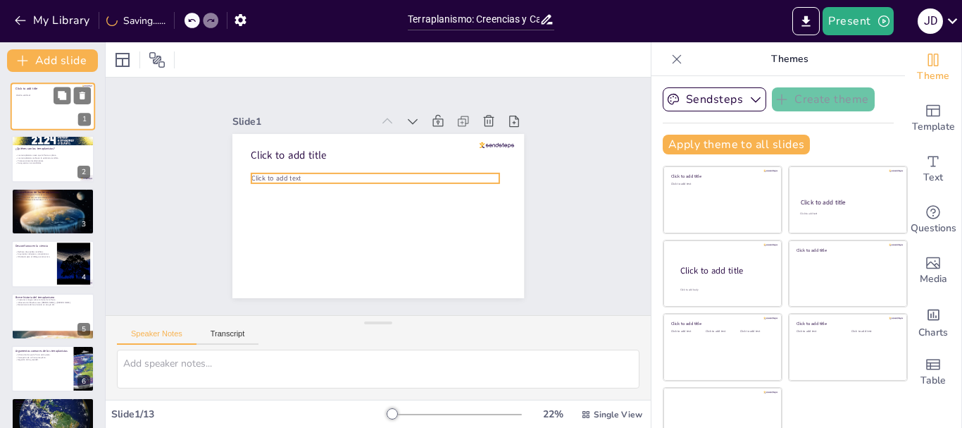
checkbox input "true"
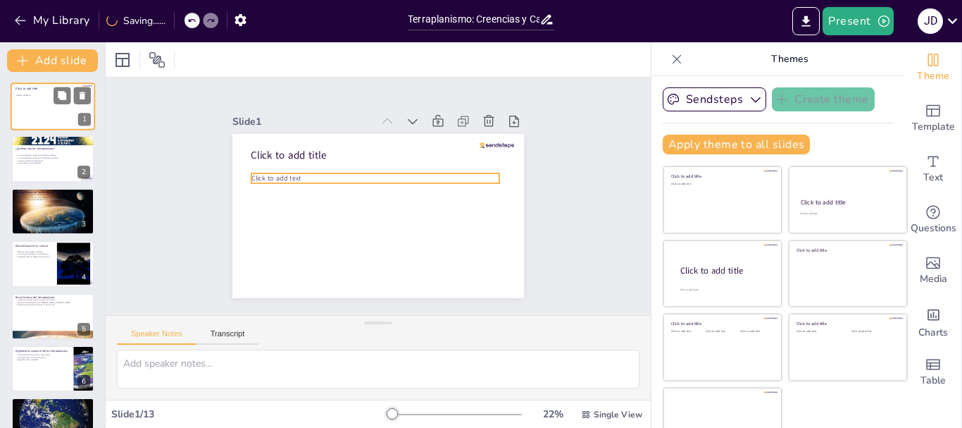
checkbox input "true"
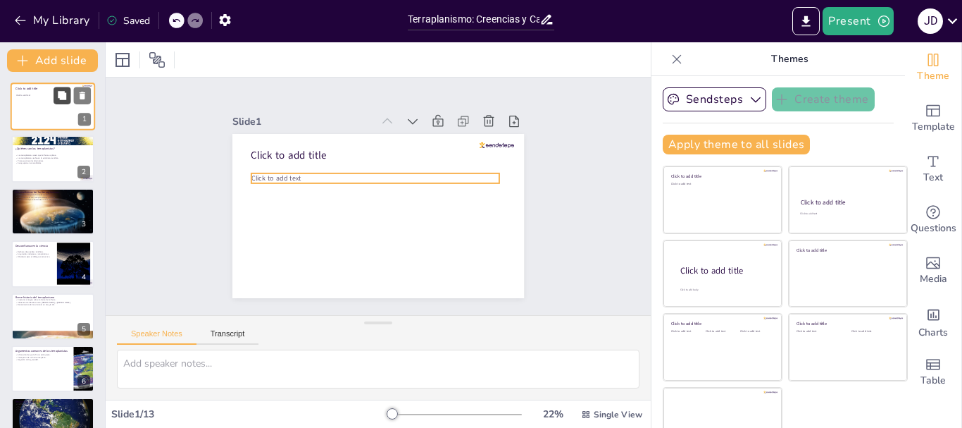
checkbox input "true"
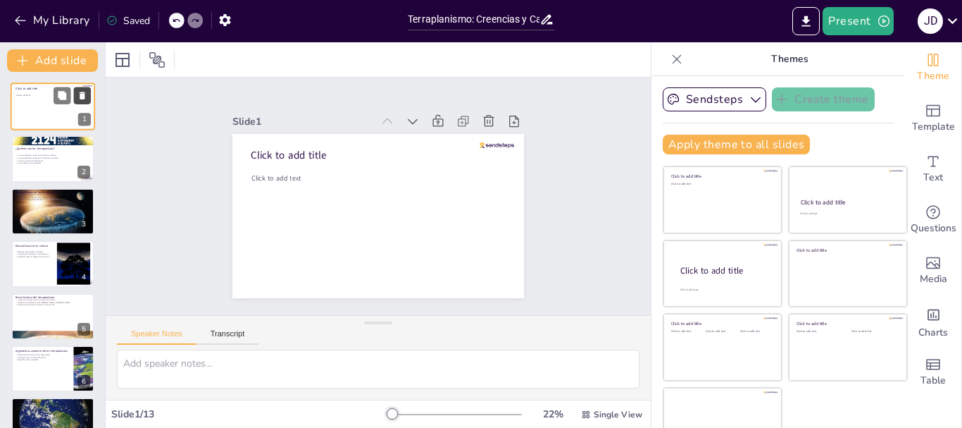
click at [82, 96] on icon at bounding box center [83, 96] width 6 height 8
type textarea "La creencia de que la Tierra es plana es fundamental para el movimiento terrapl…"
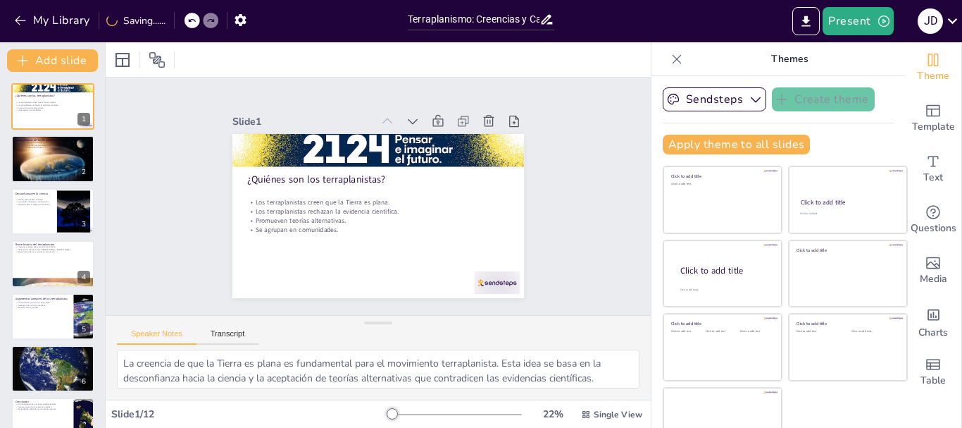
click at [195, 15] on div at bounding box center [192, 20] width 15 height 15
